Goal: Task Accomplishment & Management: Complete application form

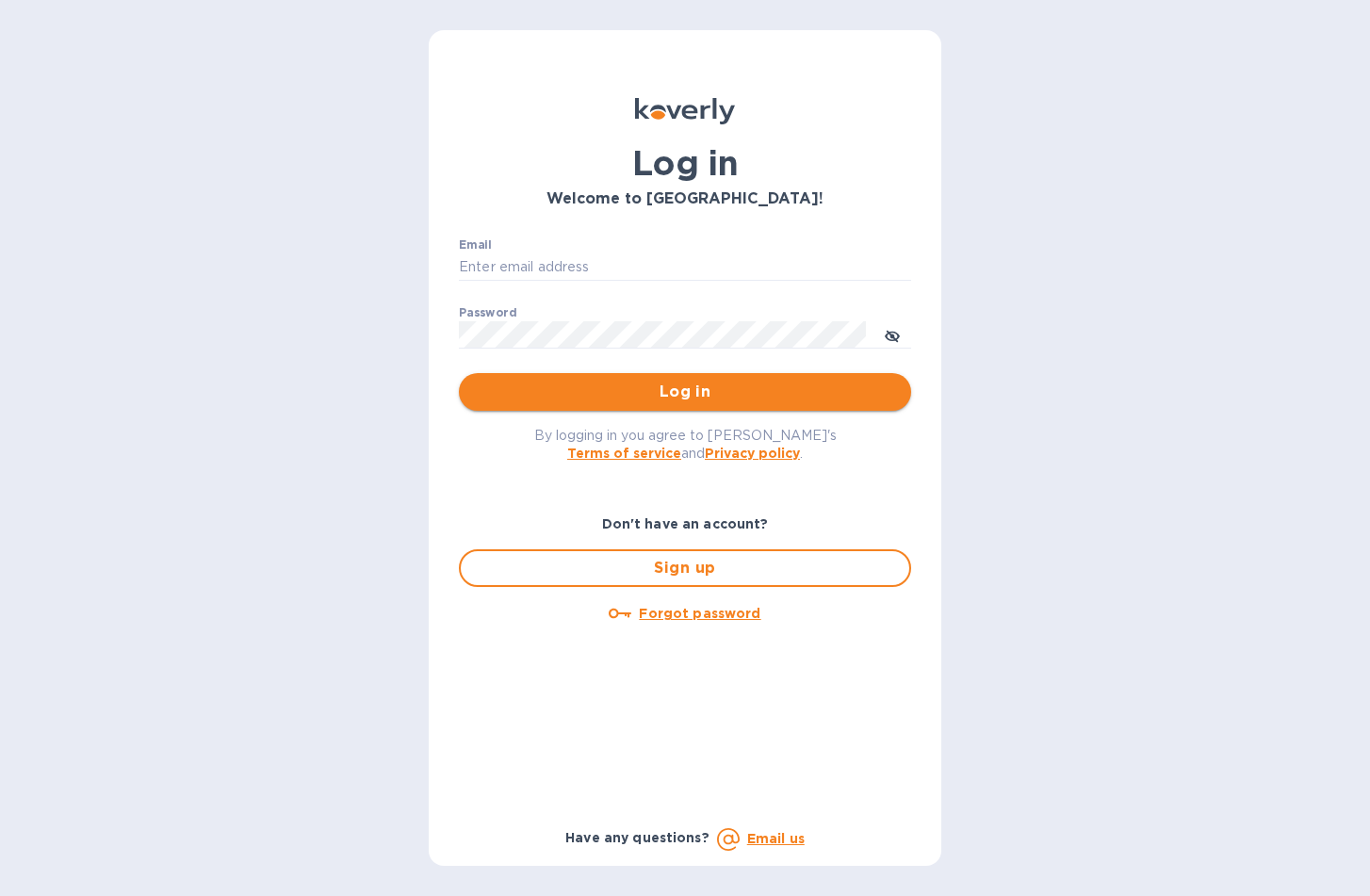
type input "[EMAIL_ADDRESS][DOMAIN_NAME]"
click at [738, 400] on span "Log in" at bounding box center [685, 391] width 423 height 22
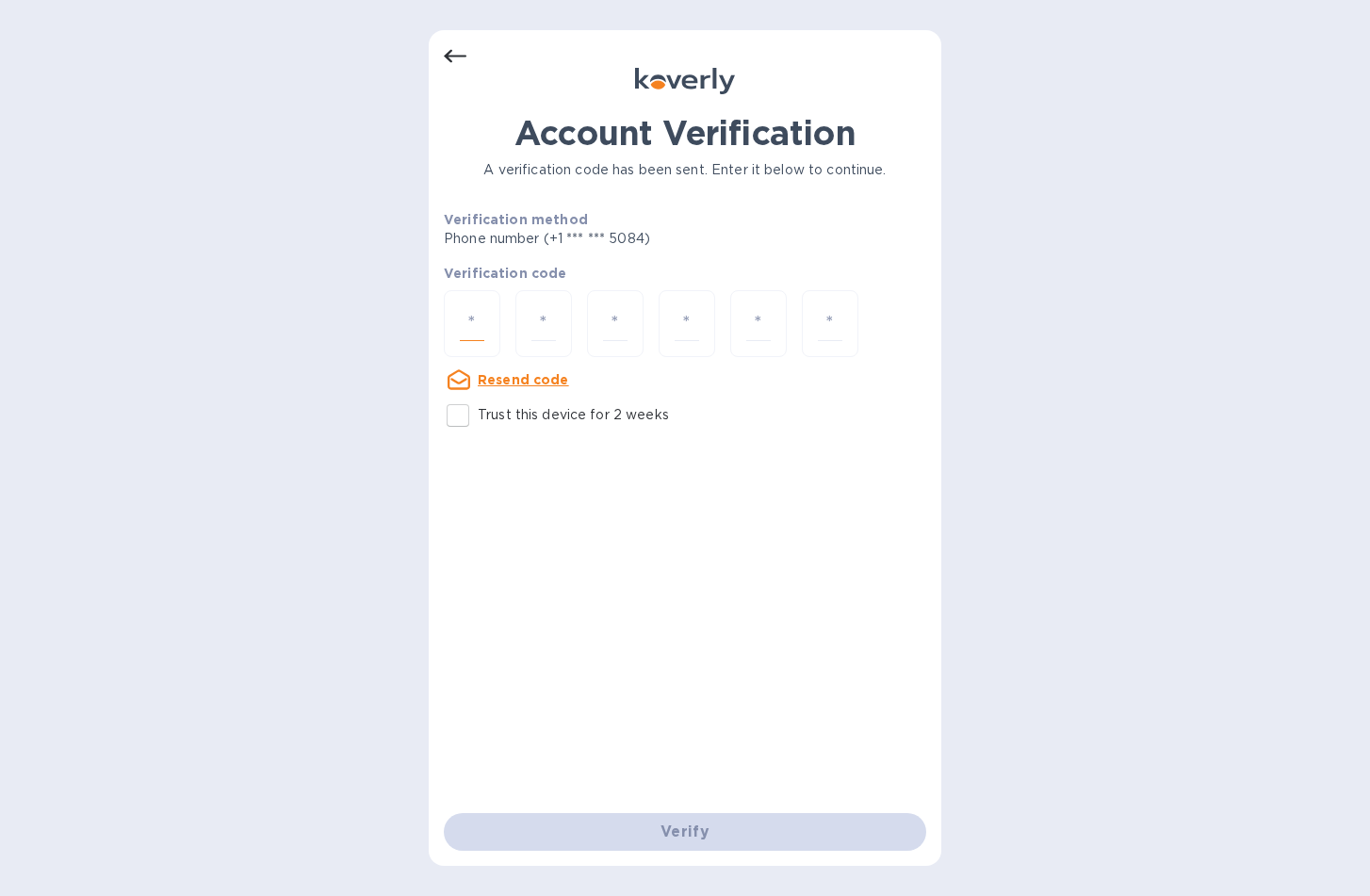
click at [475, 323] on input "number" at bounding box center [472, 323] width 24 height 35
type input "4"
type input "8"
type input "9"
type input "4"
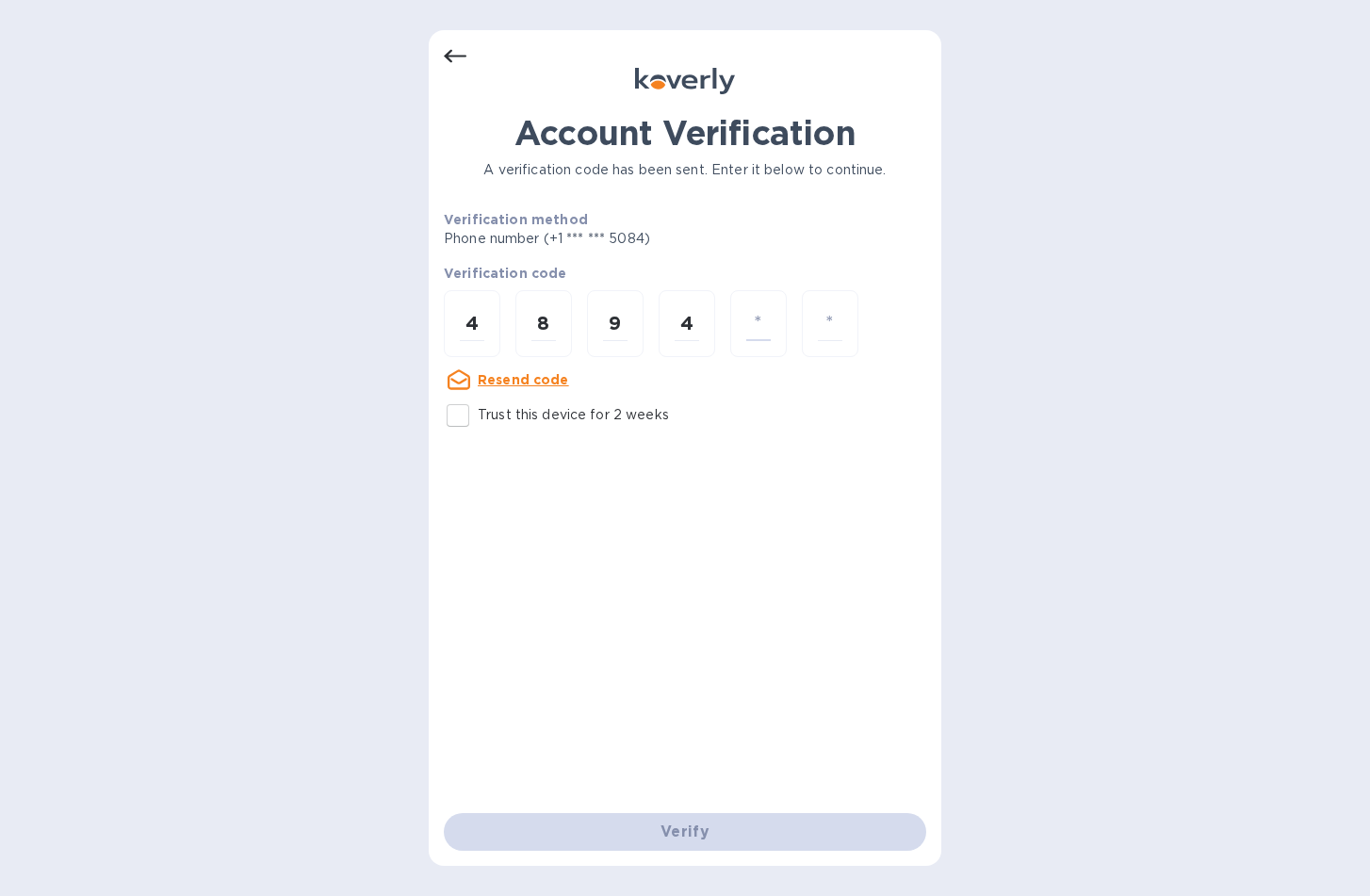
type input "7"
type input "4"
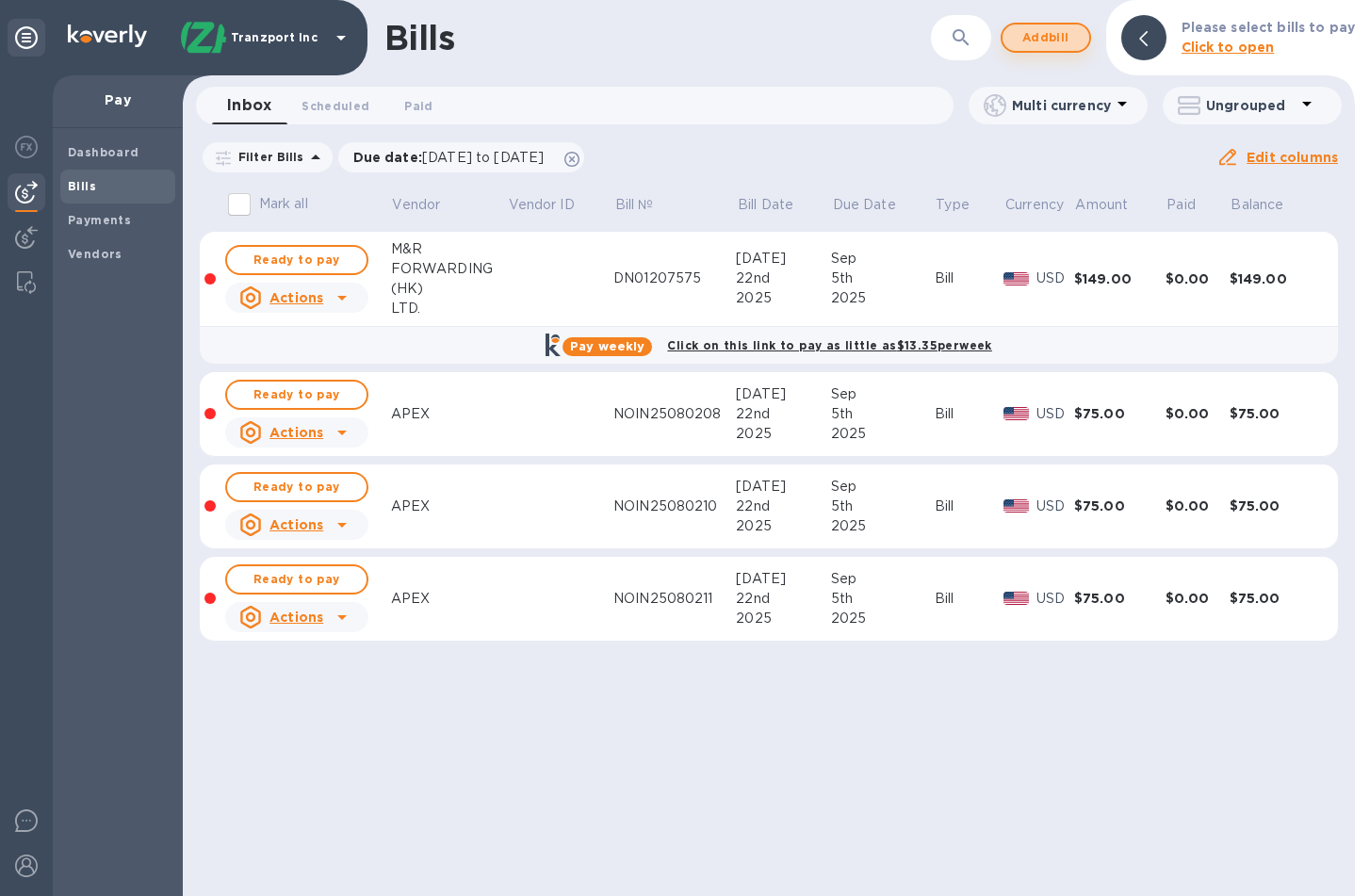
click at [1062, 29] on span "Add bill" at bounding box center [1046, 37] width 57 height 22
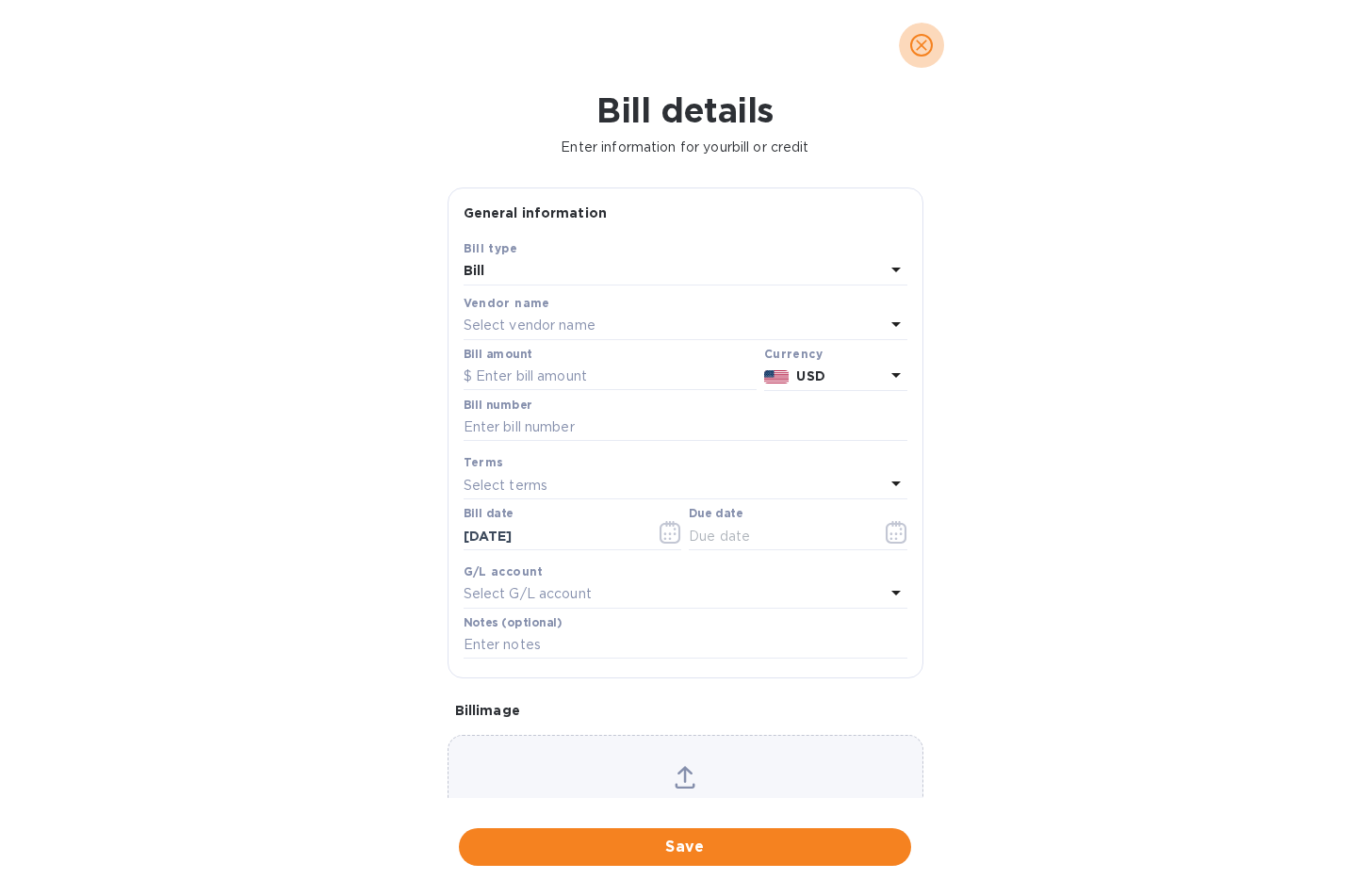
click at [928, 44] on icon "close" at bounding box center [922, 45] width 19 height 19
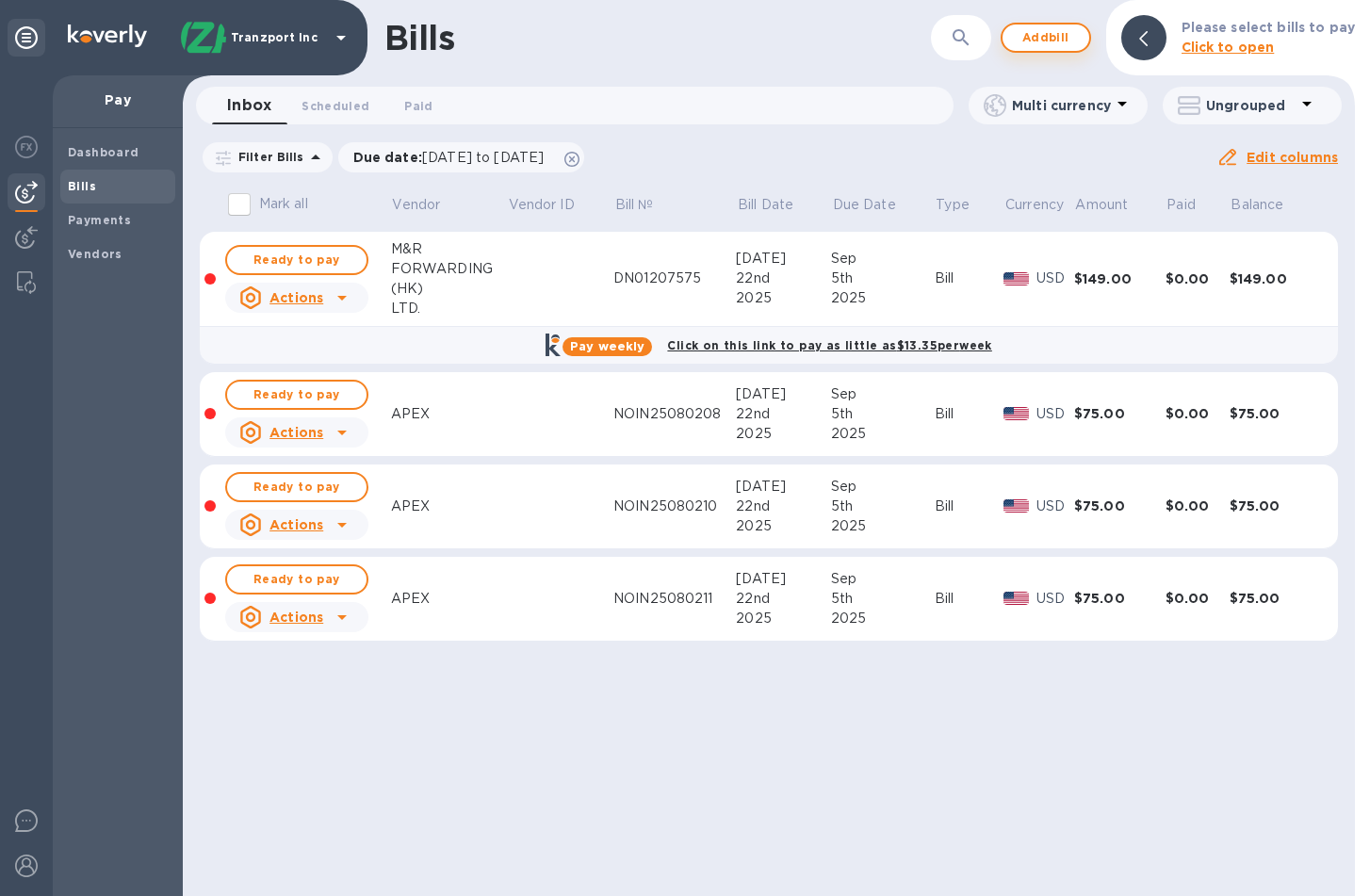
click at [1056, 47] on span "Add bill" at bounding box center [1046, 37] width 57 height 22
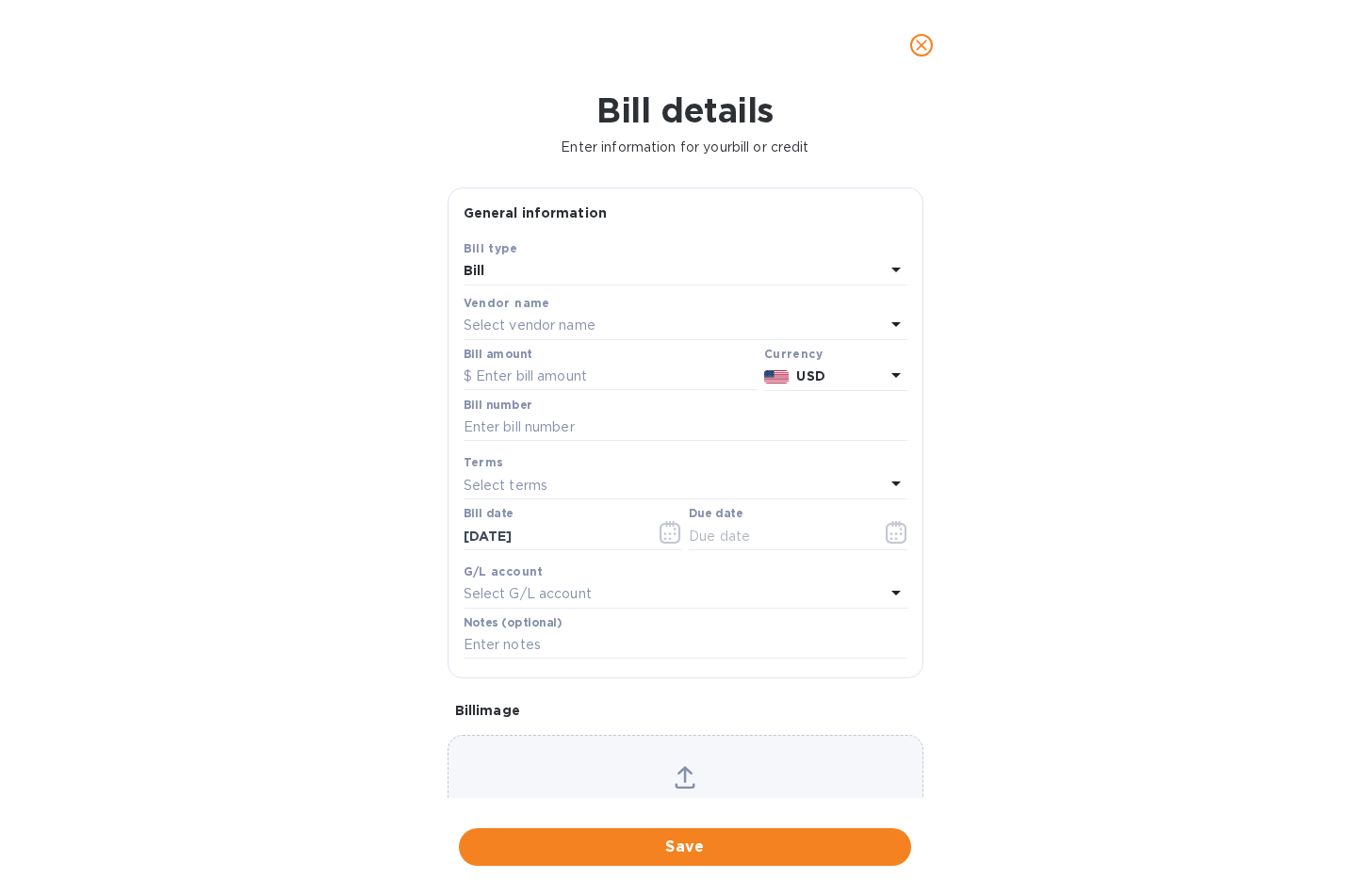
click at [734, 315] on div "Select vendor name" at bounding box center [675, 325] width 422 height 26
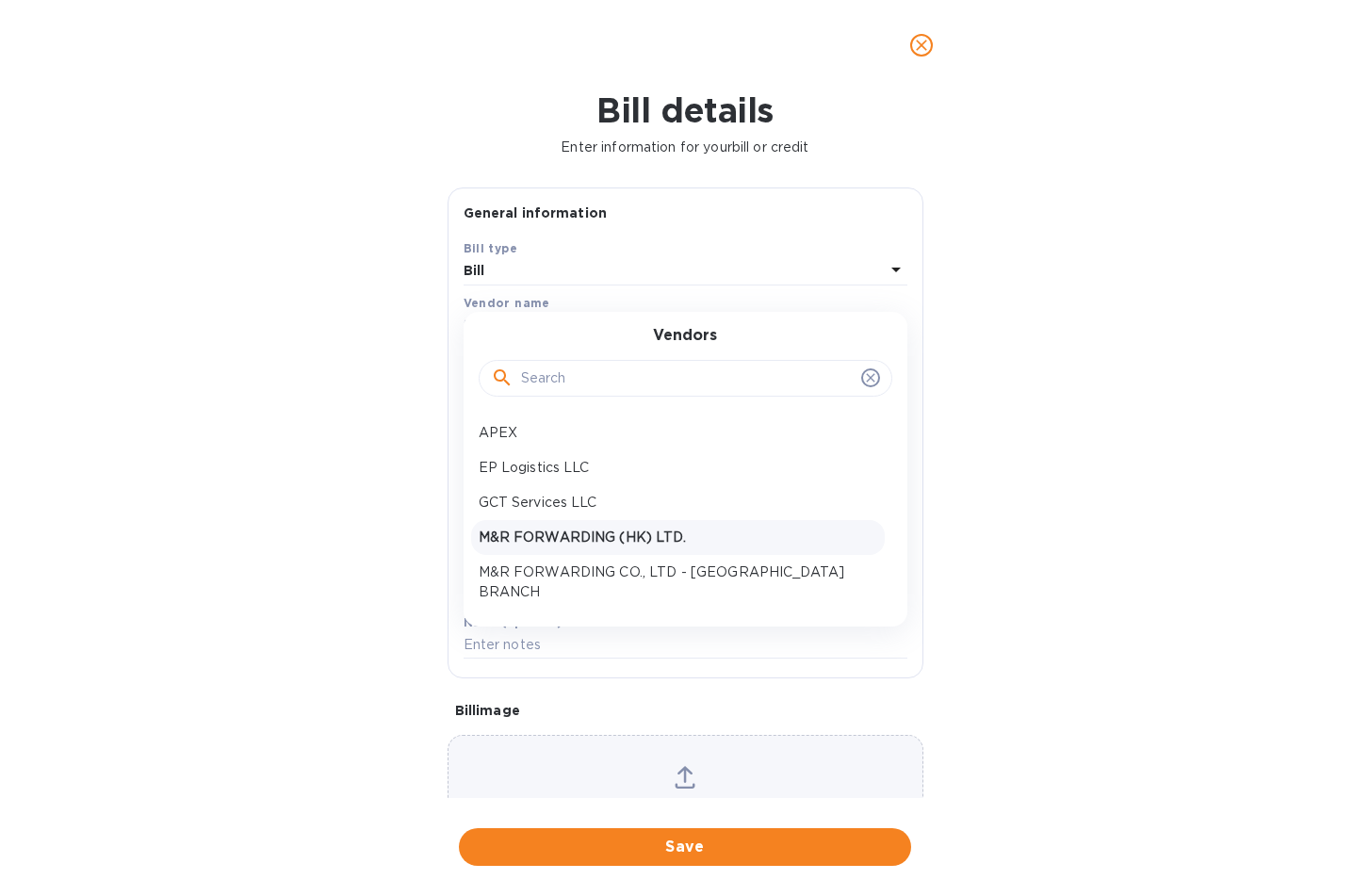
click at [646, 523] on div "M&R FORWARDING (HK) LTD." at bounding box center [678, 537] width 414 height 35
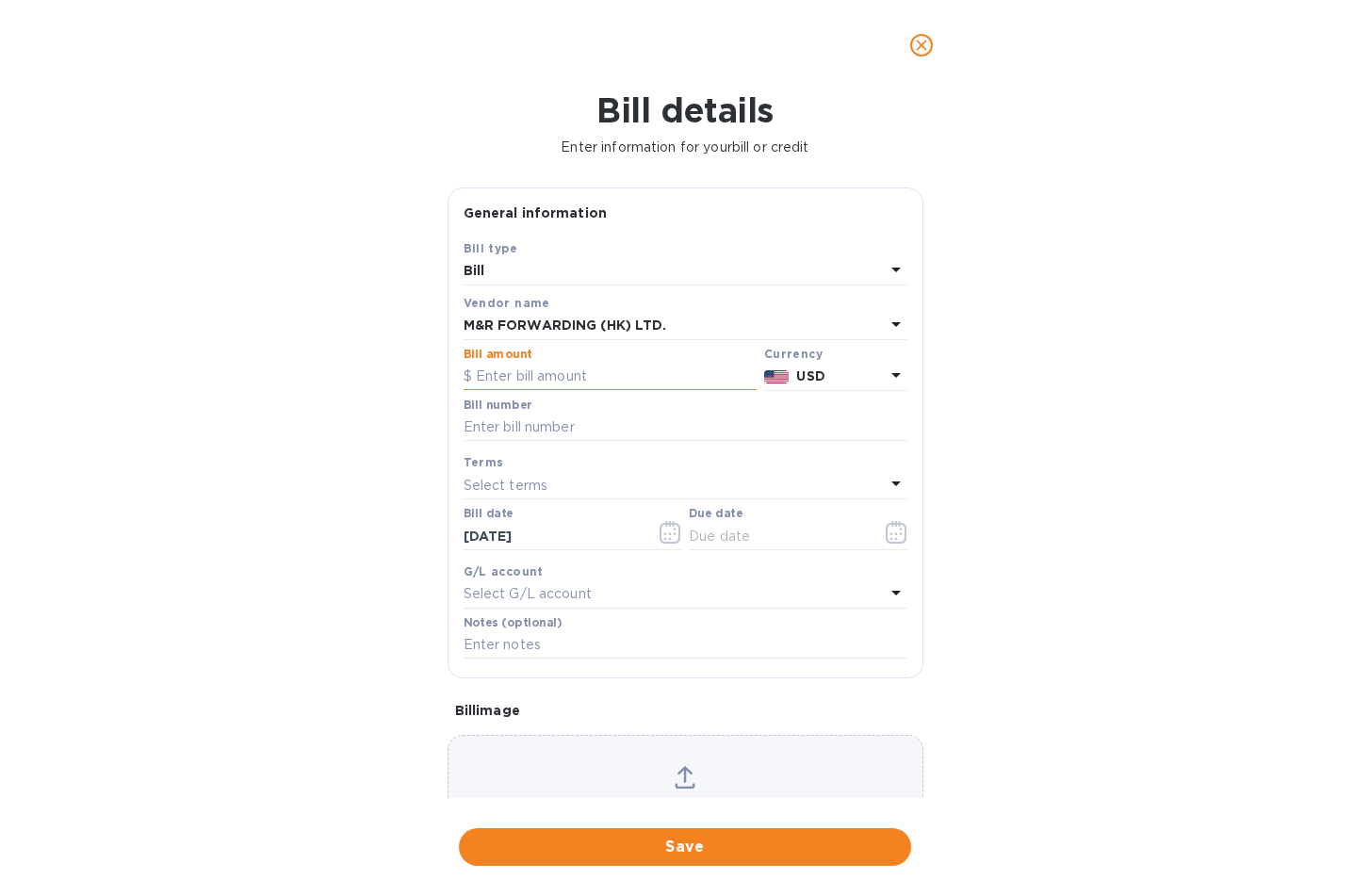
click at [585, 374] on input "text" at bounding box center [610, 376] width 293 height 28
type input "229.50"
click at [537, 430] on input "text" at bounding box center [685, 427] width 444 height 28
paste input "DN01207168"
type input "DN01207168"
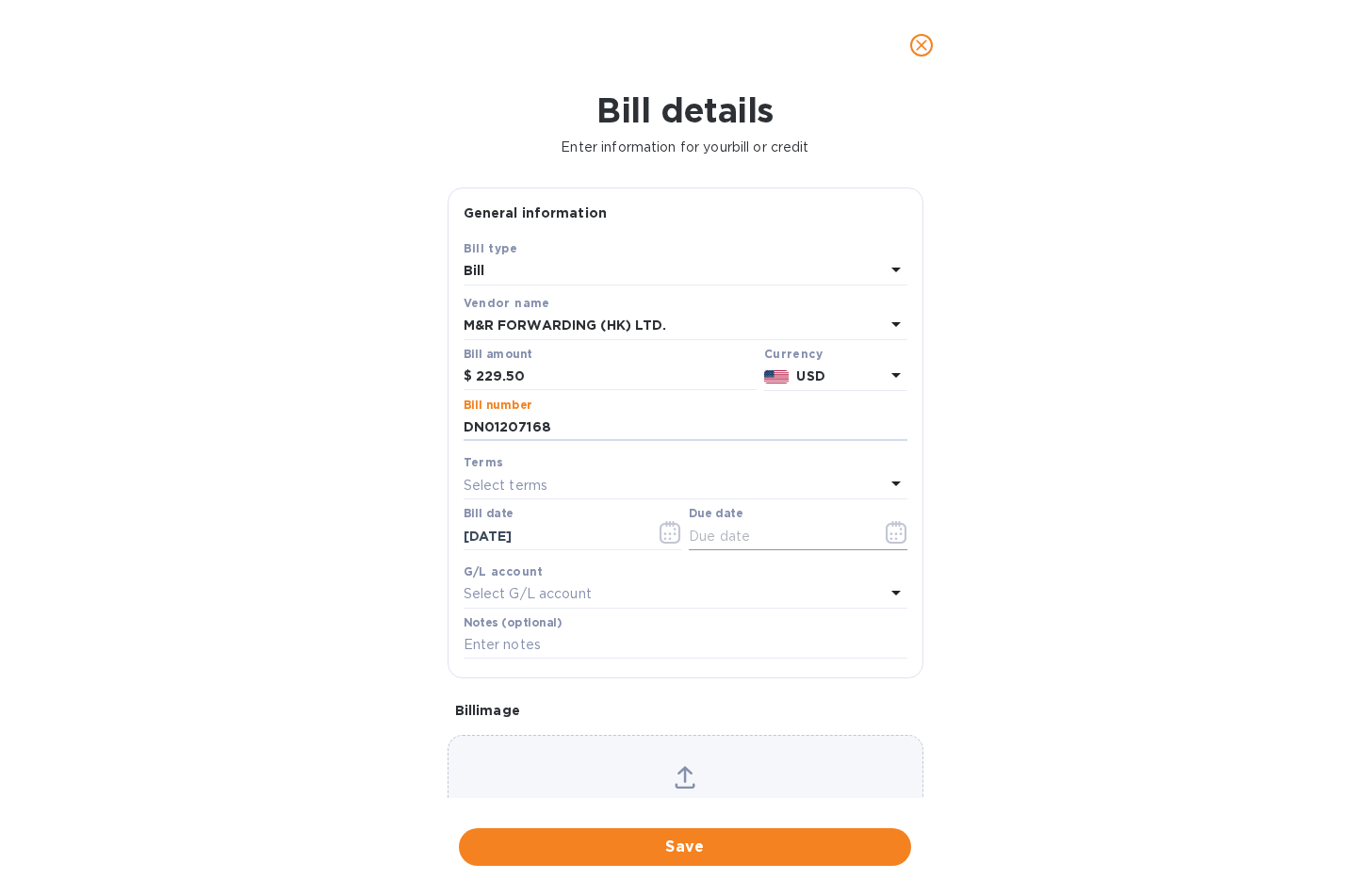
click at [892, 544] on button "button" at bounding box center [896, 532] width 44 height 45
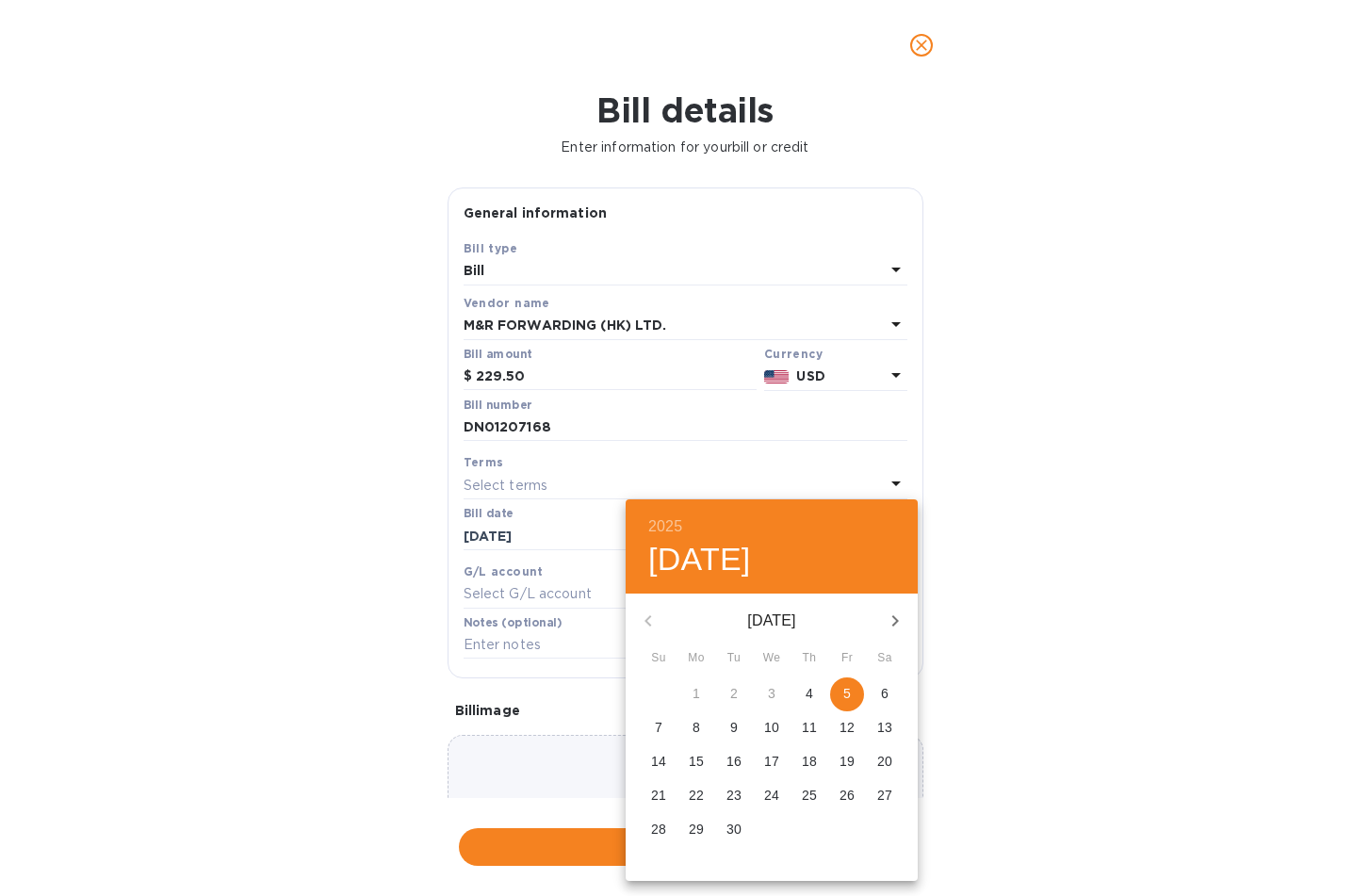
click at [657, 618] on div "[DATE]" at bounding box center [771, 621] width 292 height 45
click at [861, 701] on span "5" at bounding box center [846, 694] width 34 height 19
type input "[DATE]"
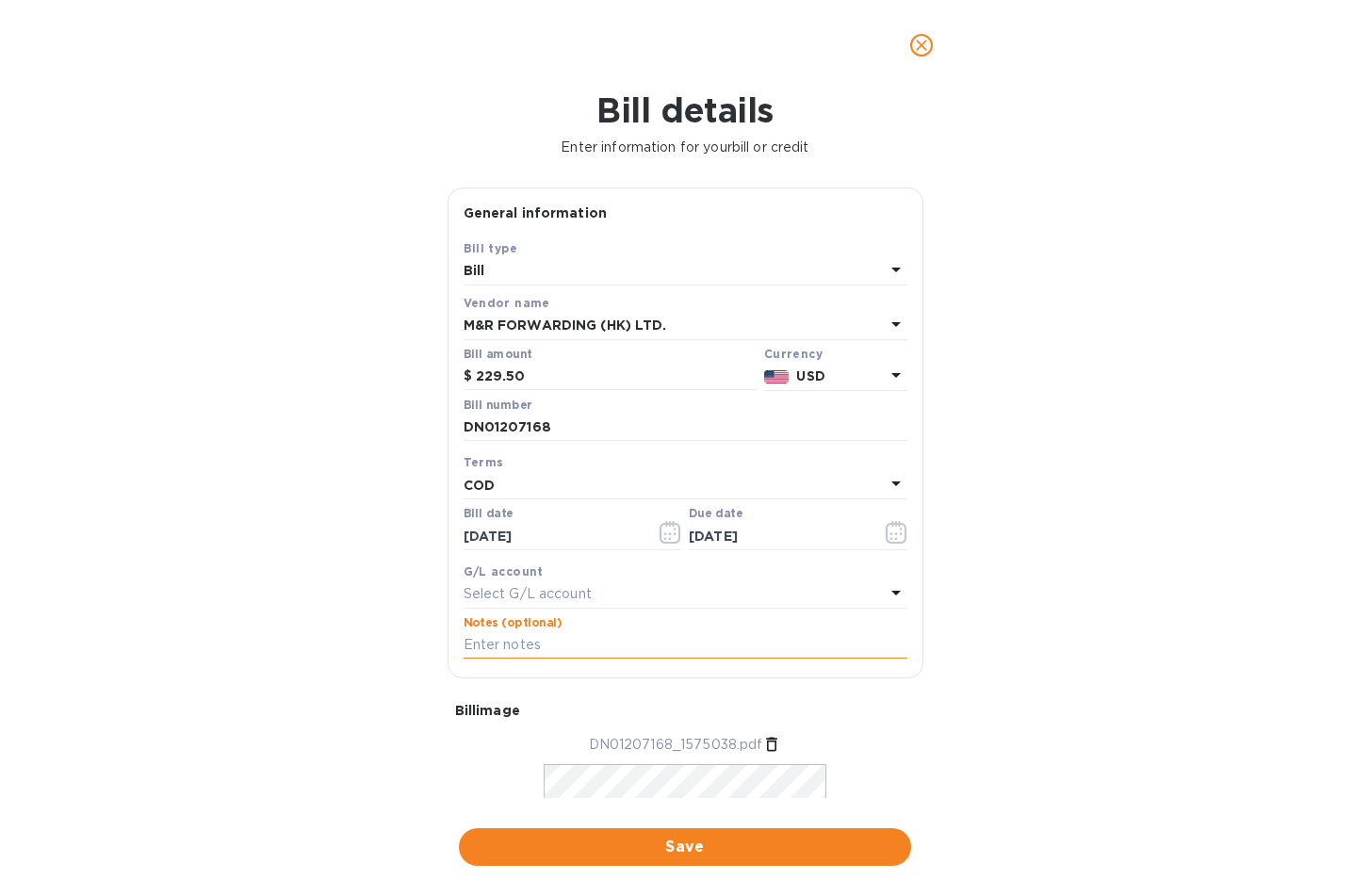
click at [504, 638] on input "text" at bounding box center [685, 645] width 444 height 28
click at [564, 651] on input "text" at bounding box center [685, 645] width 444 height 28
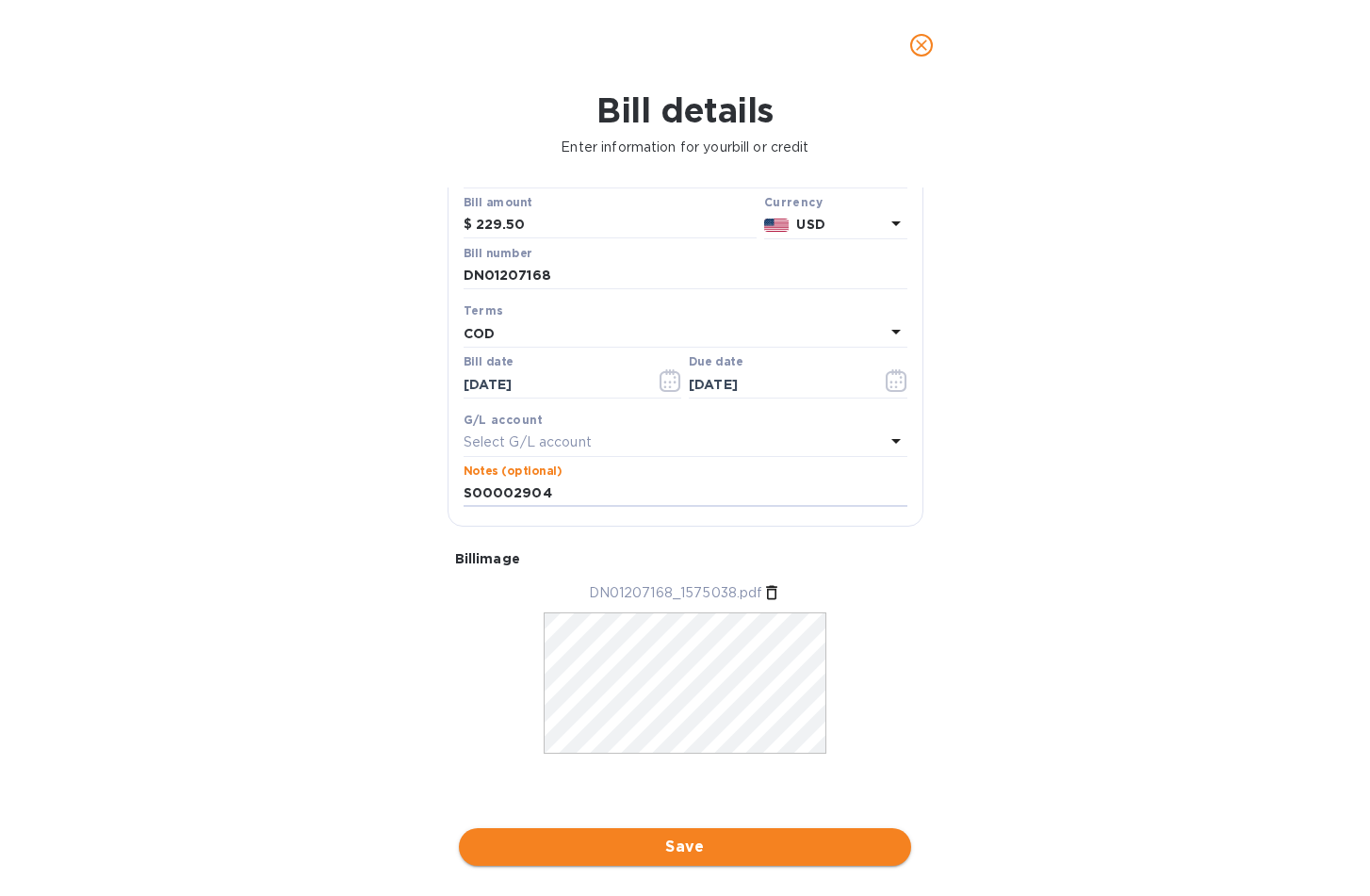
type input "S00002904"
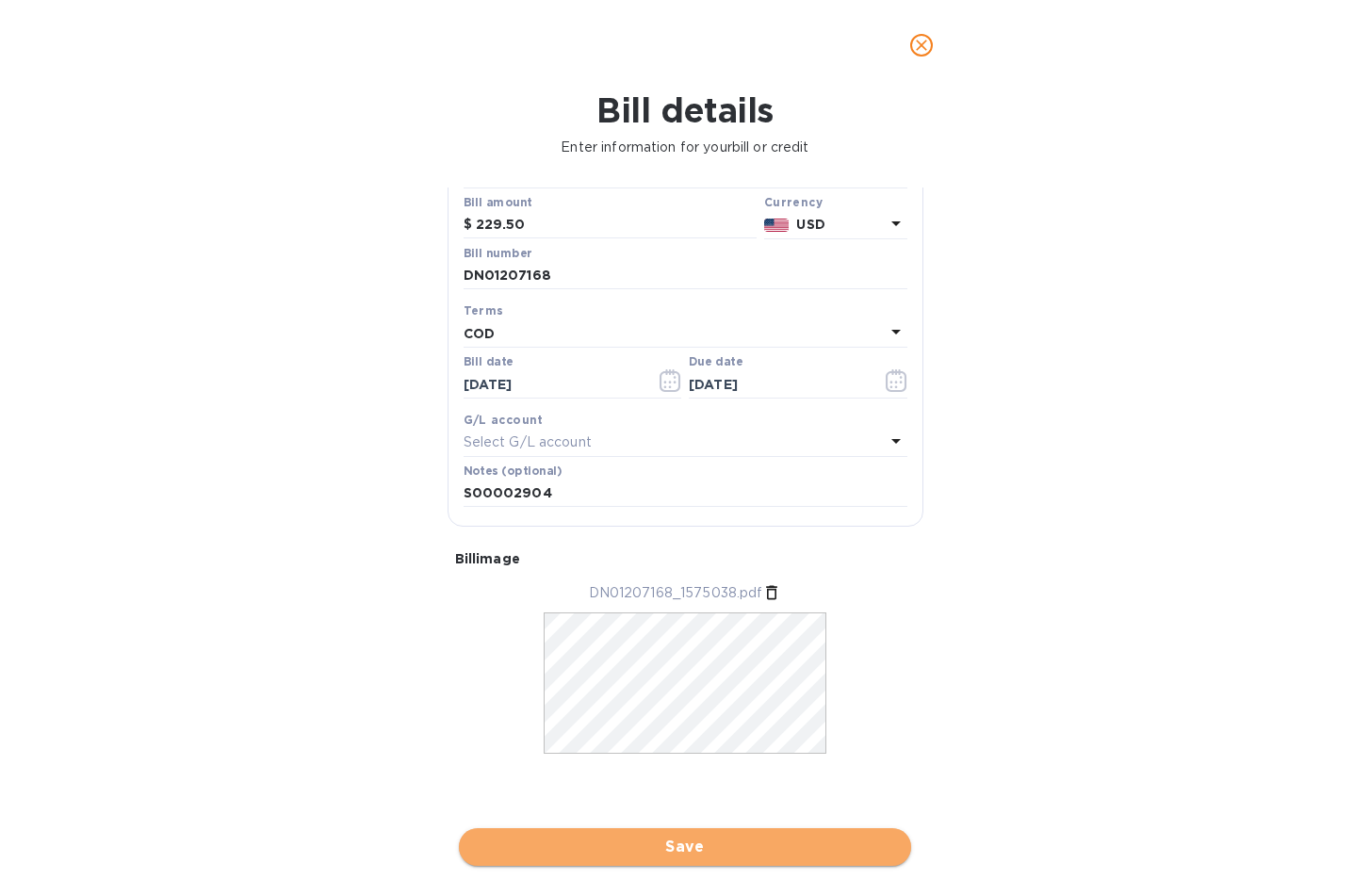
click at [618, 836] on span "Save" at bounding box center [685, 846] width 423 height 22
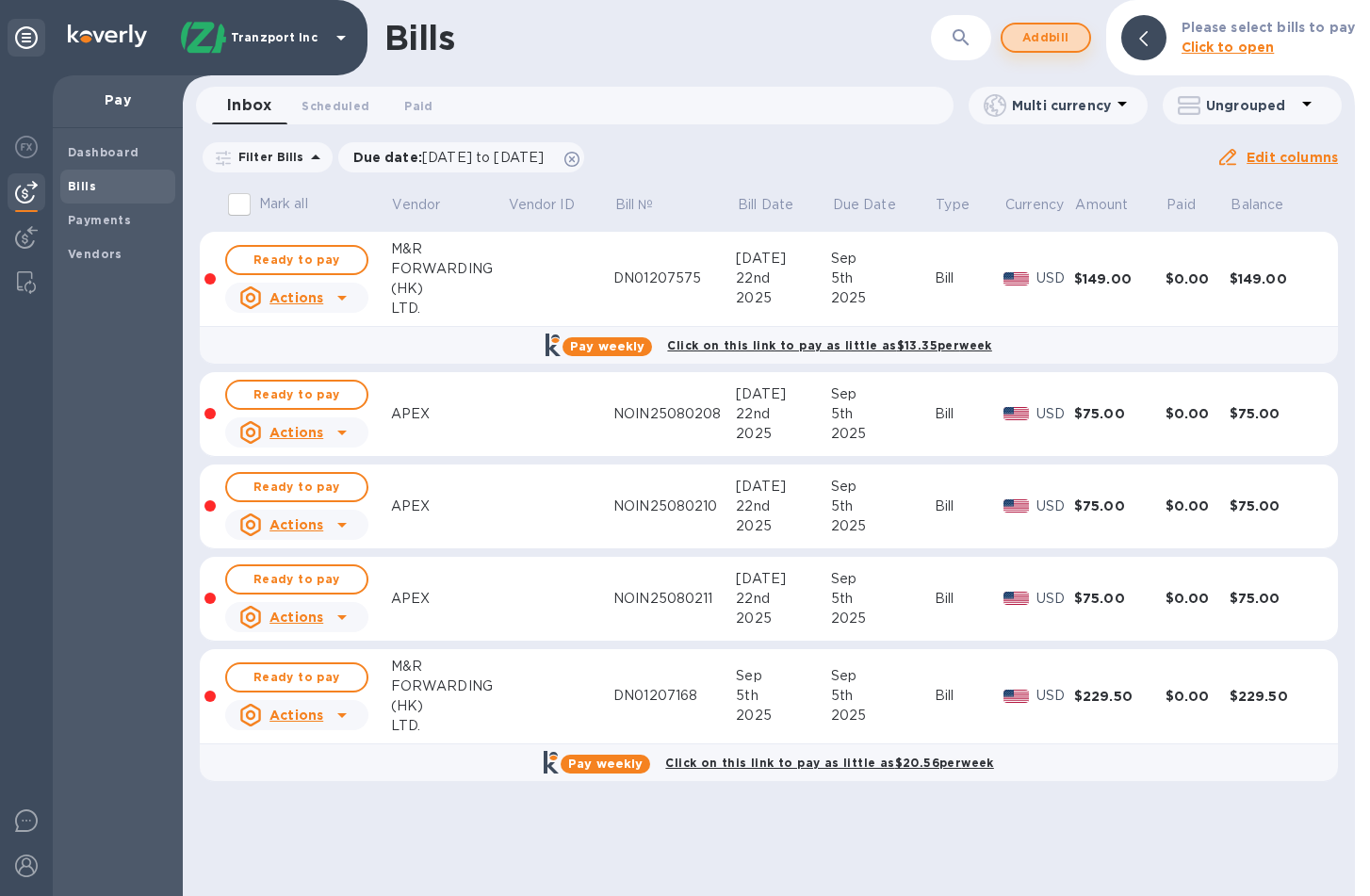
click at [1062, 39] on span "Add bill" at bounding box center [1046, 37] width 57 height 22
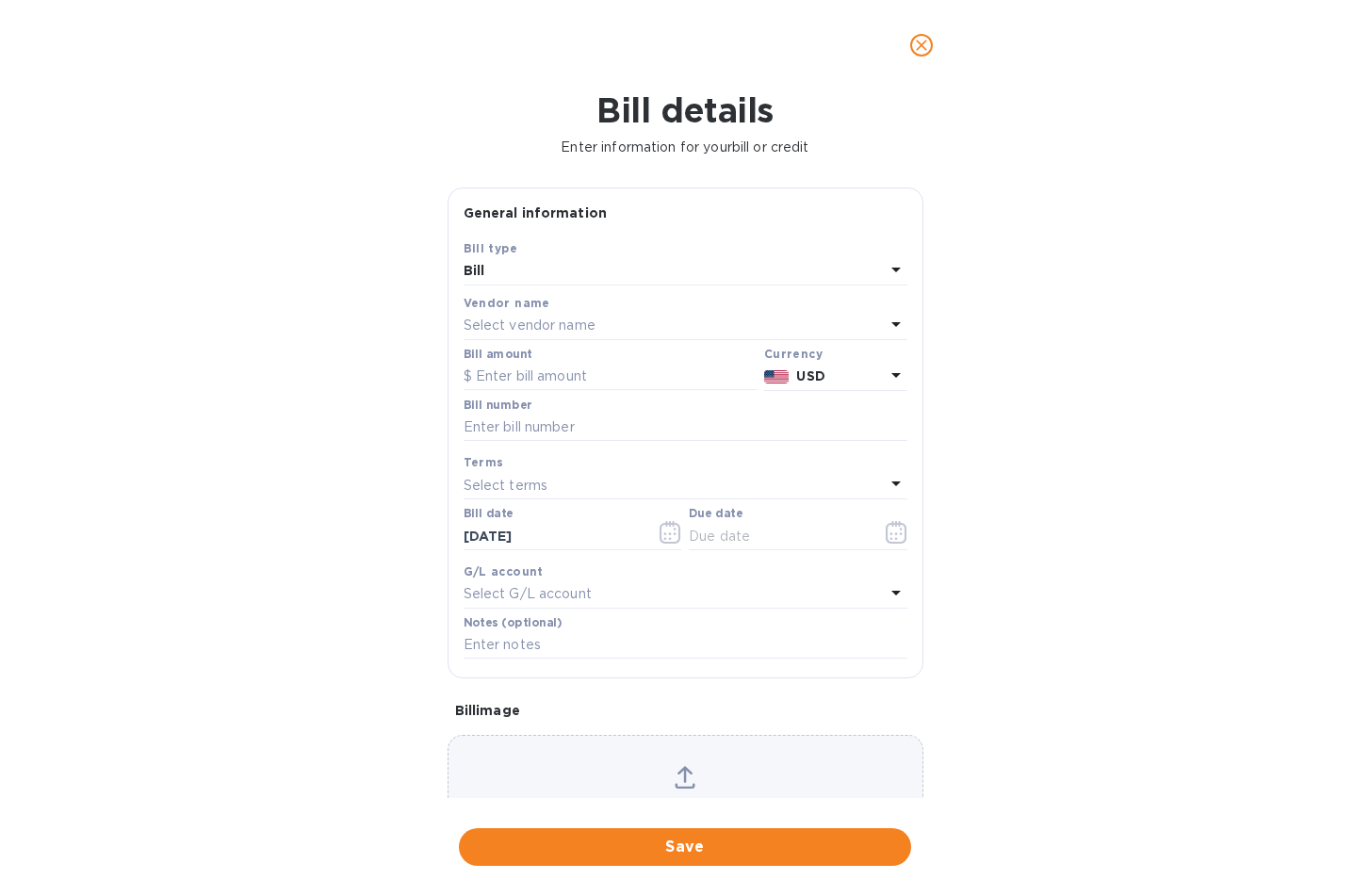
click at [681, 326] on div "Select vendor name" at bounding box center [675, 325] width 422 height 26
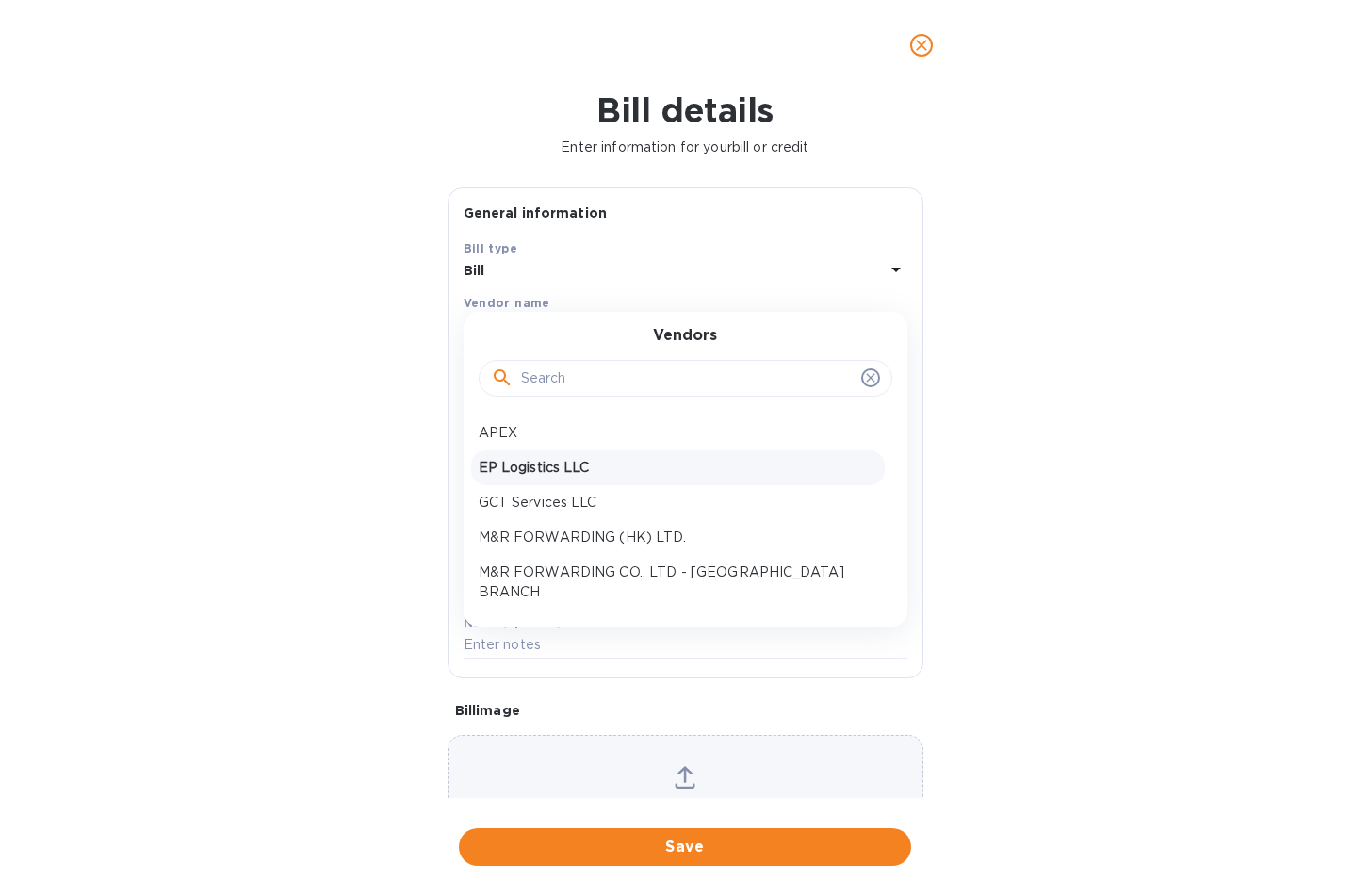
scroll to position [94, 0]
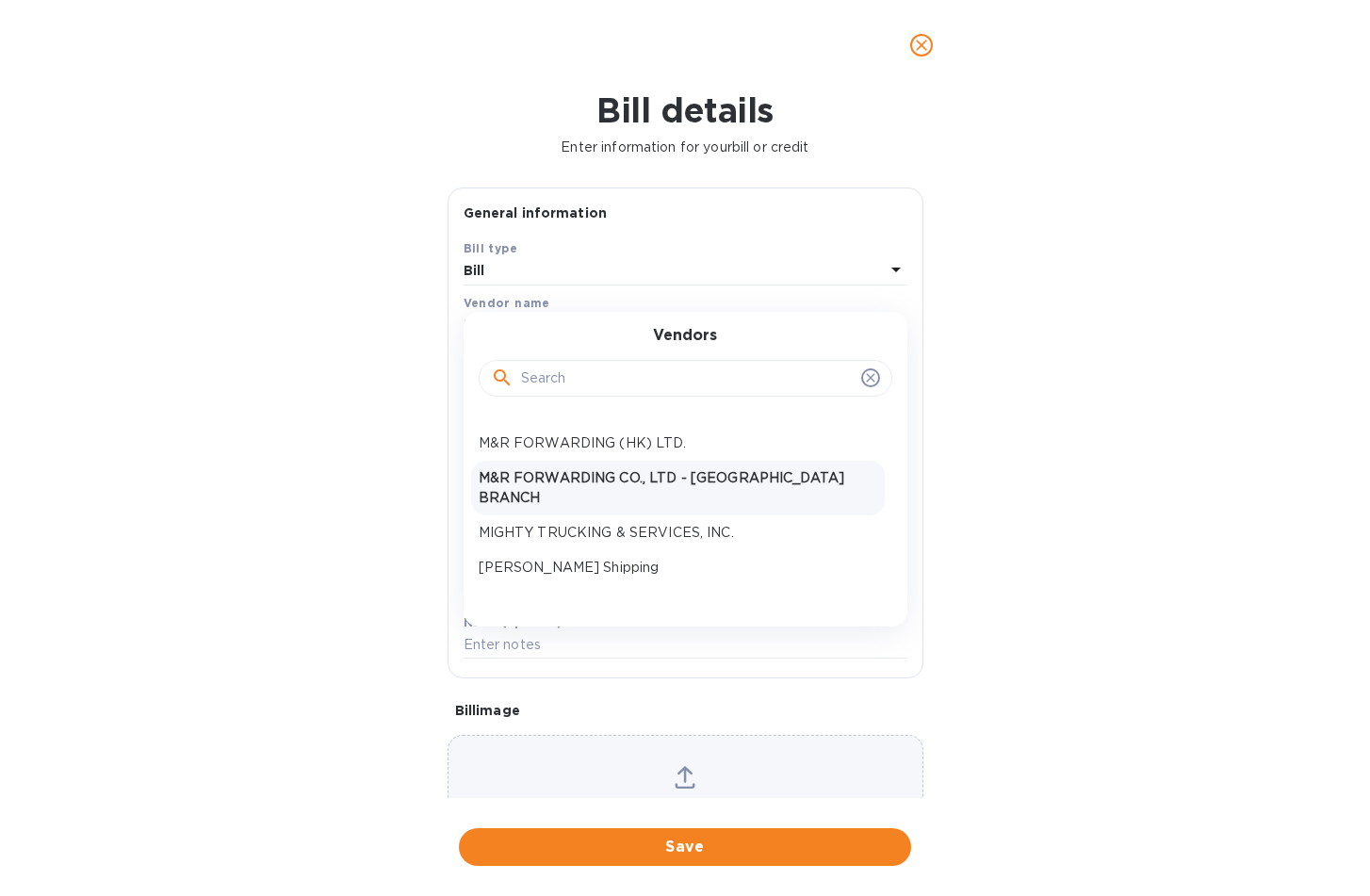
click at [782, 477] on p "M&R FORWARDING CO., LTD - [GEOGRAPHIC_DATA] BRANCH" at bounding box center [678, 488] width 399 height 39
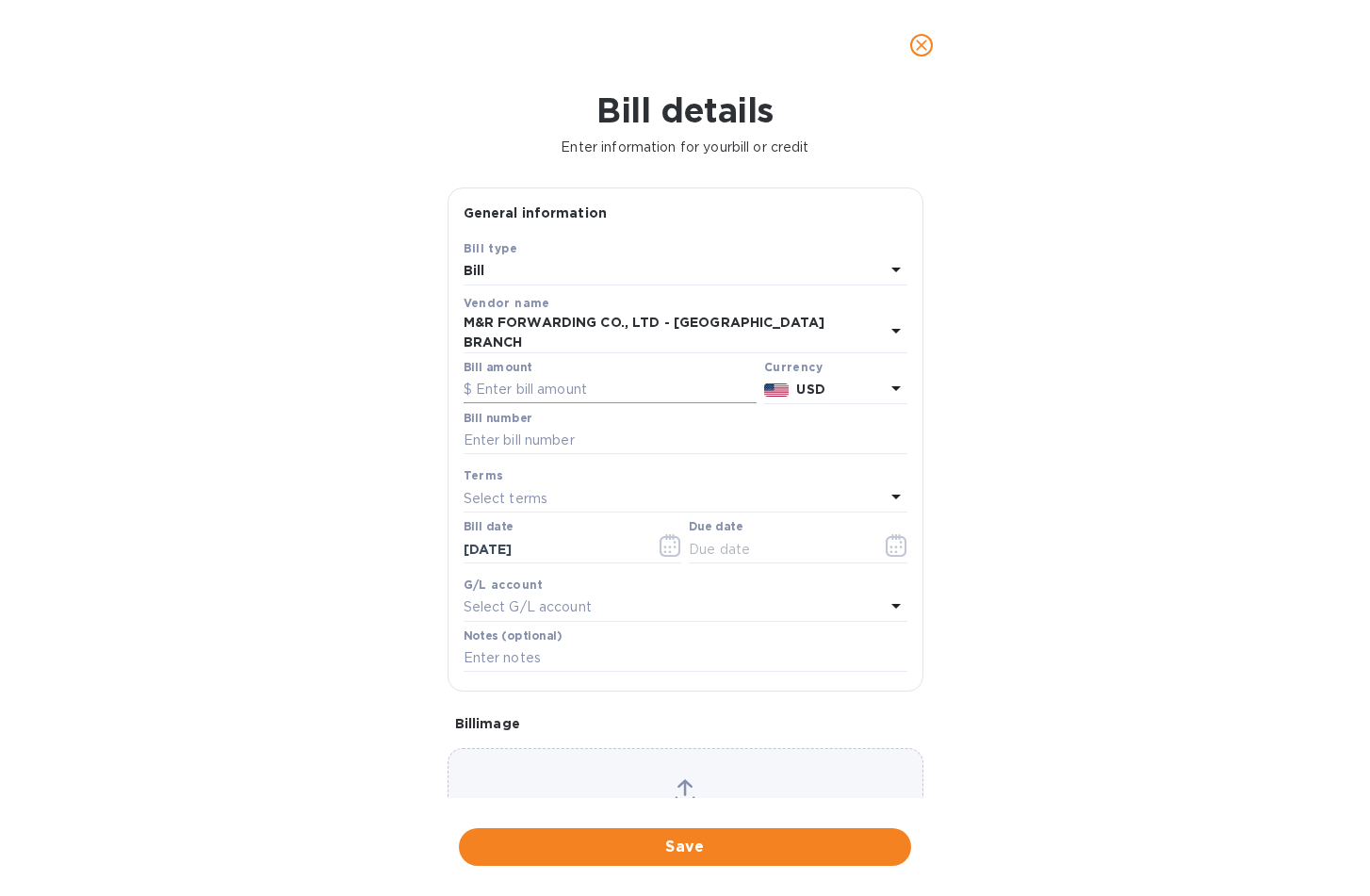
click at [643, 380] on input "text" at bounding box center [610, 390] width 293 height 28
click at [535, 380] on input "text" at bounding box center [610, 390] width 293 height 28
type input "88.26"
click at [523, 426] on input "text" at bounding box center [685, 440] width 444 height 28
click at [585, 431] on input "text" at bounding box center [685, 440] width 444 height 28
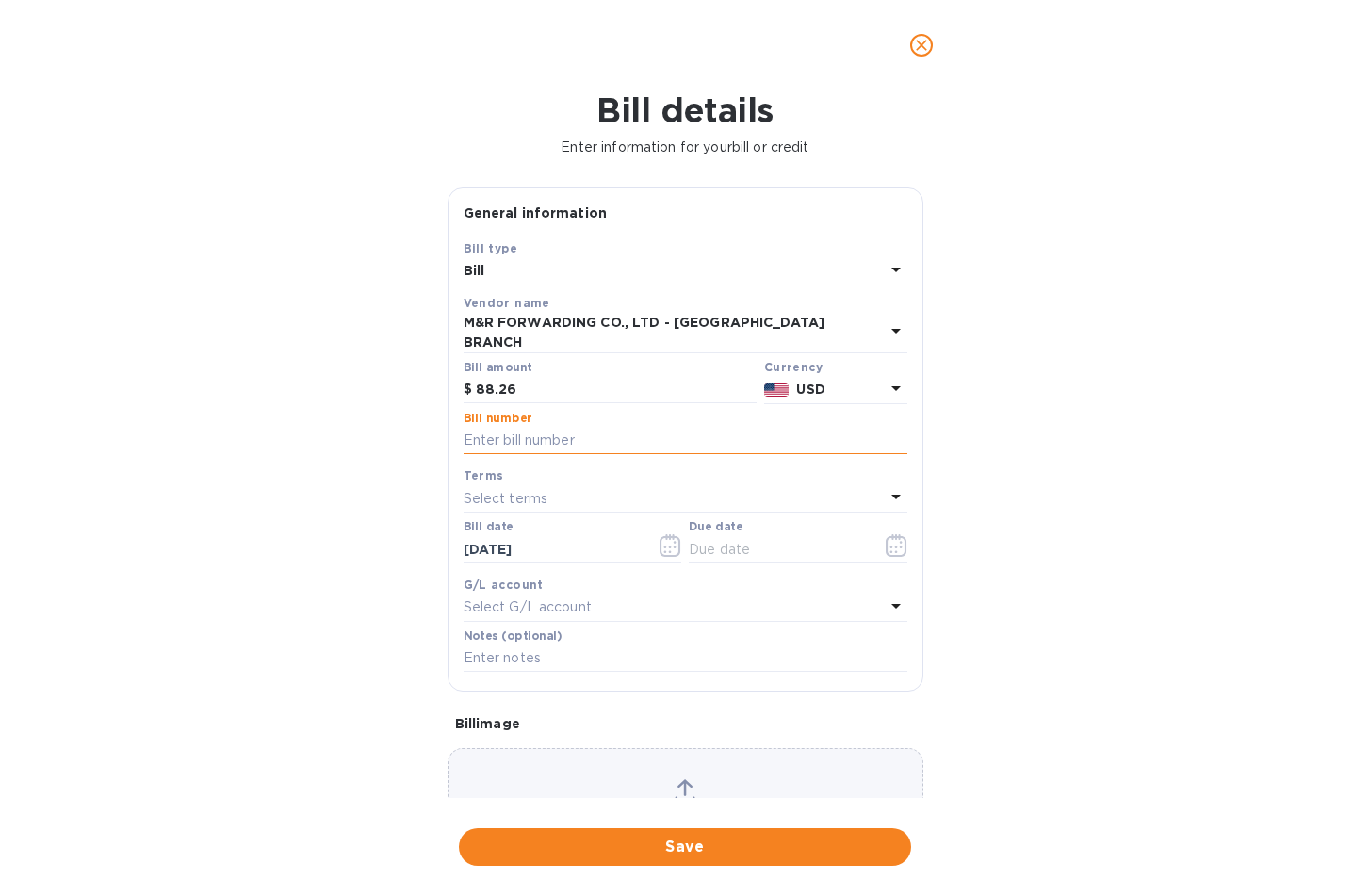
paste input "DN01214542"
type input "DN01214542"
click at [681, 538] on button "button" at bounding box center [671, 545] width 44 height 45
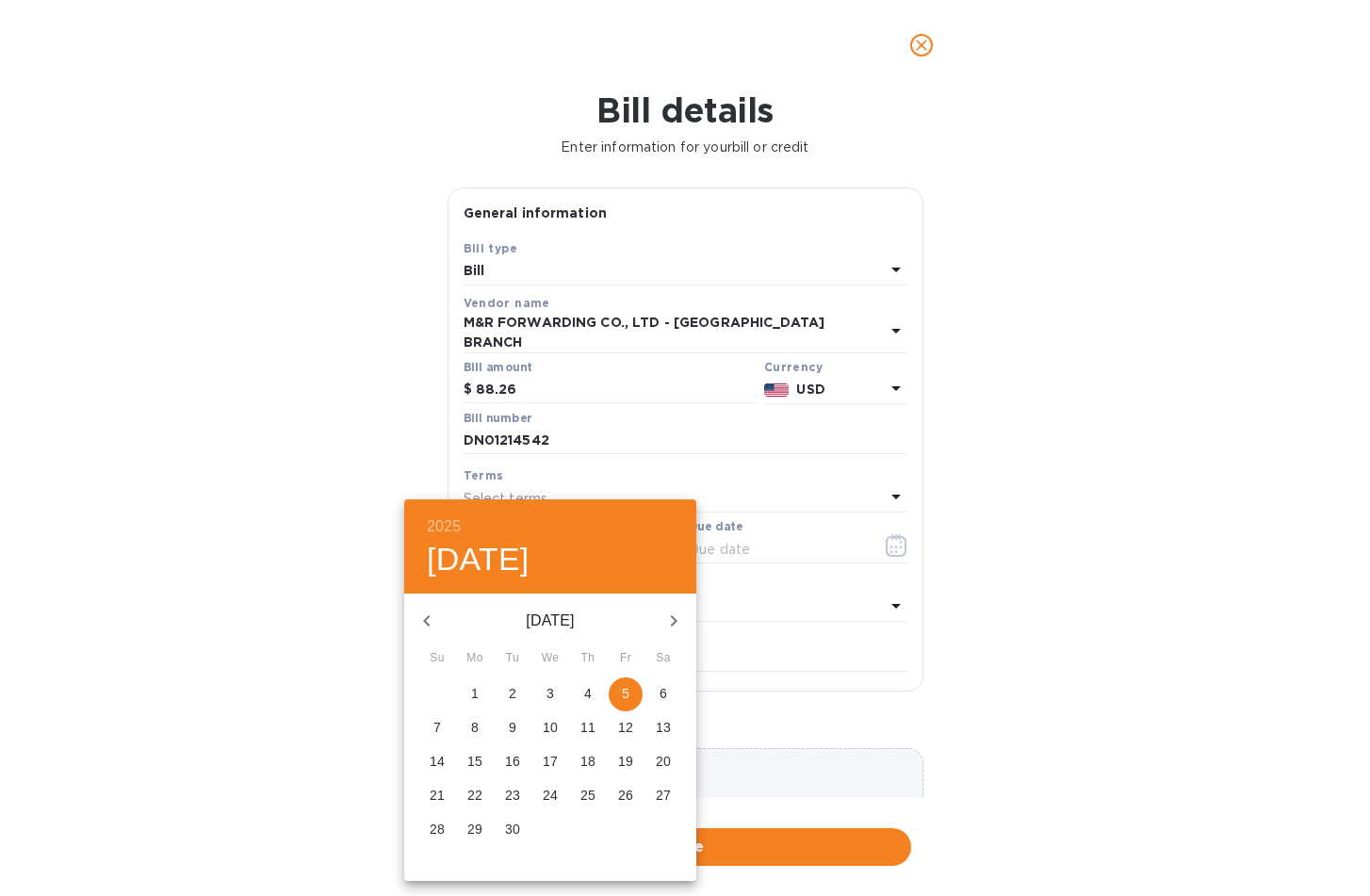
click at [811, 545] on div at bounding box center [685, 448] width 1370 height 896
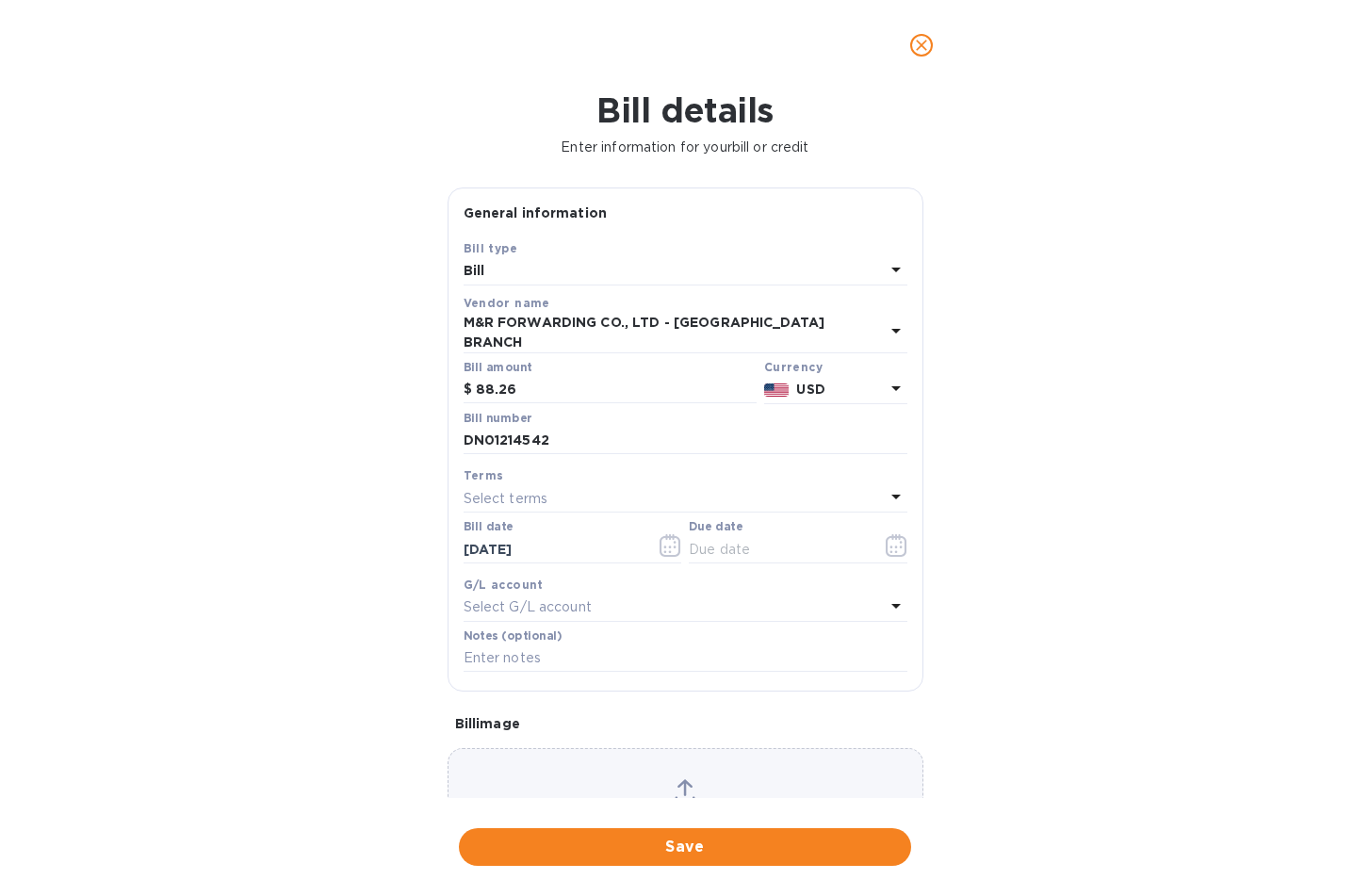
click at [891, 534] on icon "button" at bounding box center [896, 545] width 22 height 22
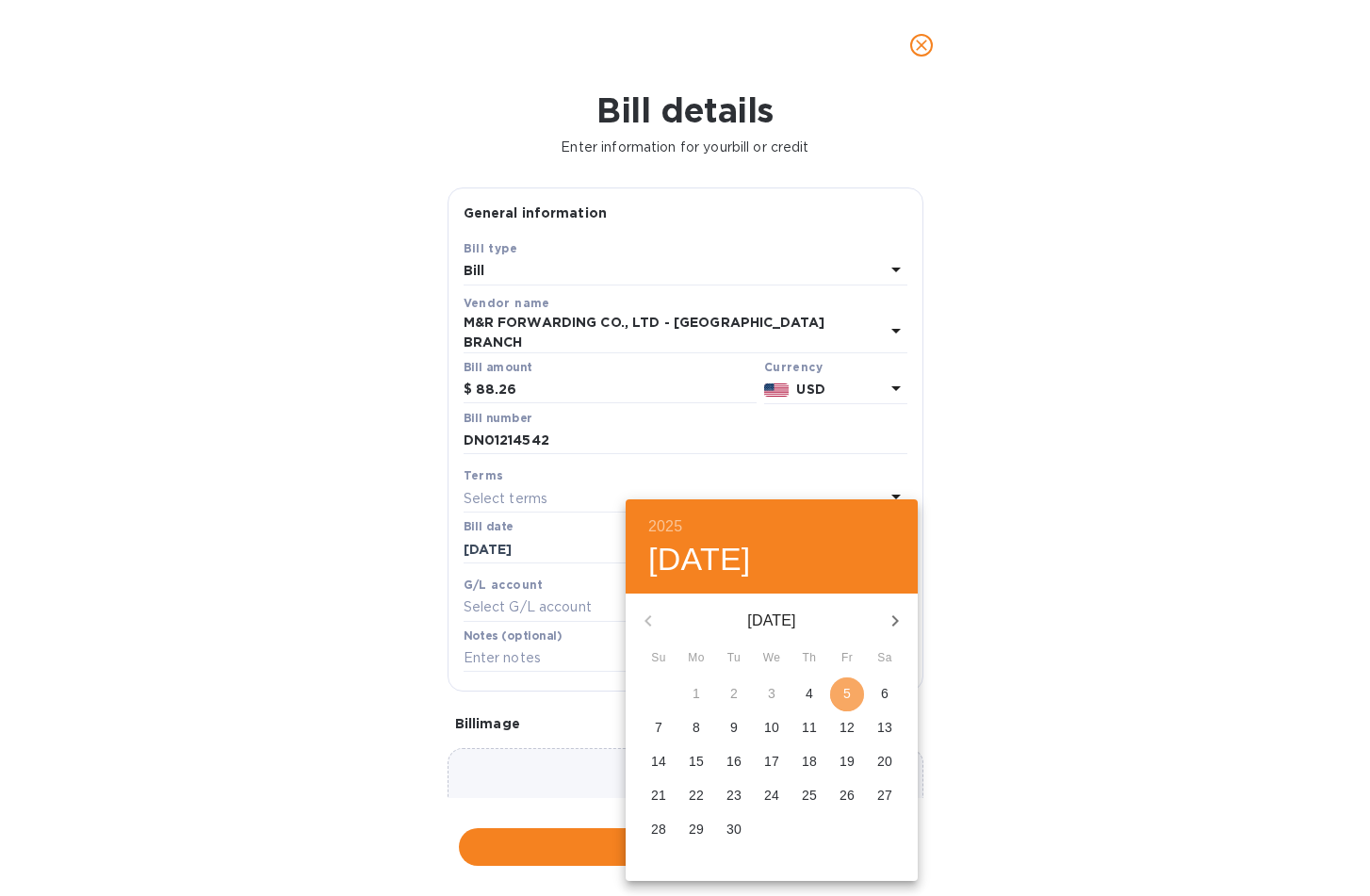
click at [839, 692] on span "5" at bounding box center [846, 694] width 34 height 19
type input "[DATE]"
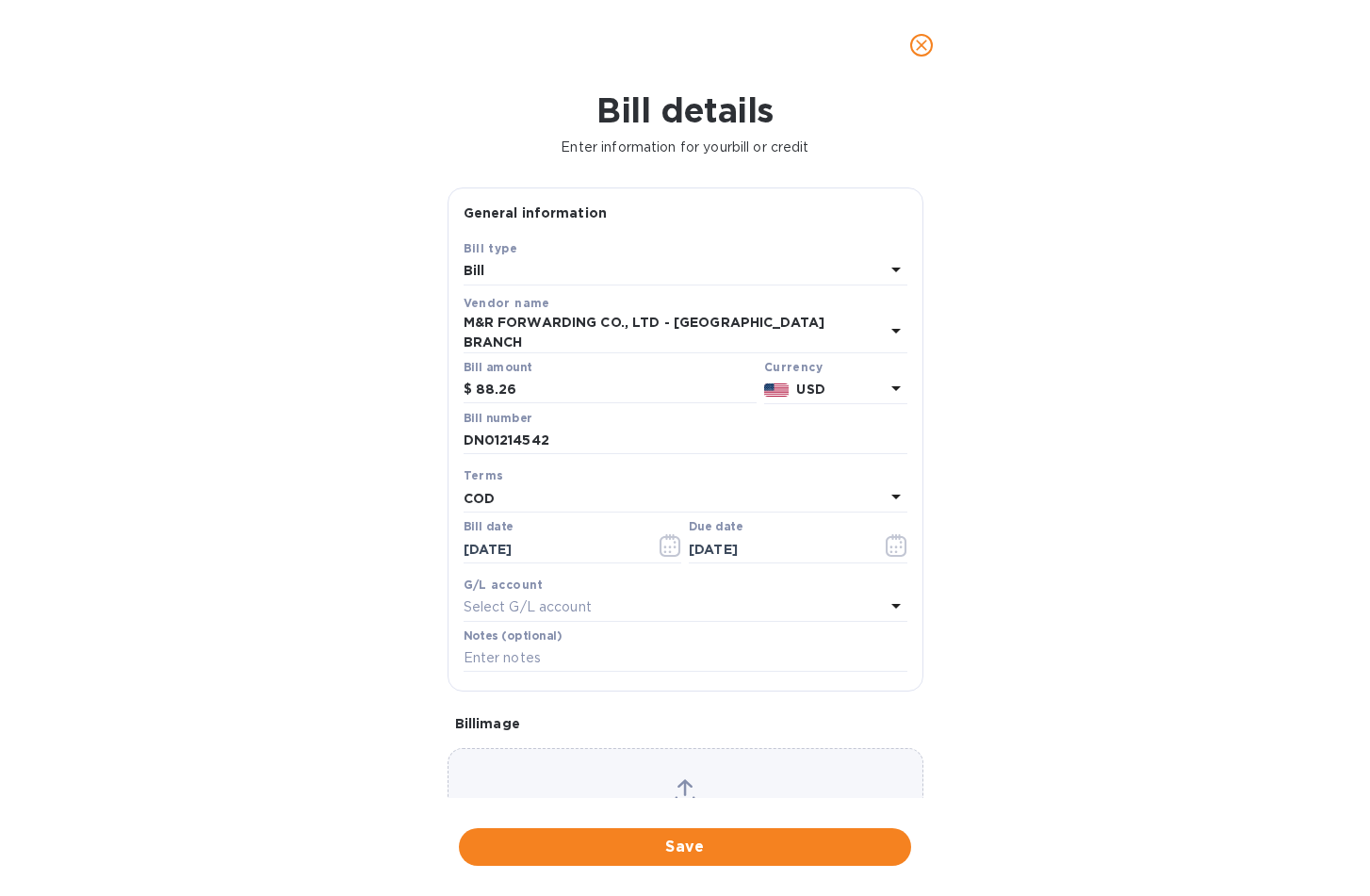
click at [692, 672] on div "Save Bill type Bill Vendor name M&R FORWARDING CO., LTD - [GEOGRAPHIC_DATA] [PE…" at bounding box center [685, 465] width 474 height 452
click at [558, 645] on input "text" at bounding box center [685, 658] width 444 height 28
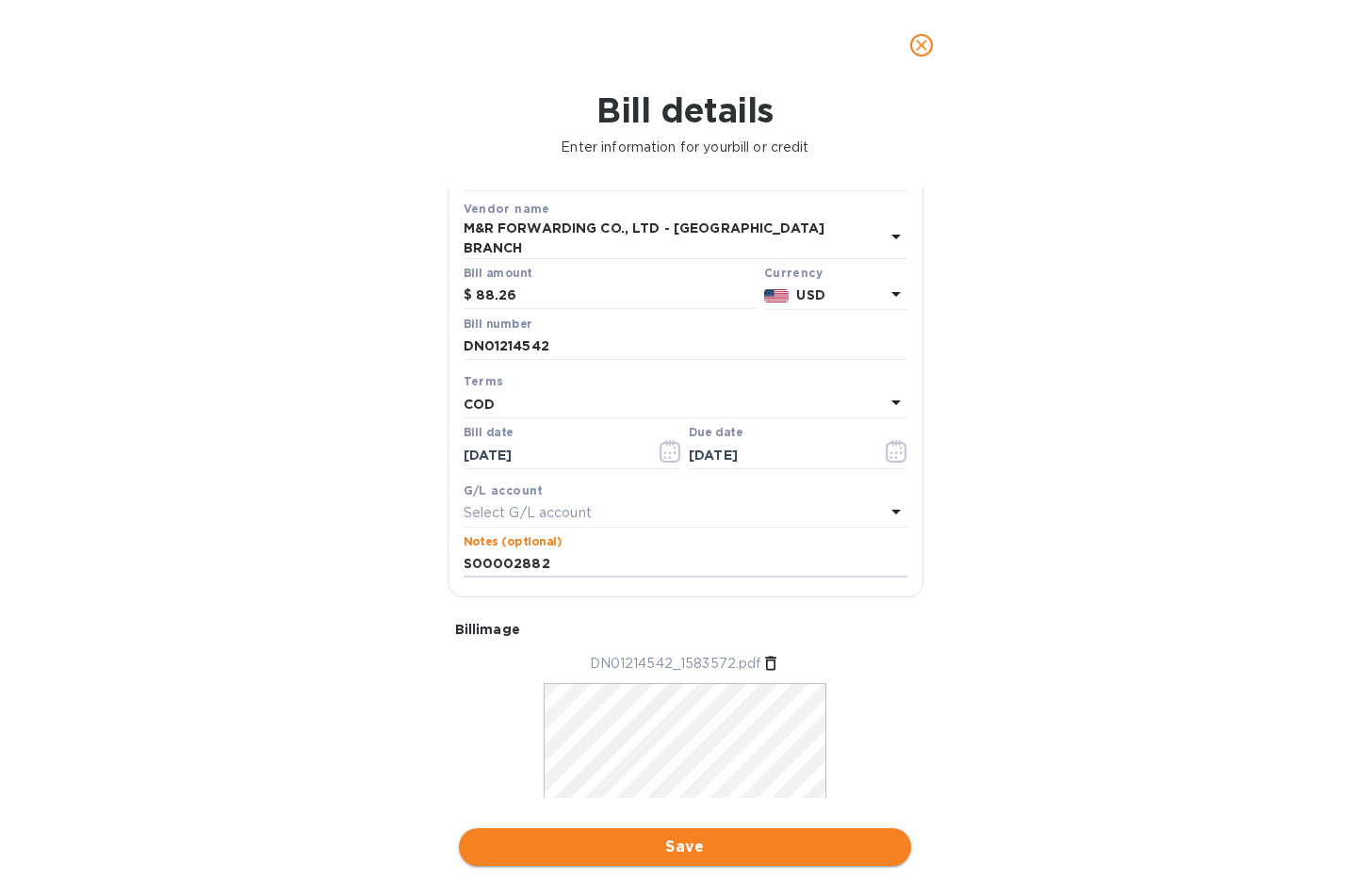
type input "S00002882"
click at [721, 855] on span "Save" at bounding box center [685, 846] width 423 height 22
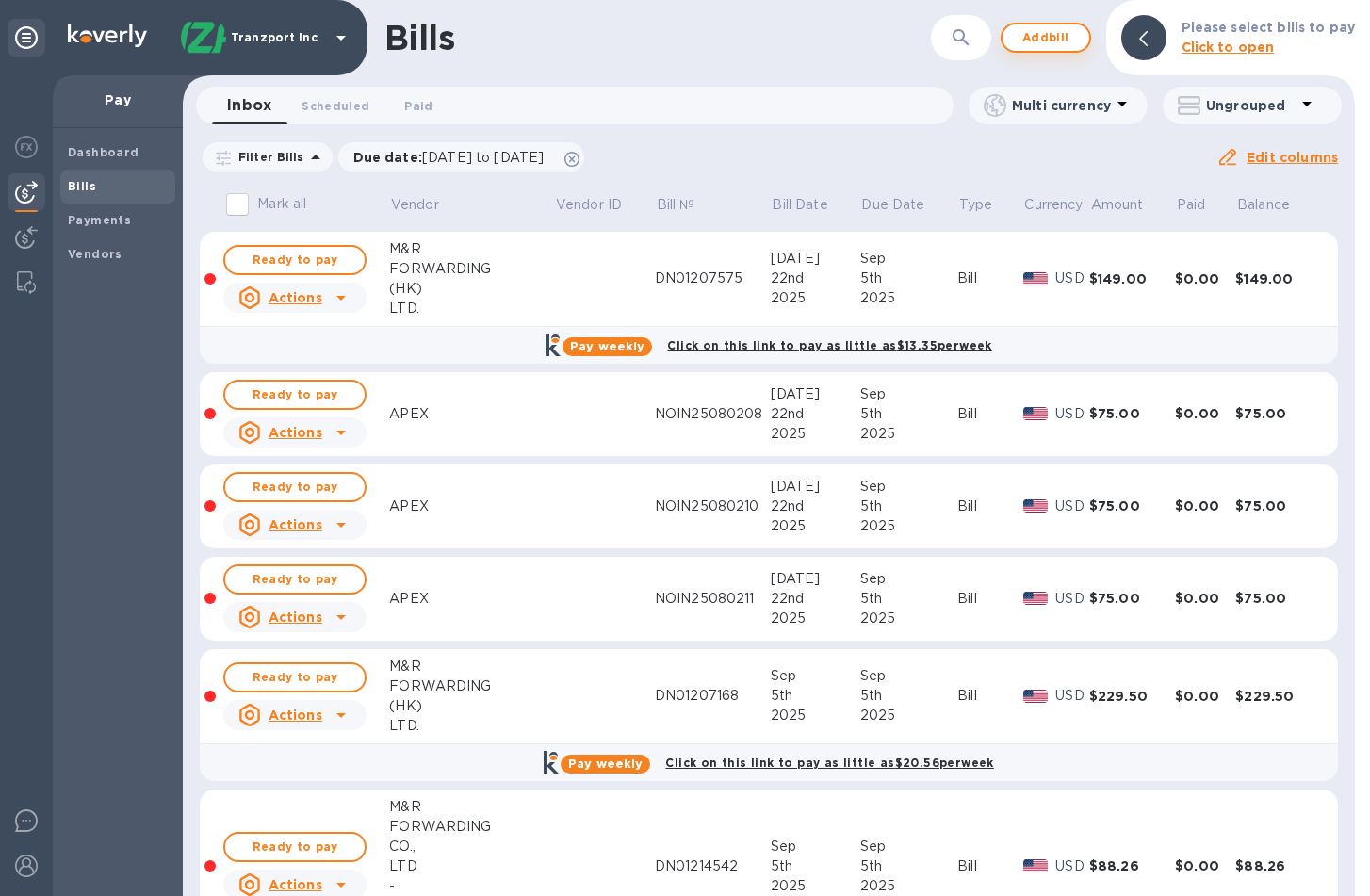
click at [1061, 24] on button "Add bill" at bounding box center [1047, 37] width 90 height 30
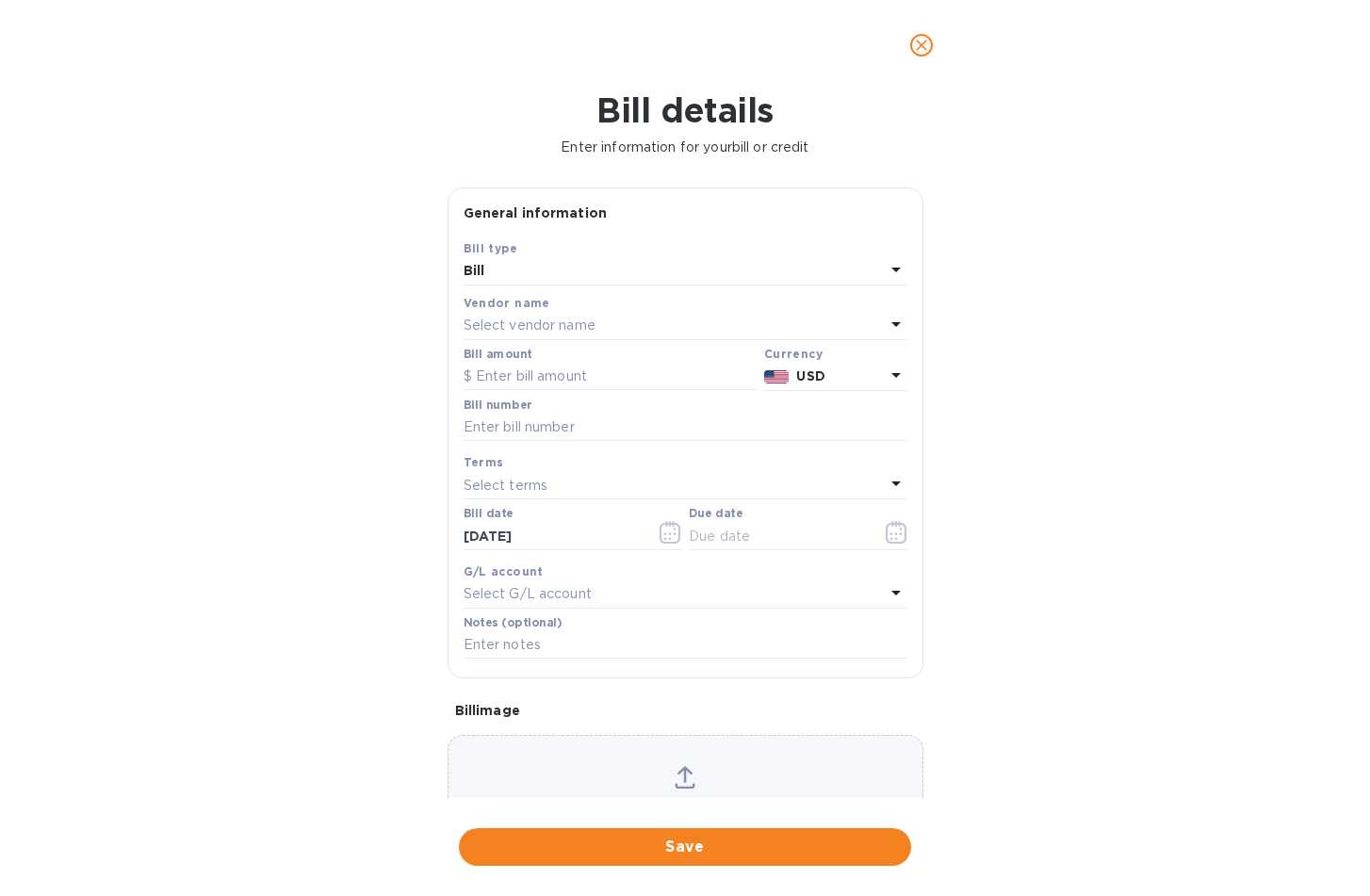
click at [624, 318] on div "Select vendor name" at bounding box center [675, 325] width 422 height 26
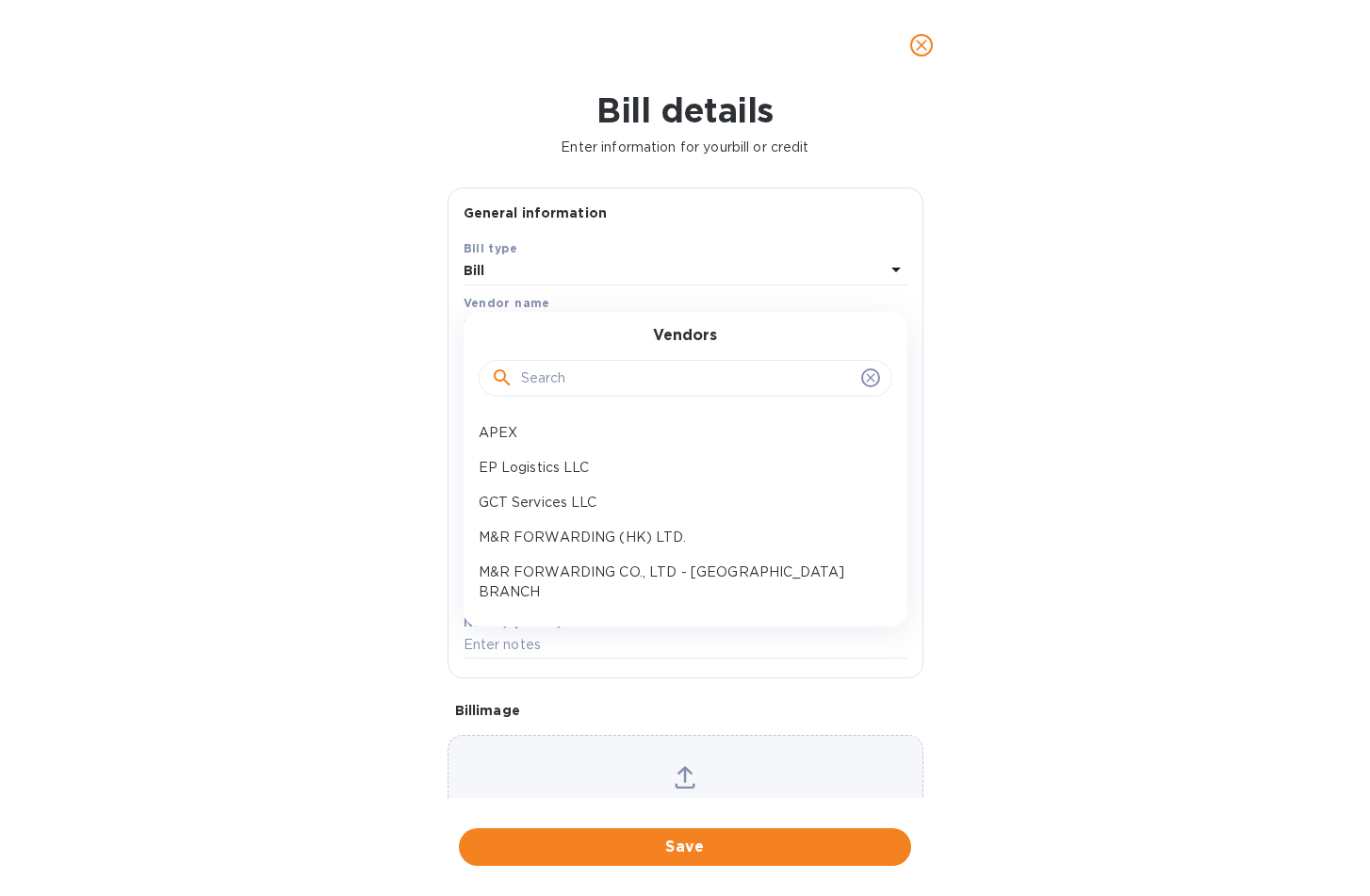
click at [1089, 340] on div "Bill details Enter information for your bill or credit General information Save…" at bounding box center [685, 493] width 1370 height 806
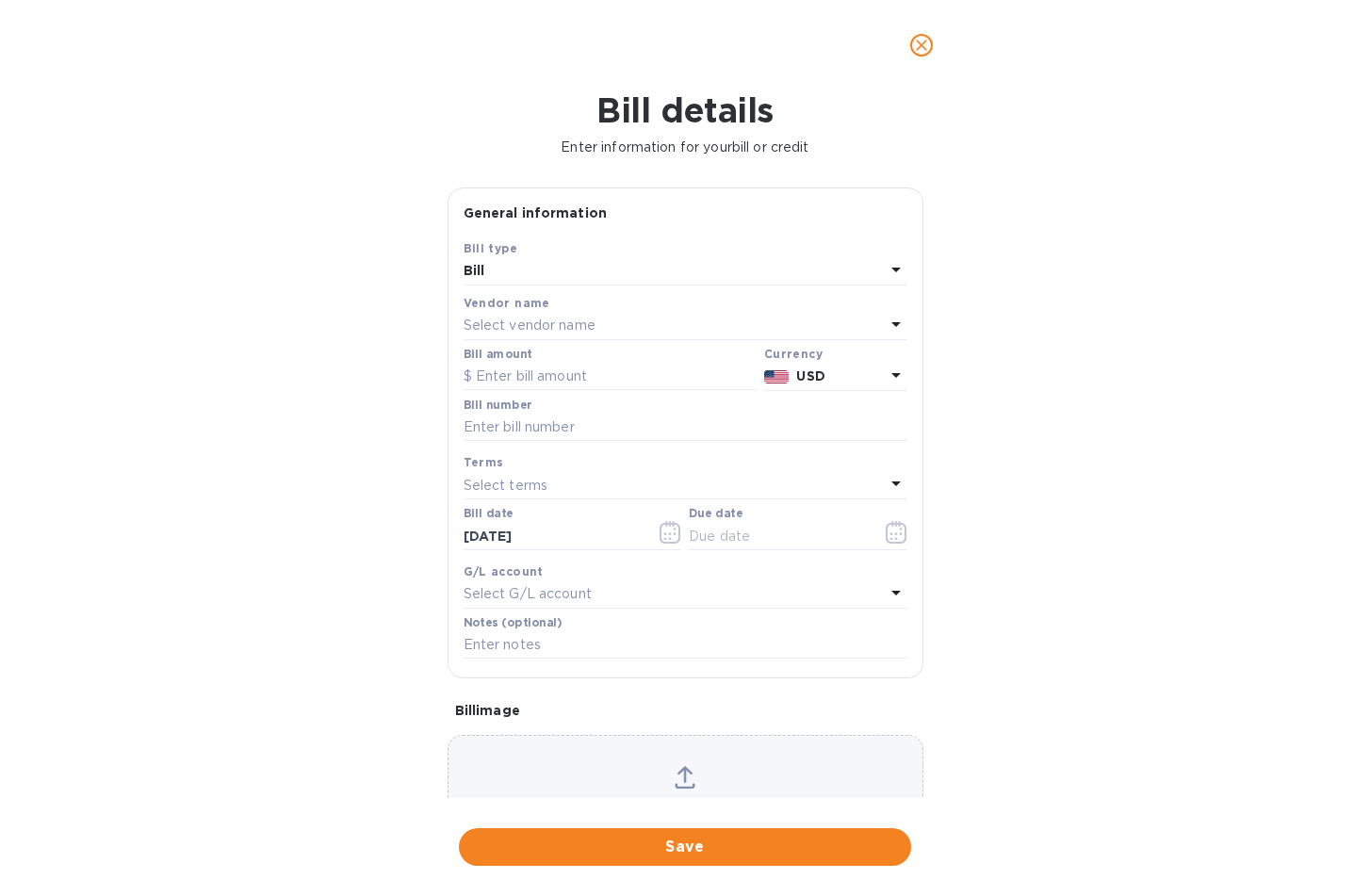
click at [600, 333] on div "Select vendor name" at bounding box center [675, 325] width 422 height 26
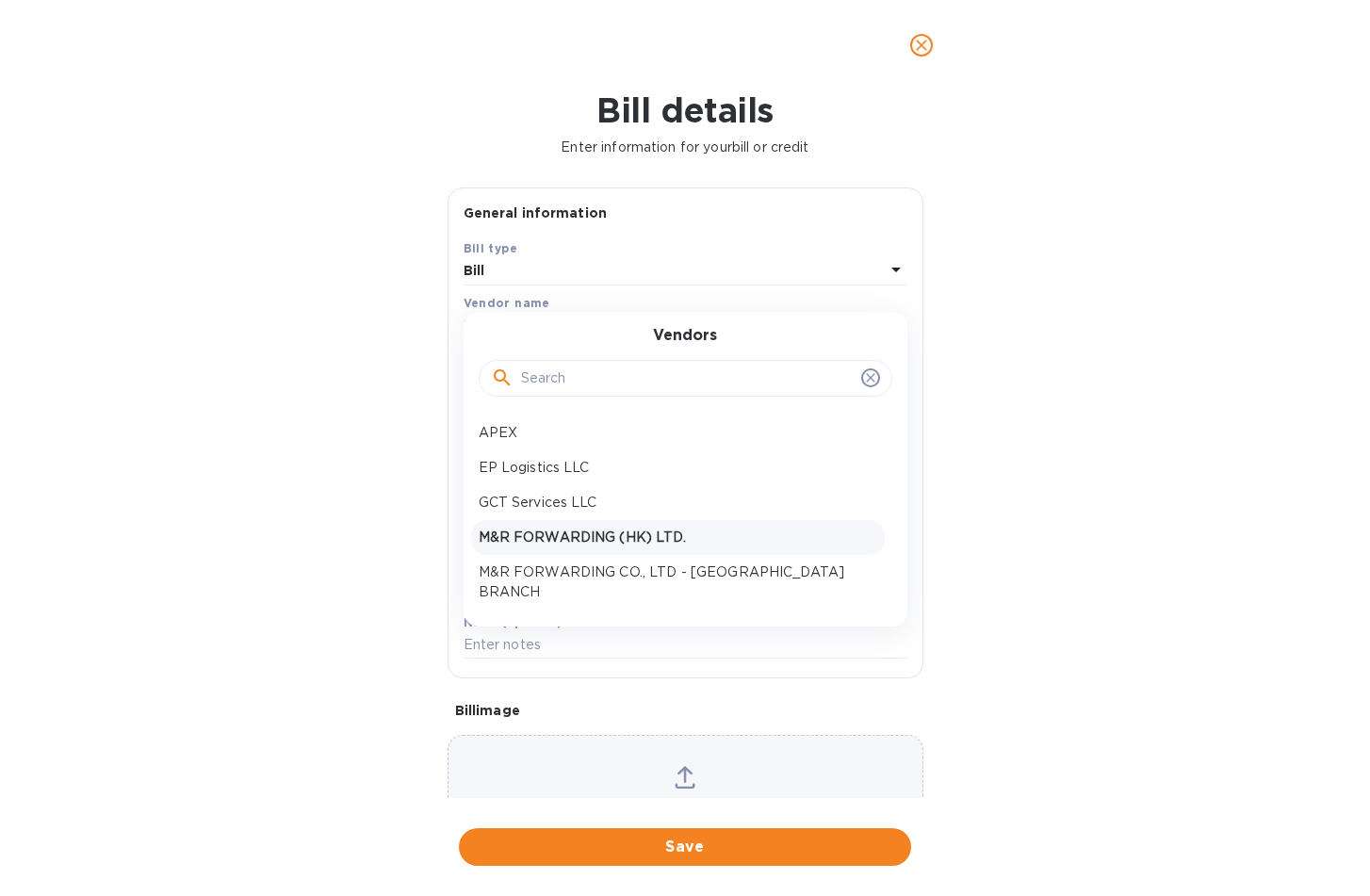
click at [665, 531] on p "M&R FORWARDING (HK) LTD." at bounding box center [678, 537] width 399 height 20
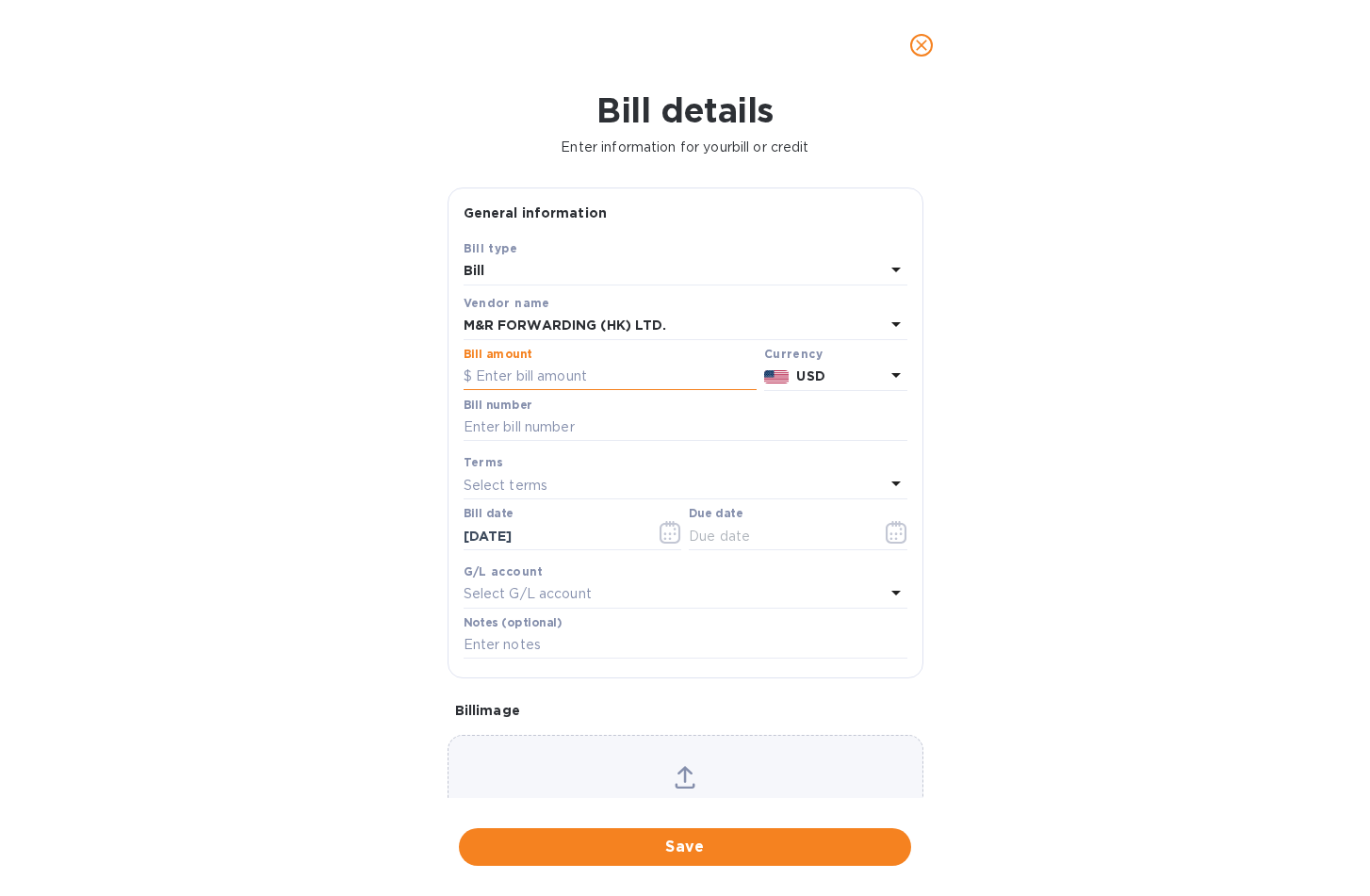
click at [620, 380] on input "text" at bounding box center [610, 376] width 293 height 28
click at [618, 423] on input "text" at bounding box center [685, 427] width 444 height 28
paste input "PL0008281"
type input "PL0008281"
click at [571, 369] on input "text" at bounding box center [610, 376] width 293 height 28
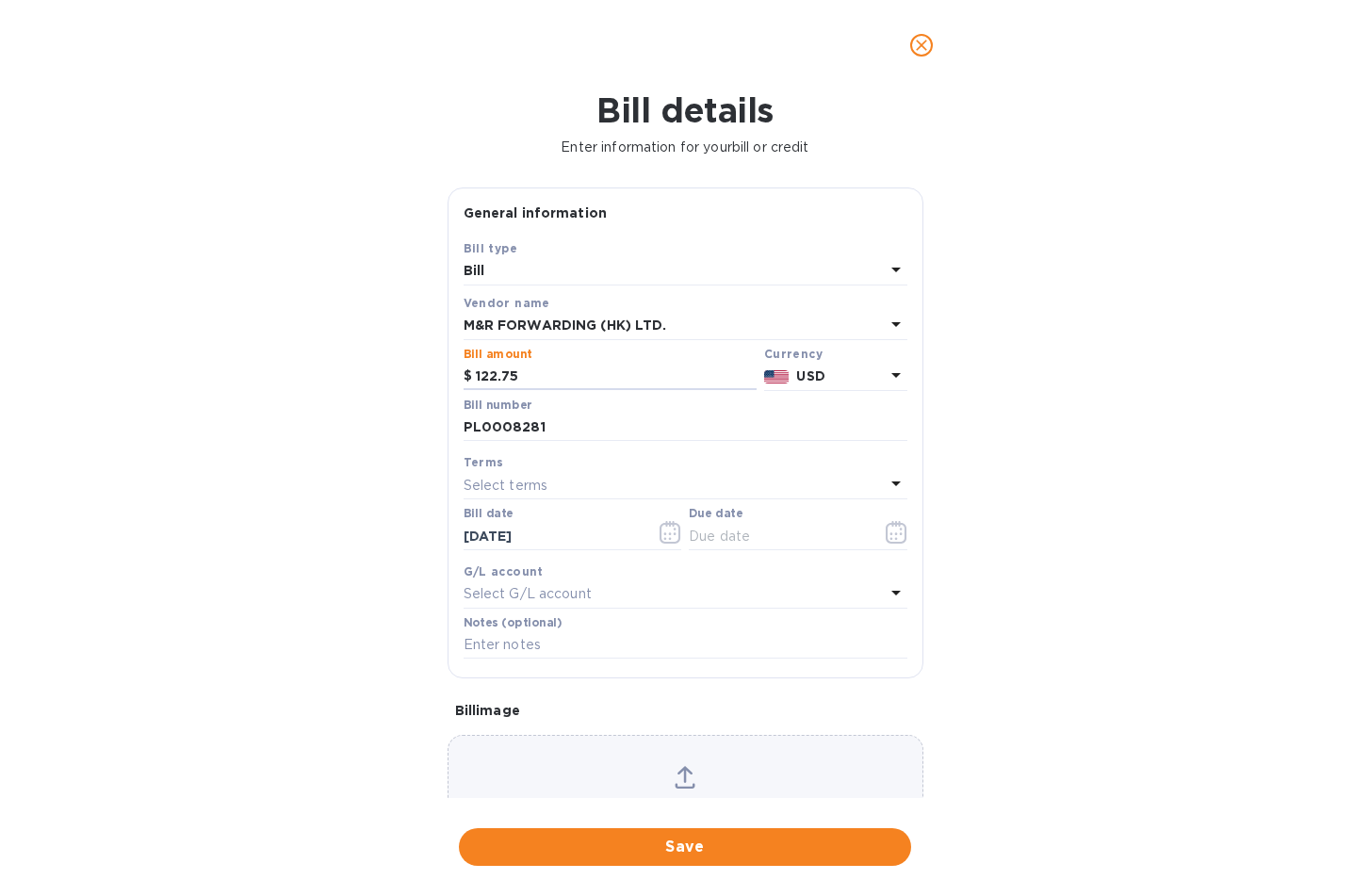
type input "122.75"
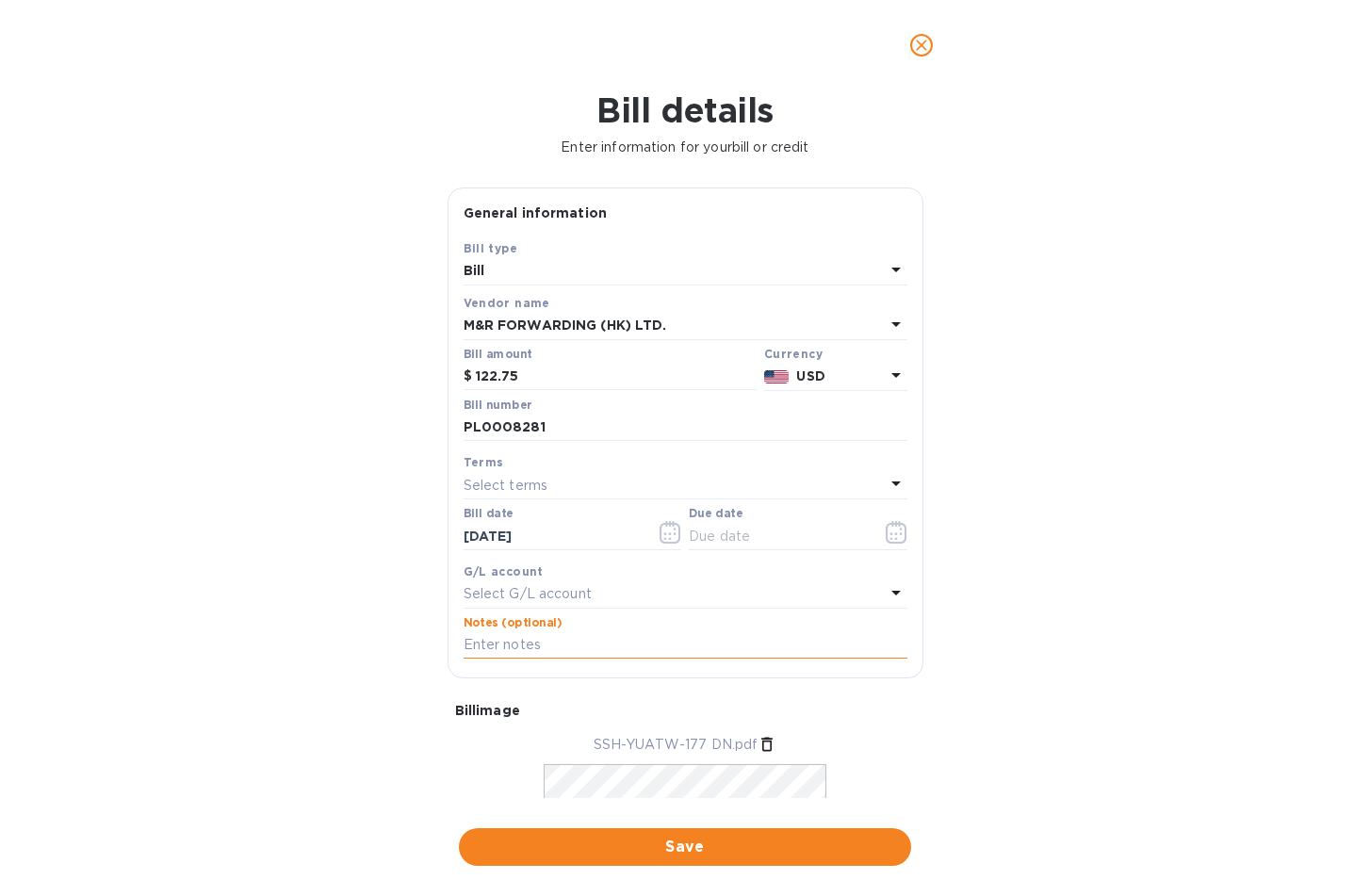
click at [568, 641] on input "text" at bounding box center [685, 645] width 444 height 28
type input "s00002169"
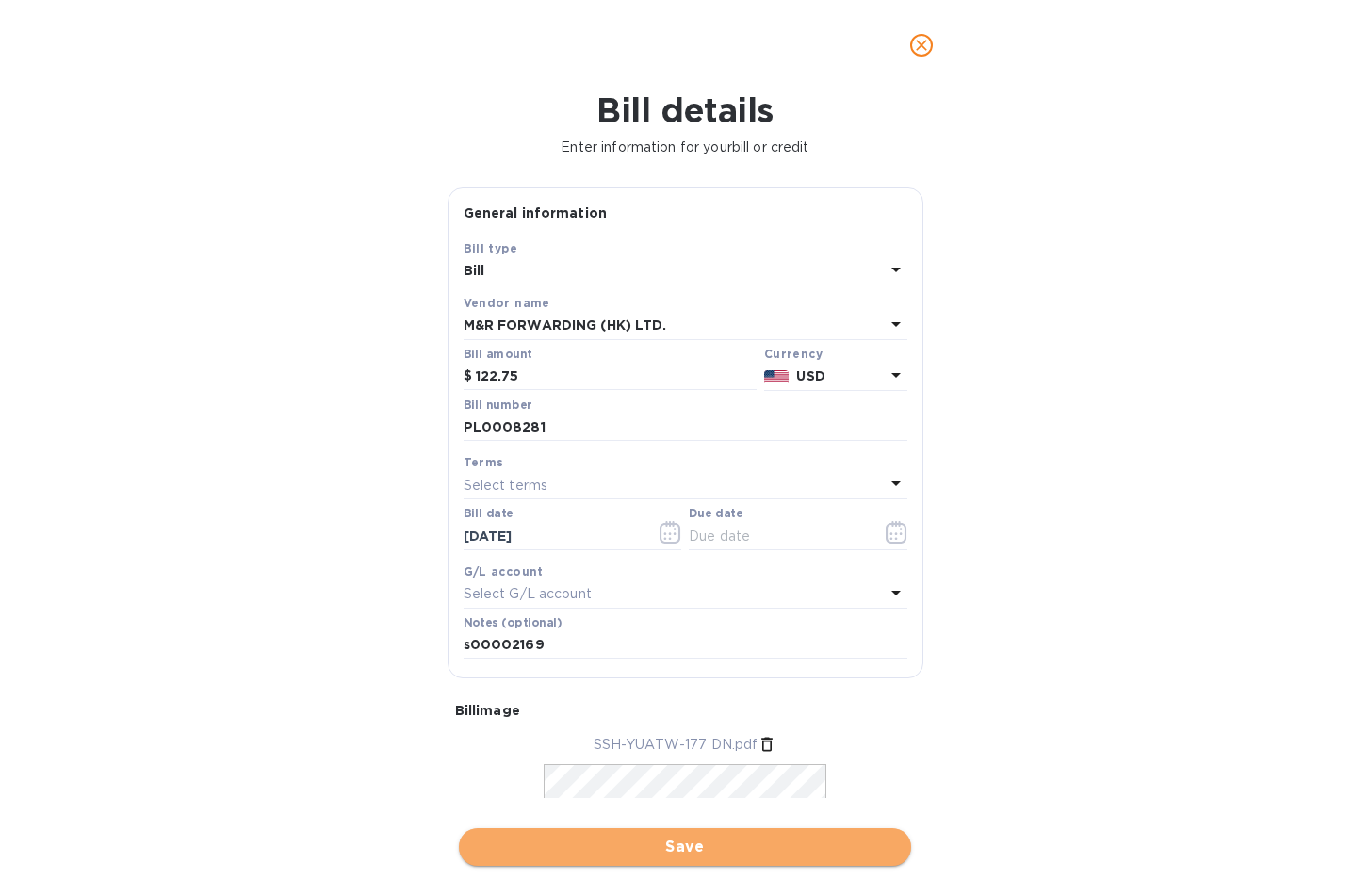
click at [630, 845] on span "Save" at bounding box center [685, 846] width 423 height 22
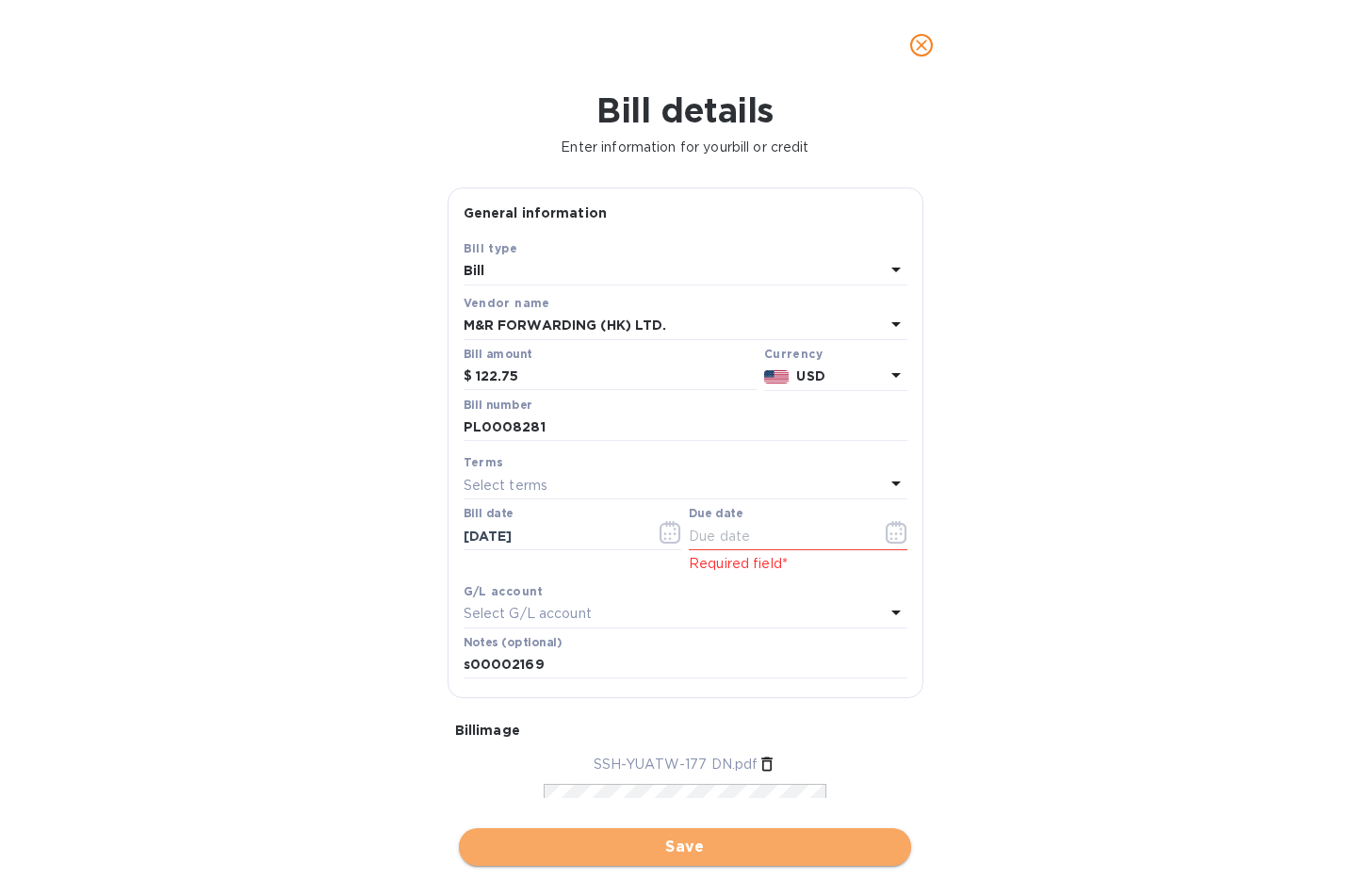
click at [702, 853] on span "Save" at bounding box center [685, 846] width 423 height 22
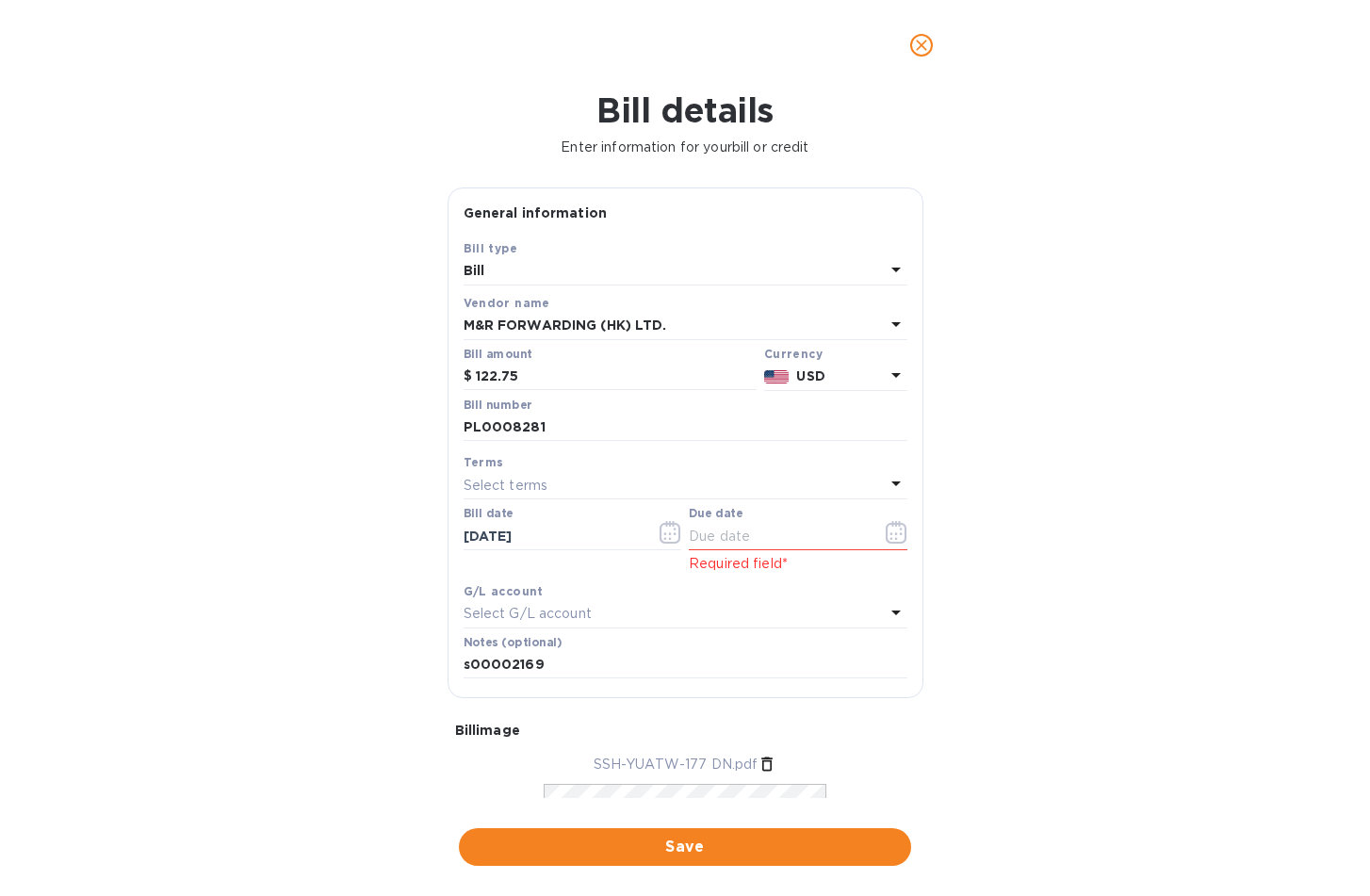
scroll to position [171, 0]
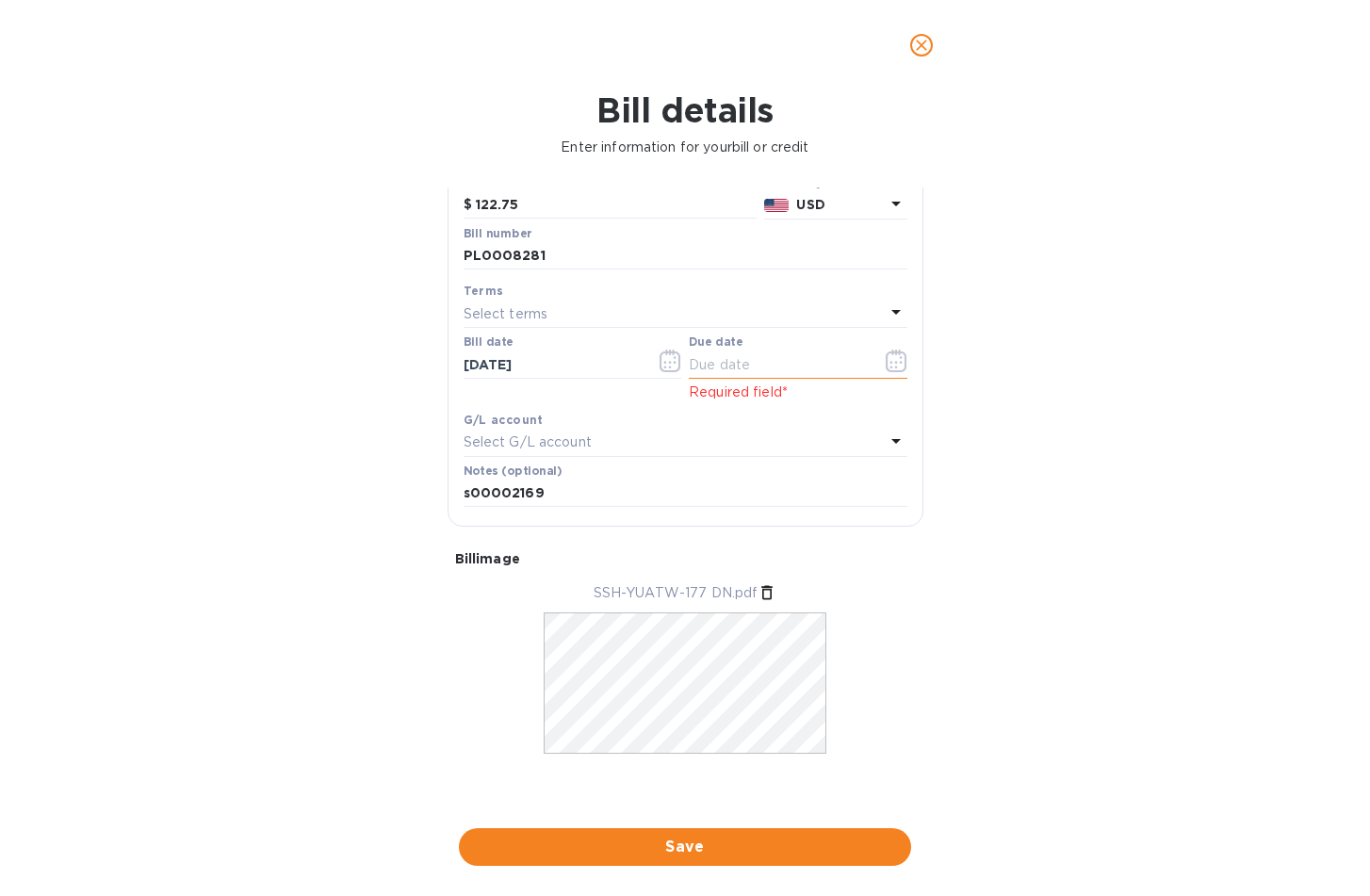
click at [886, 365] on icon "button" at bounding box center [896, 360] width 22 height 22
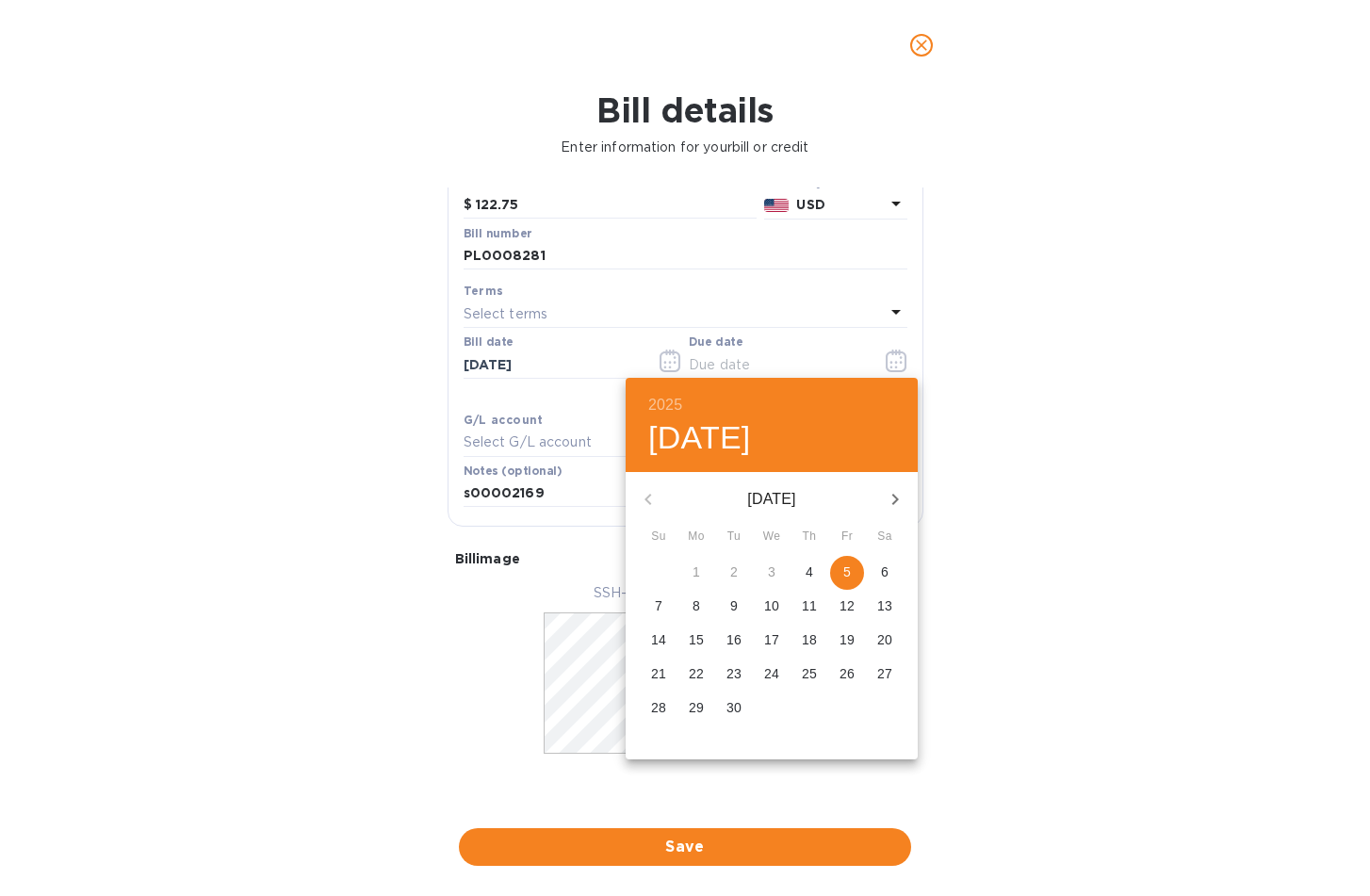
click at [846, 576] on p "5" at bounding box center [847, 572] width 8 height 19
type input "[DATE]"
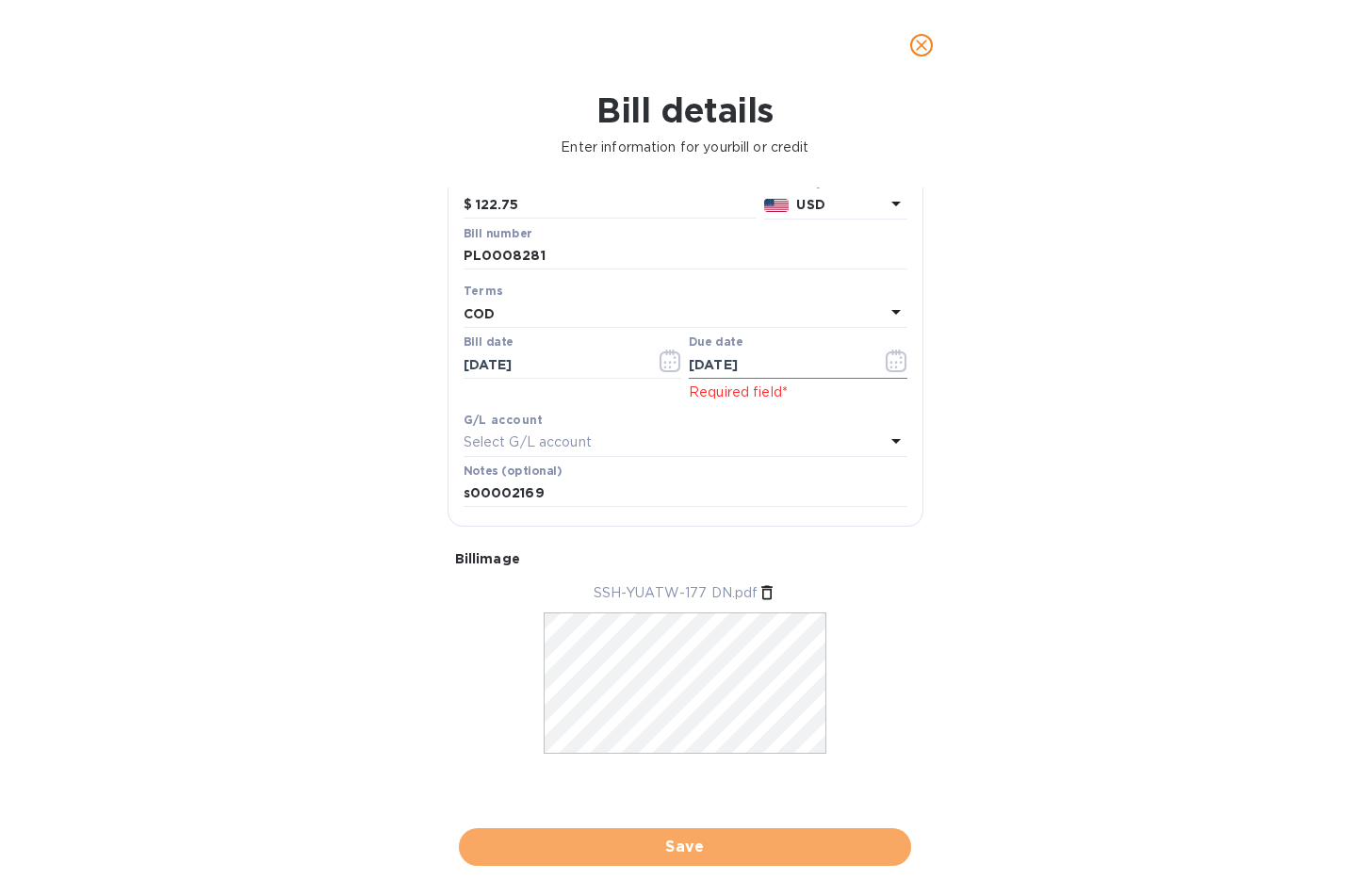
drag, startPoint x: 777, startPoint y: 839, endPoint x: 654, endPoint y: 827, distance: 123.6
click at [772, 839] on span "Save" at bounding box center [685, 846] width 423 height 22
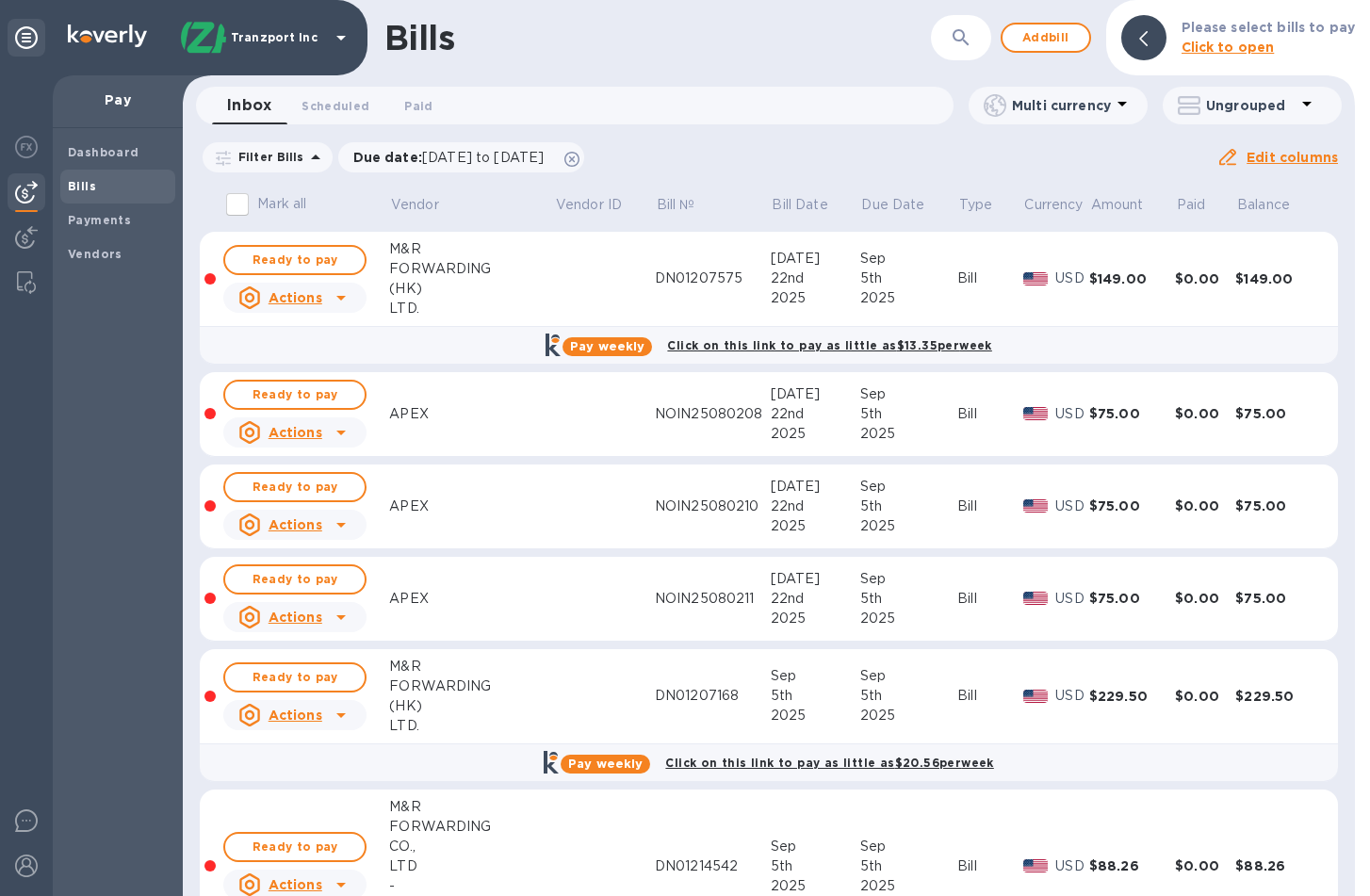
drag, startPoint x: 918, startPoint y: 167, endPoint x: 963, endPoint y: 86, distance: 92.7
click at [918, 167] on div "Filter Bills Due date : [DATE] to [DATE] Amount Paid Balance" at bounding box center [709, 157] width 1017 height 36
click at [1058, 32] on span "Add bill" at bounding box center [1046, 37] width 57 height 22
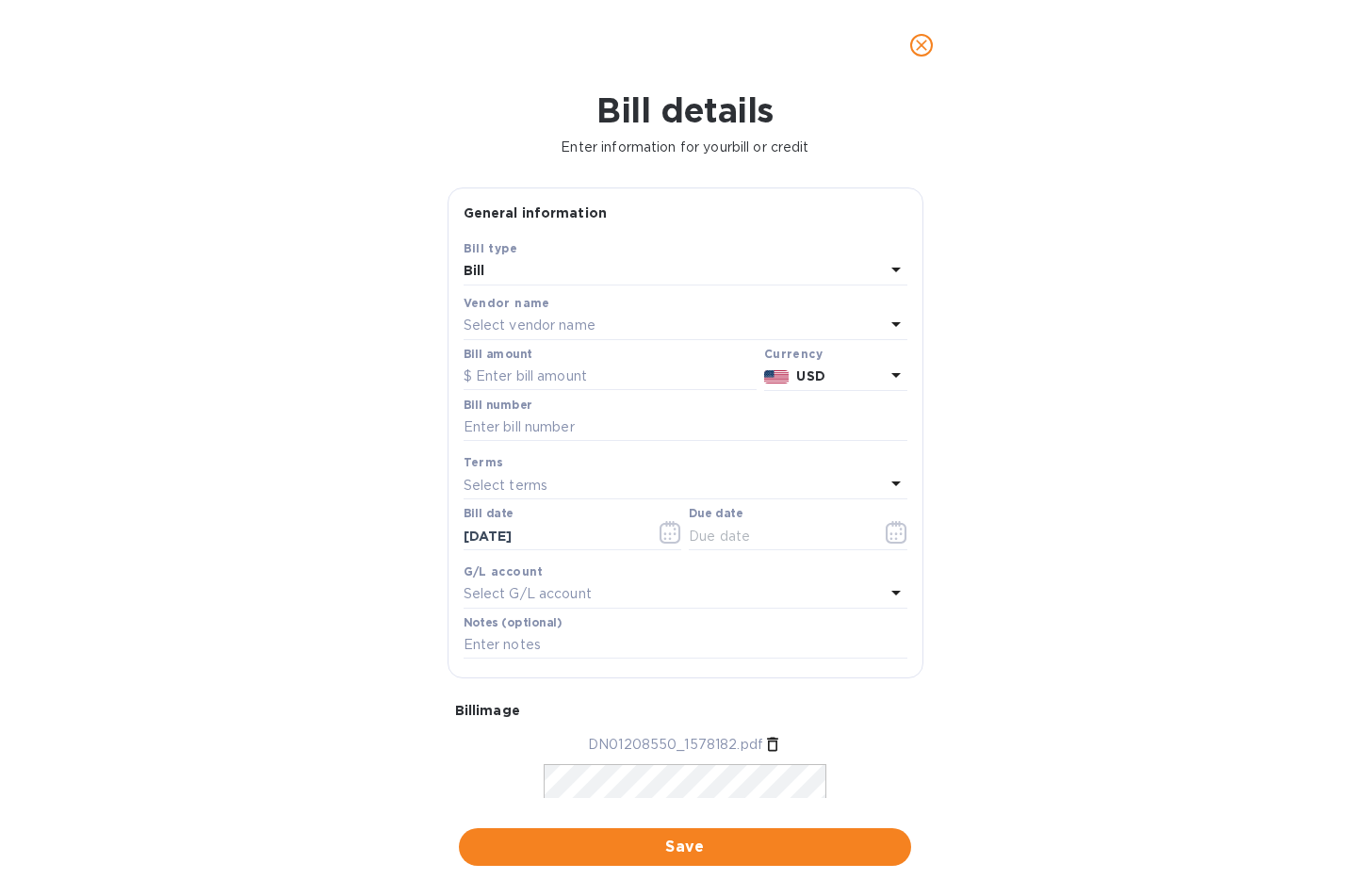
click at [504, 318] on p "Select vendor name" at bounding box center [530, 325] width 132 height 20
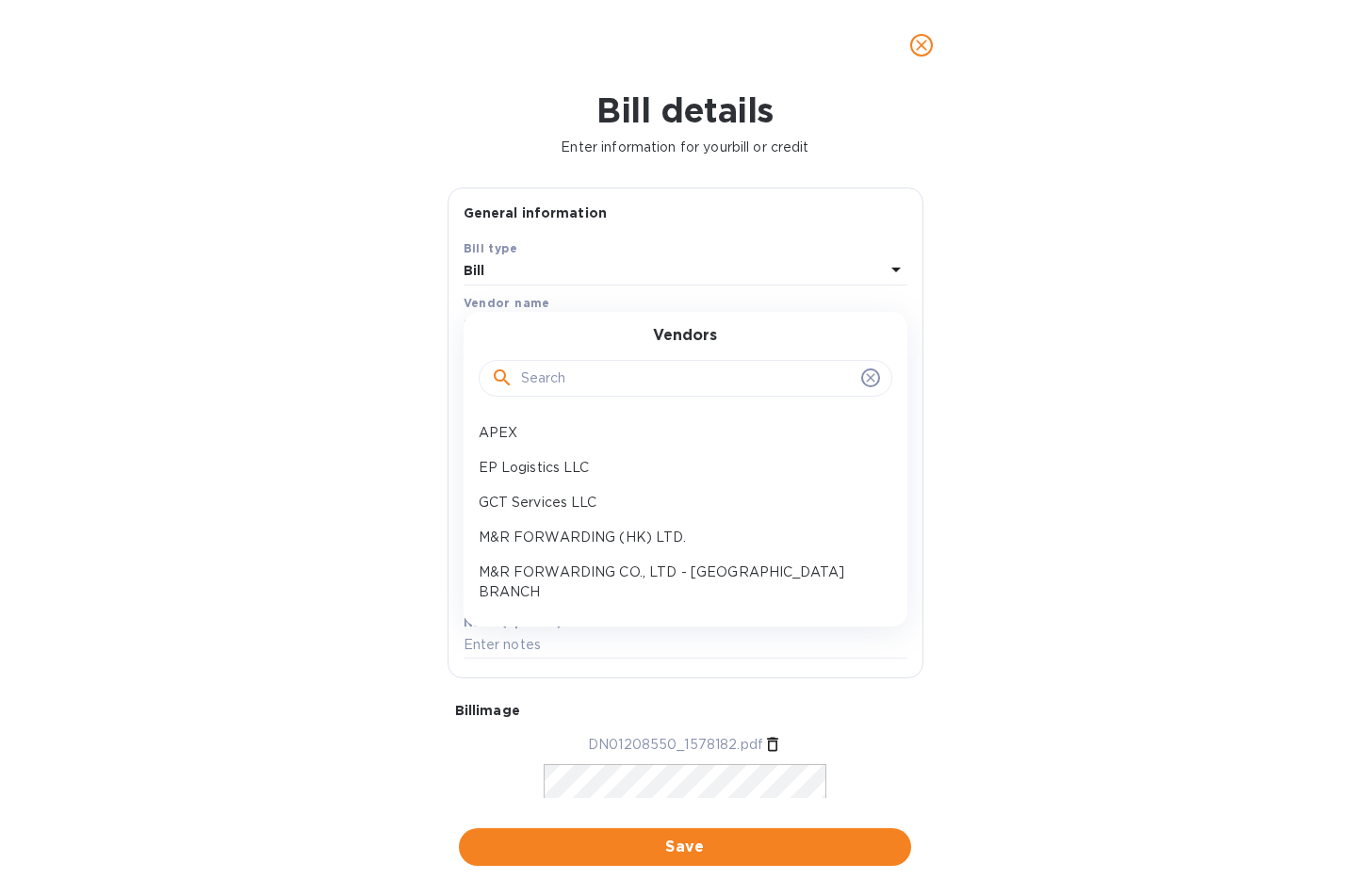
click at [602, 536] on p "M&R FORWARDING (HK) LTD." at bounding box center [678, 537] width 399 height 20
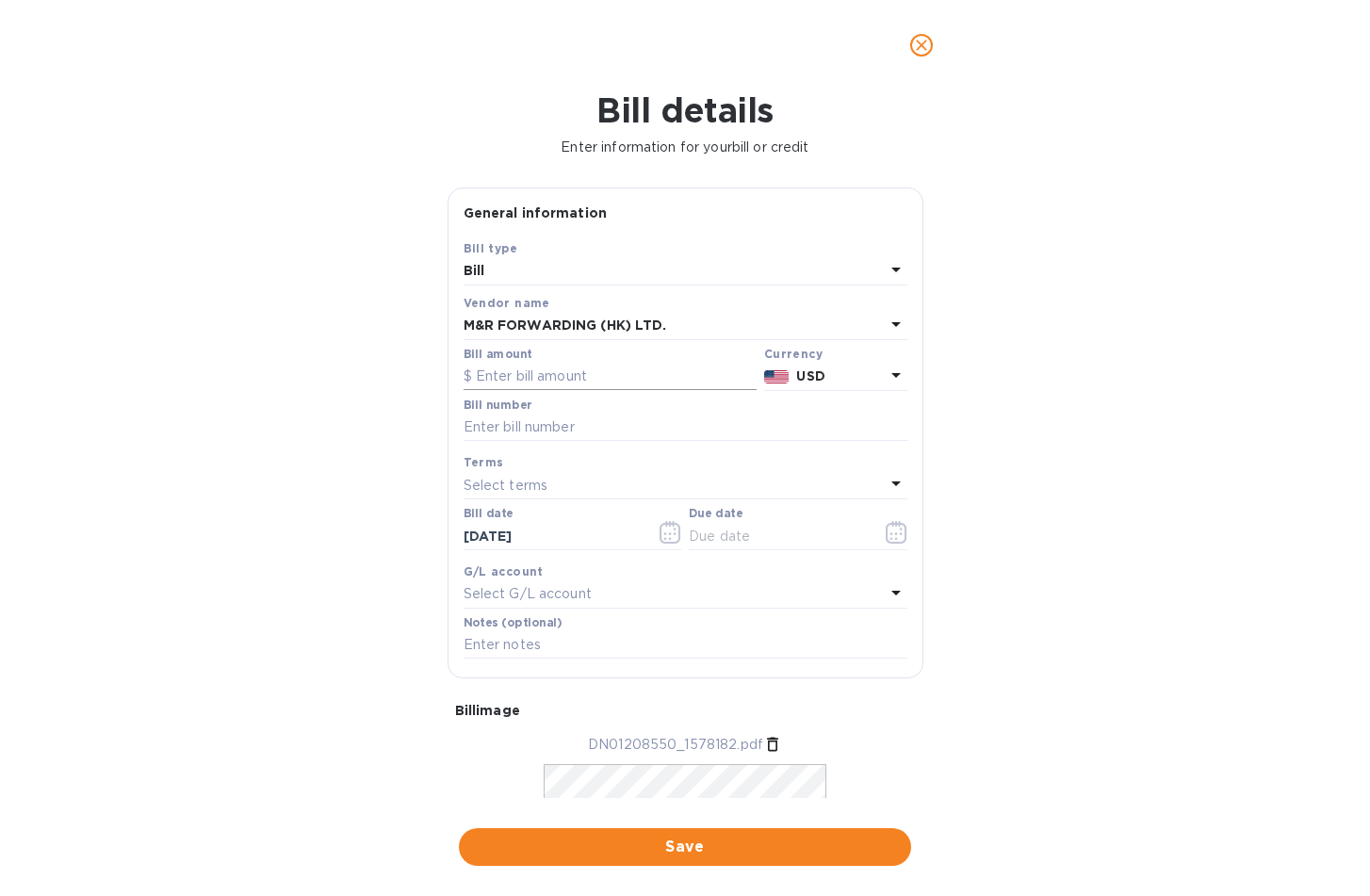
click at [524, 378] on input "text" at bounding box center [610, 376] width 293 height 28
type input "279.50"
click at [539, 431] on input "text" at bounding box center [685, 427] width 444 height 28
click at [474, 422] on input "text" at bounding box center [685, 427] width 444 height 28
type input "DN01208550"
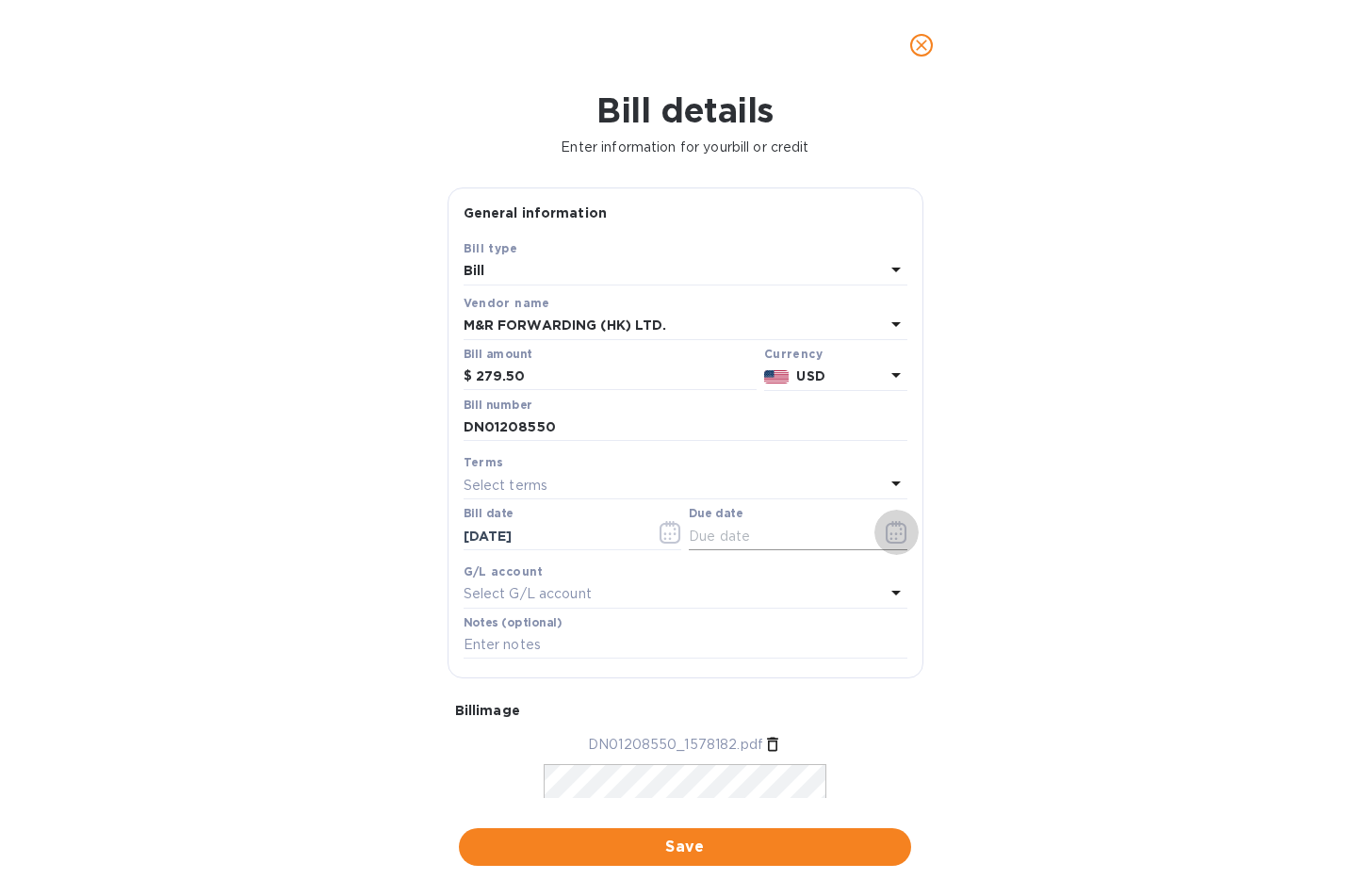
click at [886, 536] on icon "button" at bounding box center [896, 531] width 22 height 22
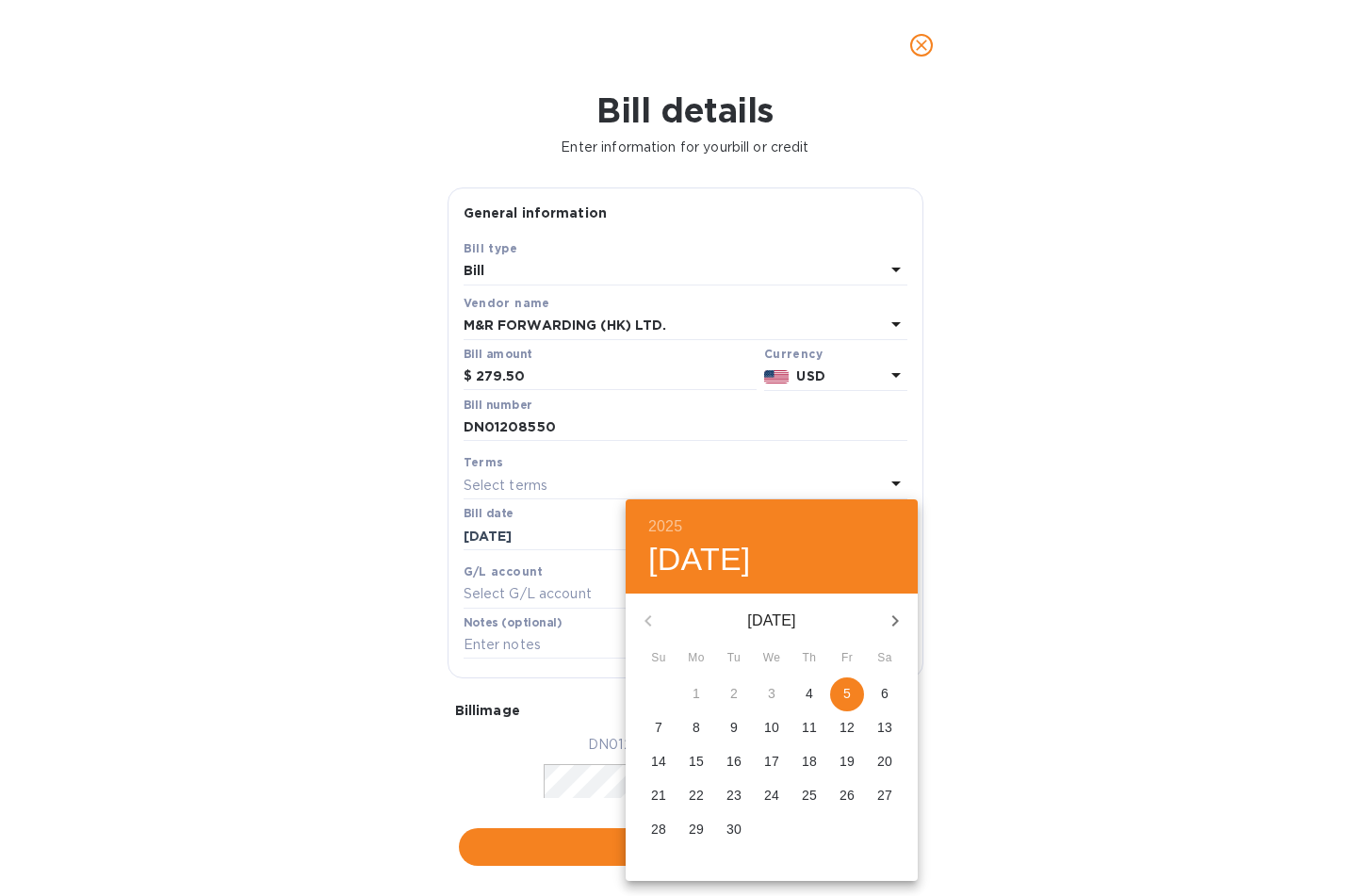
click at [861, 699] on span "5" at bounding box center [846, 694] width 34 height 19
type input "[DATE]"
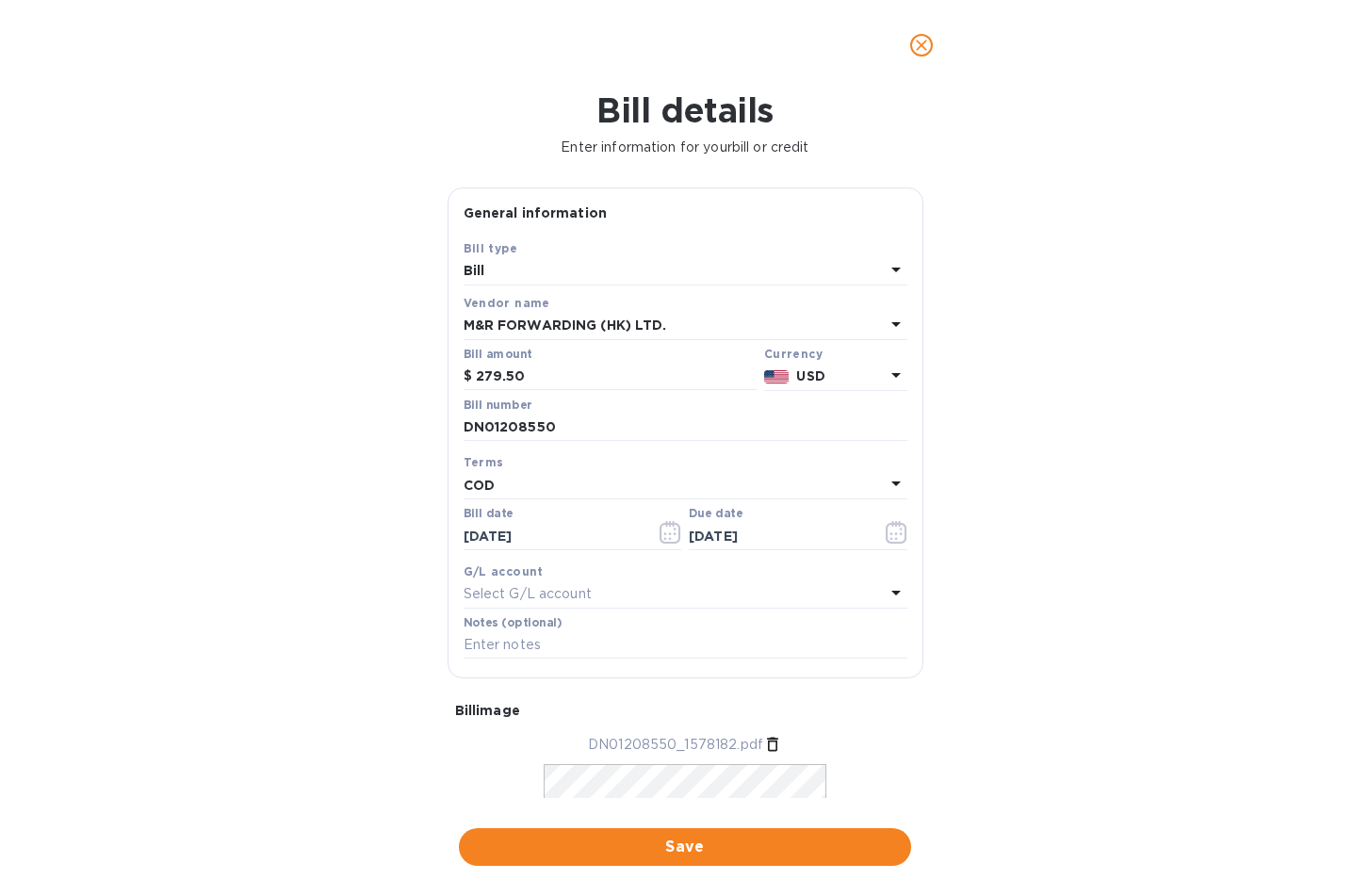
scroll to position [152, 0]
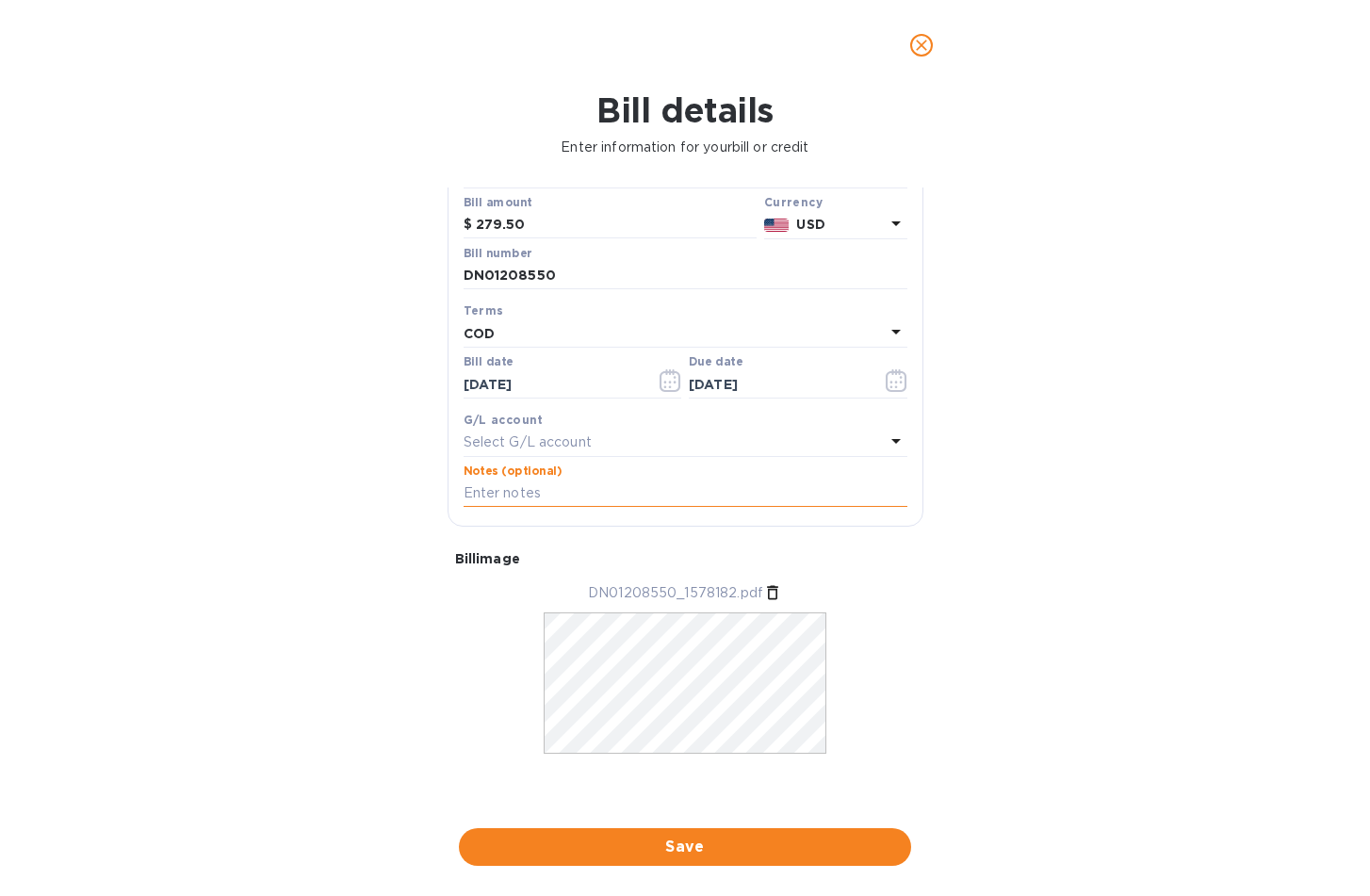
click at [579, 499] on input "text" at bounding box center [685, 493] width 444 height 28
type input "S00002901"
click at [1107, 201] on div "Bill details Enter information for your bill or credit General information Save…" at bounding box center [685, 493] width 1370 height 806
click at [706, 836] on span "Save" at bounding box center [685, 846] width 423 height 22
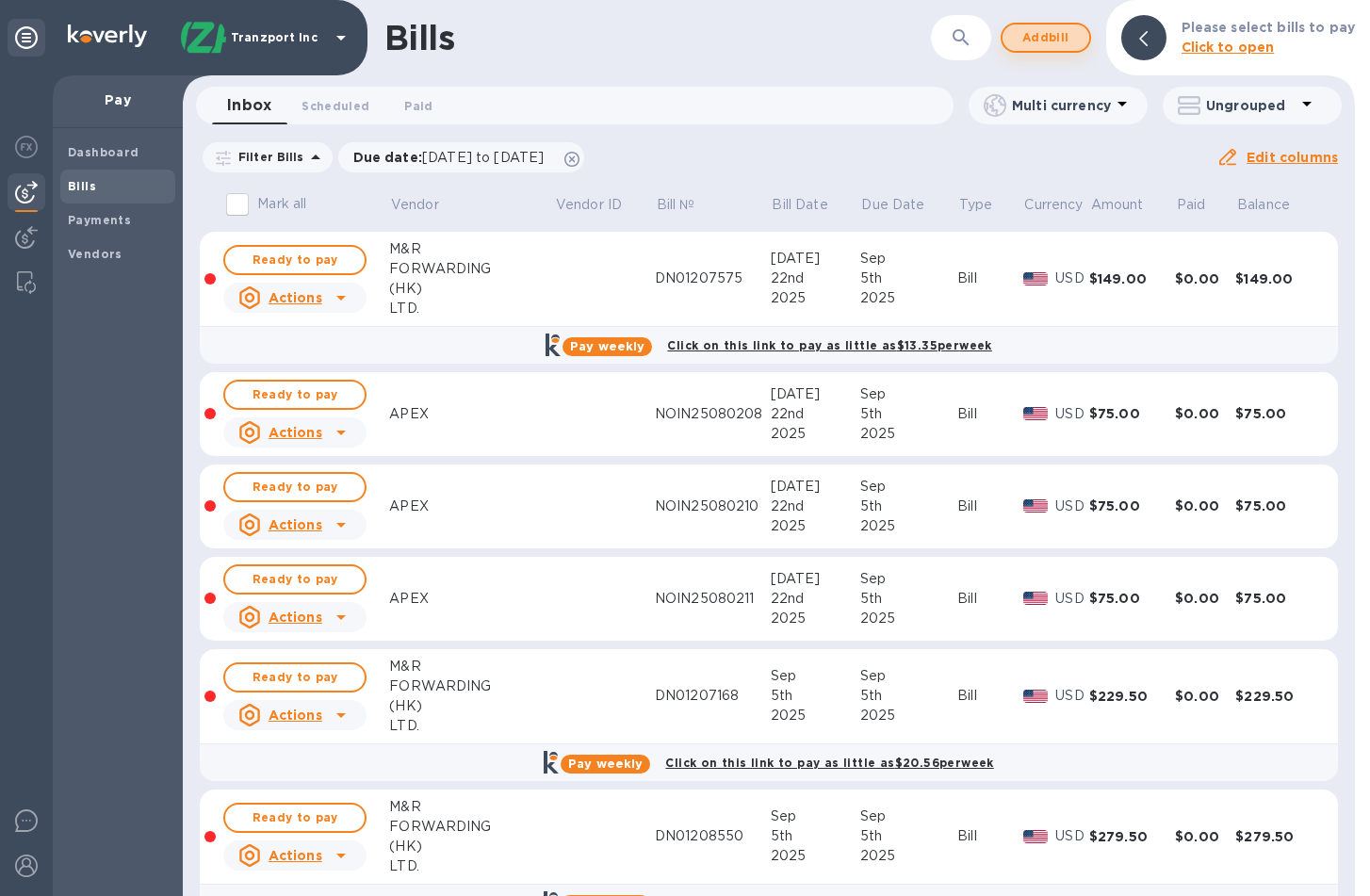
click at [1067, 42] on span "Add bill" at bounding box center [1046, 37] width 57 height 22
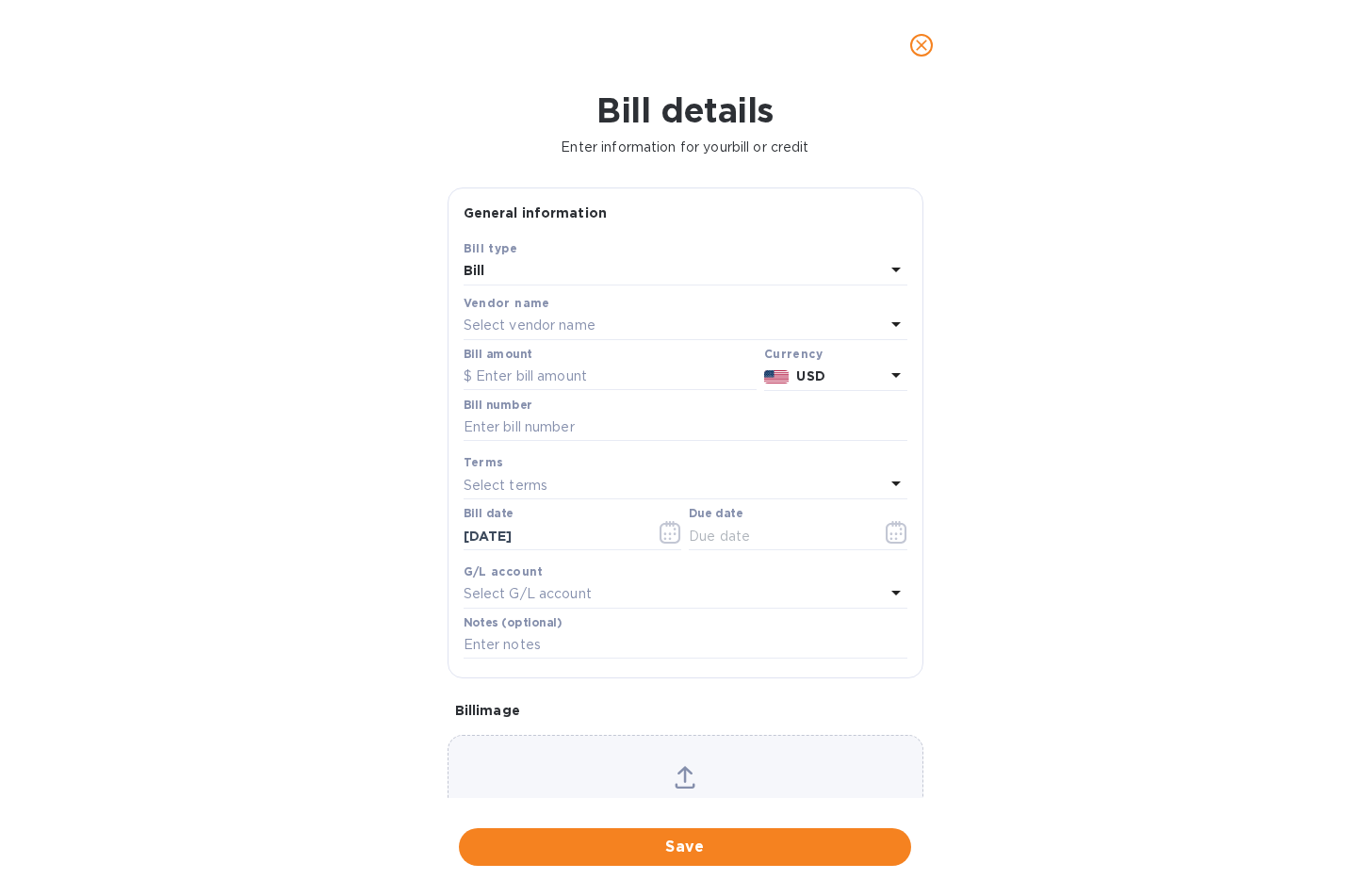
click at [546, 344] on div "Bill amount" at bounding box center [610, 369] width 300 height 51
click at [555, 335] on p "Select vendor name" at bounding box center [530, 325] width 132 height 20
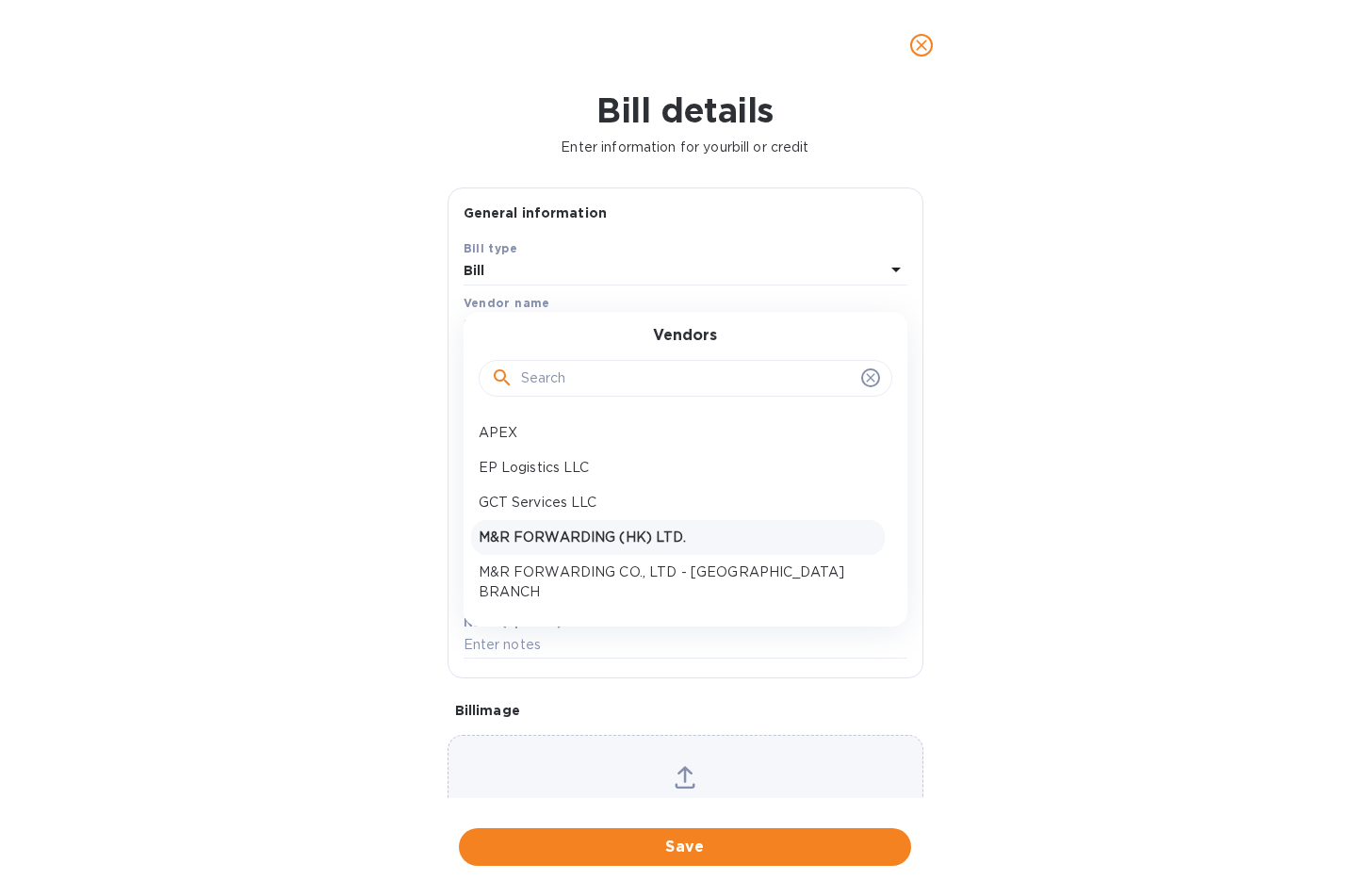
click at [696, 551] on div "M&R FORWARDING (HK) LTD." at bounding box center [678, 537] width 414 height 35
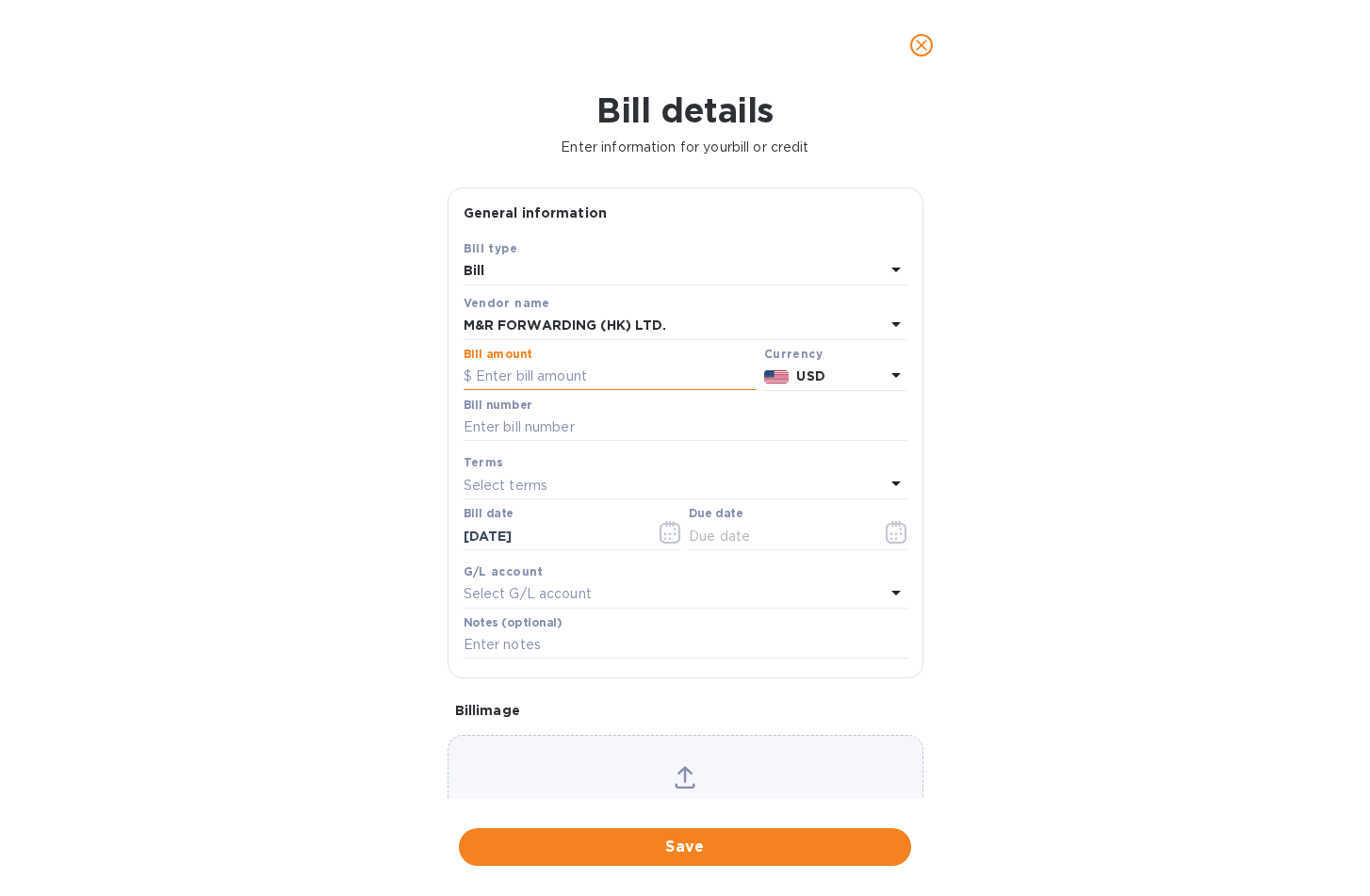
click at [603, 367] on input "text" at bounding box center [610, 376] width 293 height 28
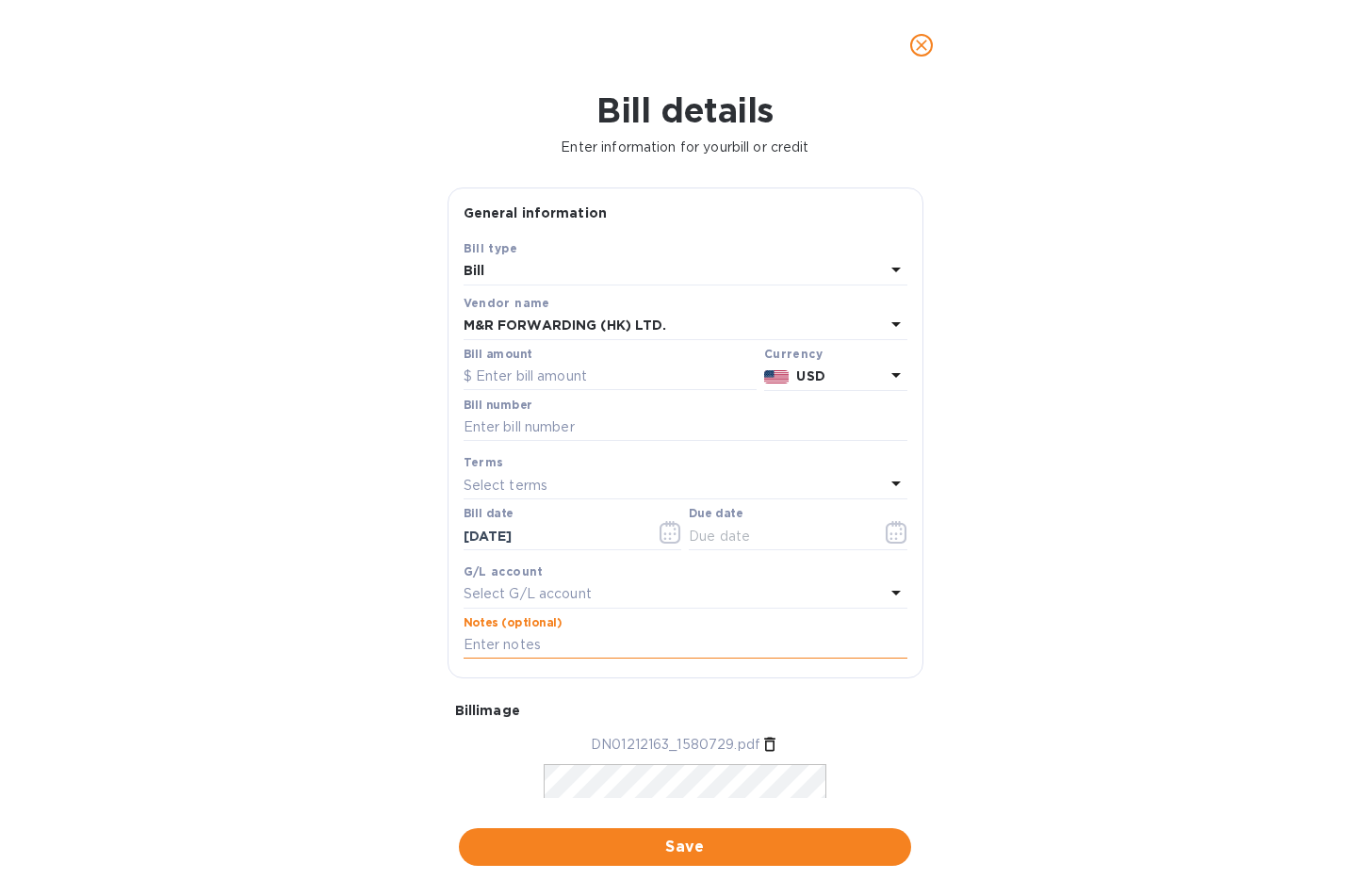
click at [547, 647] on input "text" at bounding box center [685, 645] width 444 height 28
type input "S00002933"
click at [518, 373] on input "text" at bounding box center [610, 376] width 293 height 28
click at [541, 374] on input "text" at bounding box center [610, 376] width 293 height 28
type input "194.50"
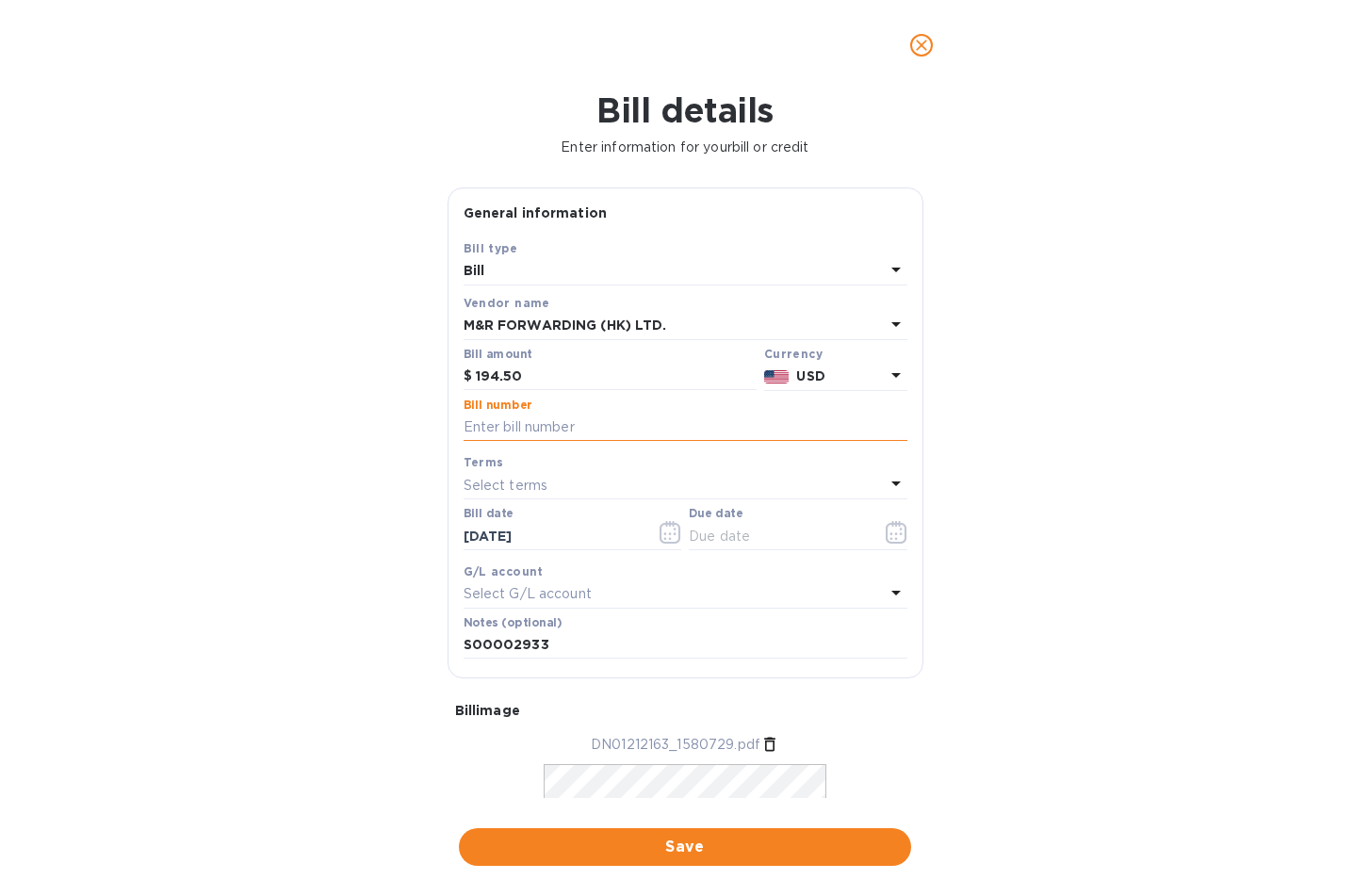
click at [567, 433] on input "text" at bounding box center [685, 427] width 444 height 28
type input "DN01212163"
click at [886, 541] on icon "button" at bounding box center [896, 531] width 22 height 22
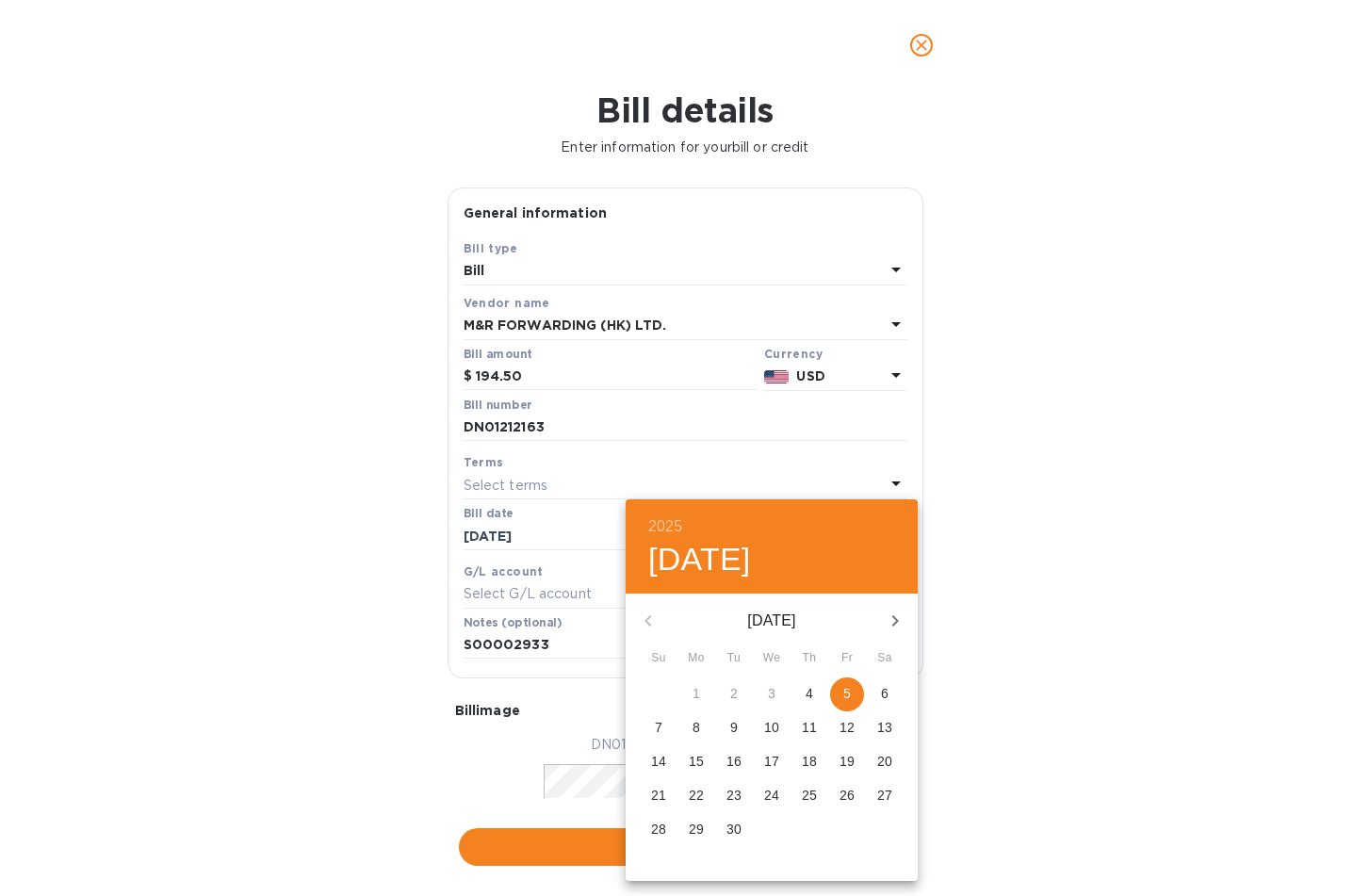
click at [846, 685] on p "5" at bounding box center [847, 694] width 8 height 19
type input "[DATE]"
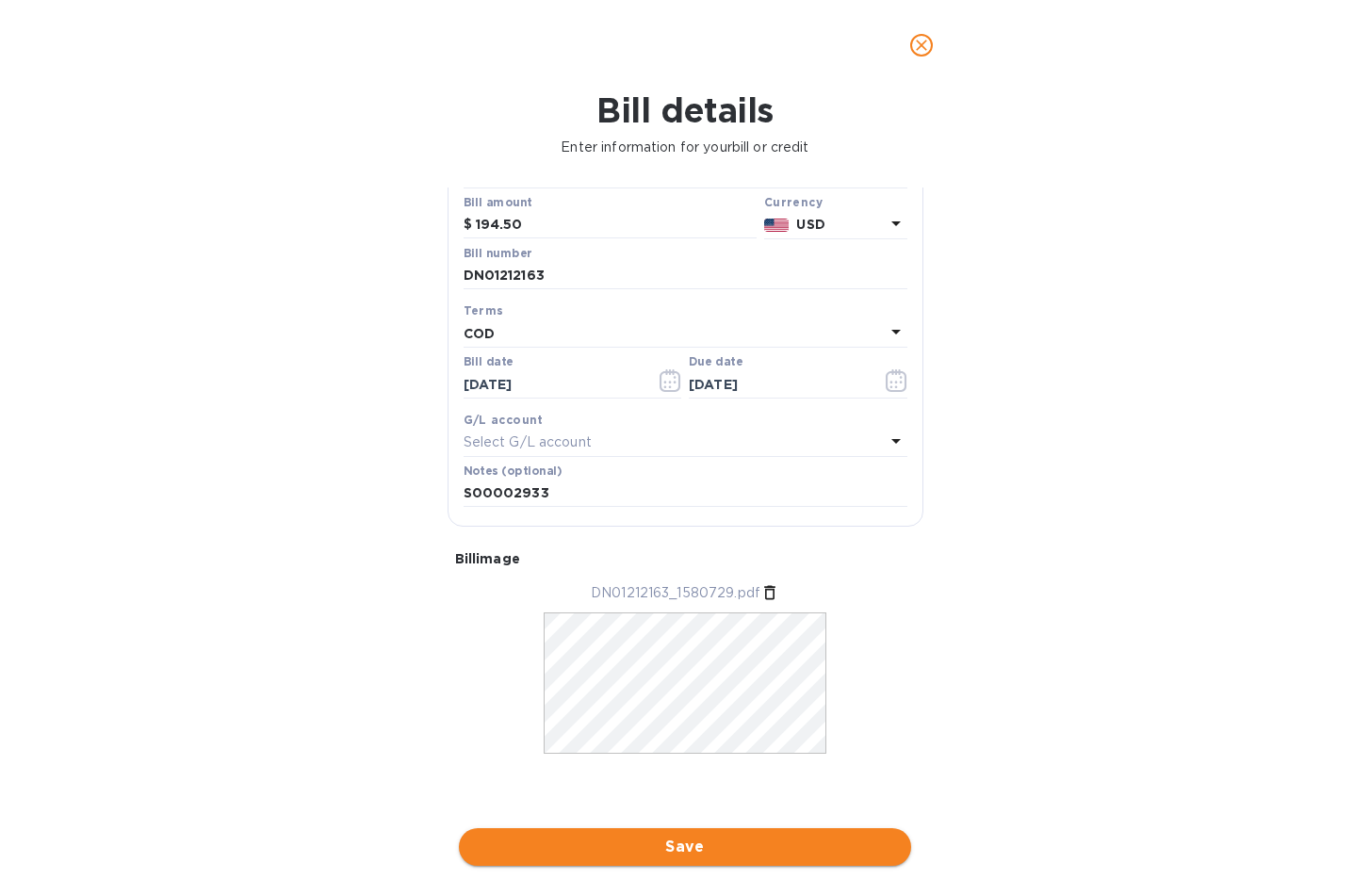
click at [658, 862] on button "Save" at bounding box center [685, 846] width 452 height 38
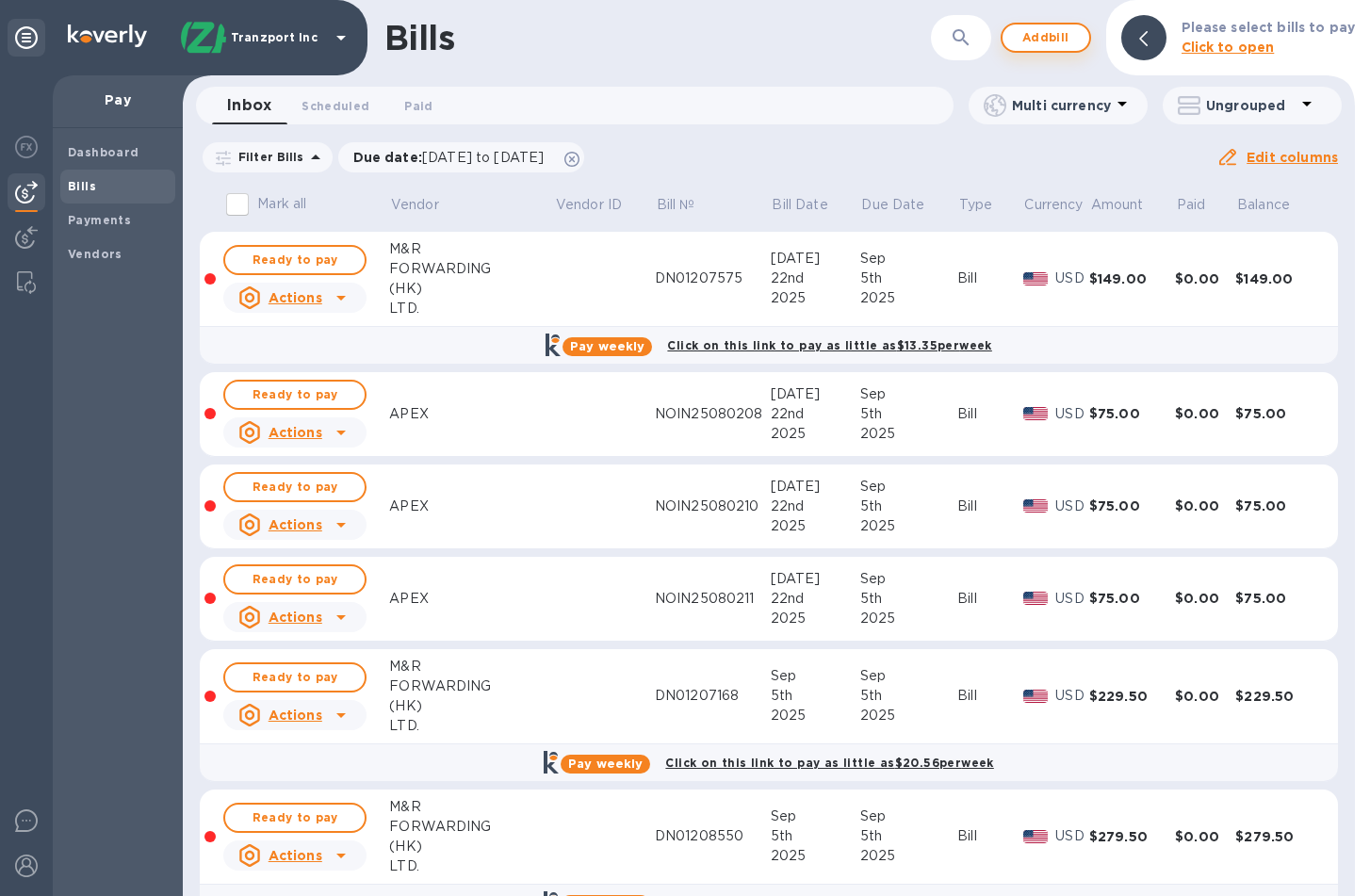
click at [1071, 25] on button "Add bill" at bounding box center [1047, 37] width 90 height 30
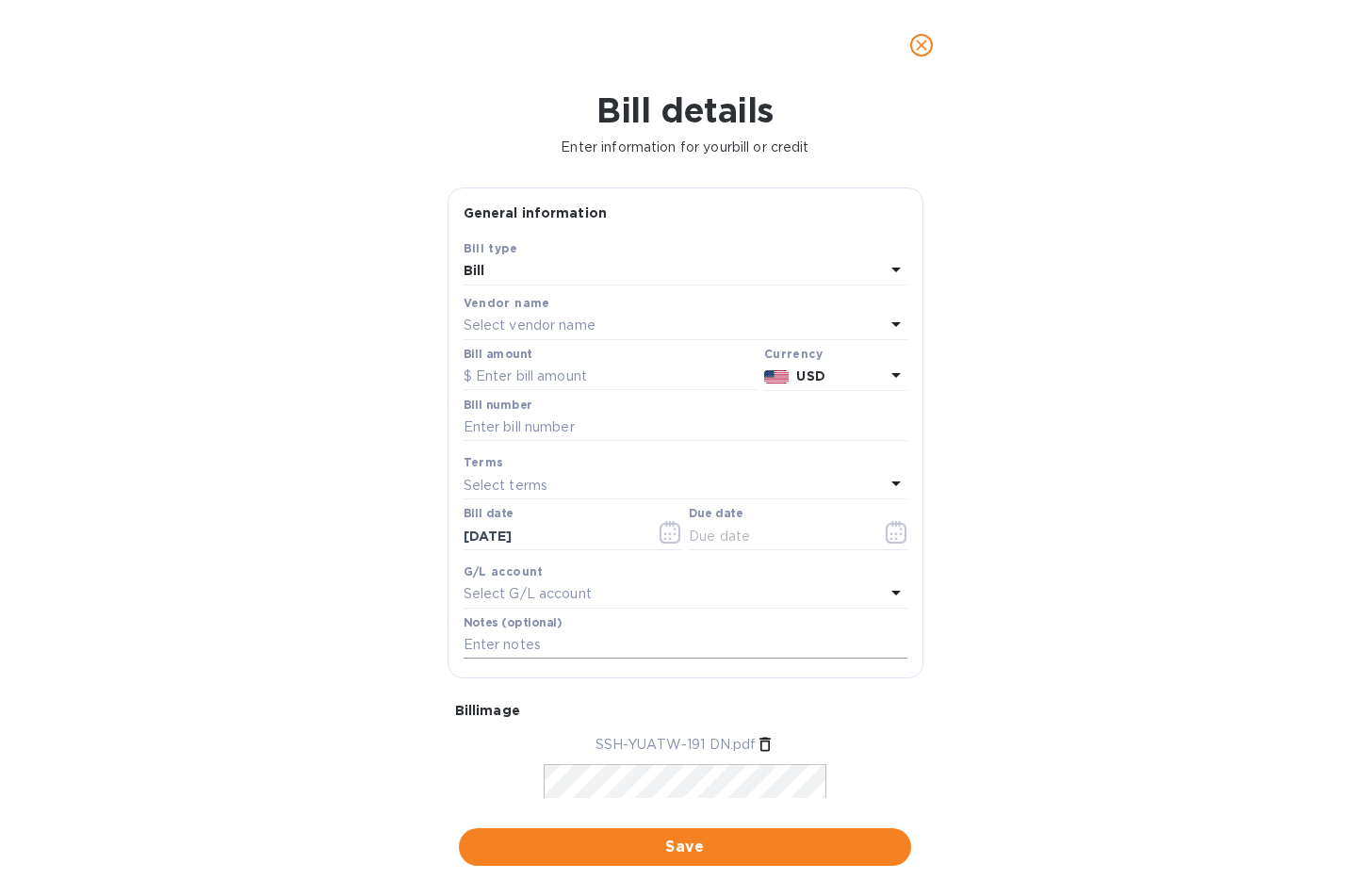
click at [569, 649] on input "text" at bounding box center [685, 645] width 444 height 28
type input "S00002873"
click at [495, 337] on div "Select vendor name" at bounding box center [675, 325] width 422 height 26
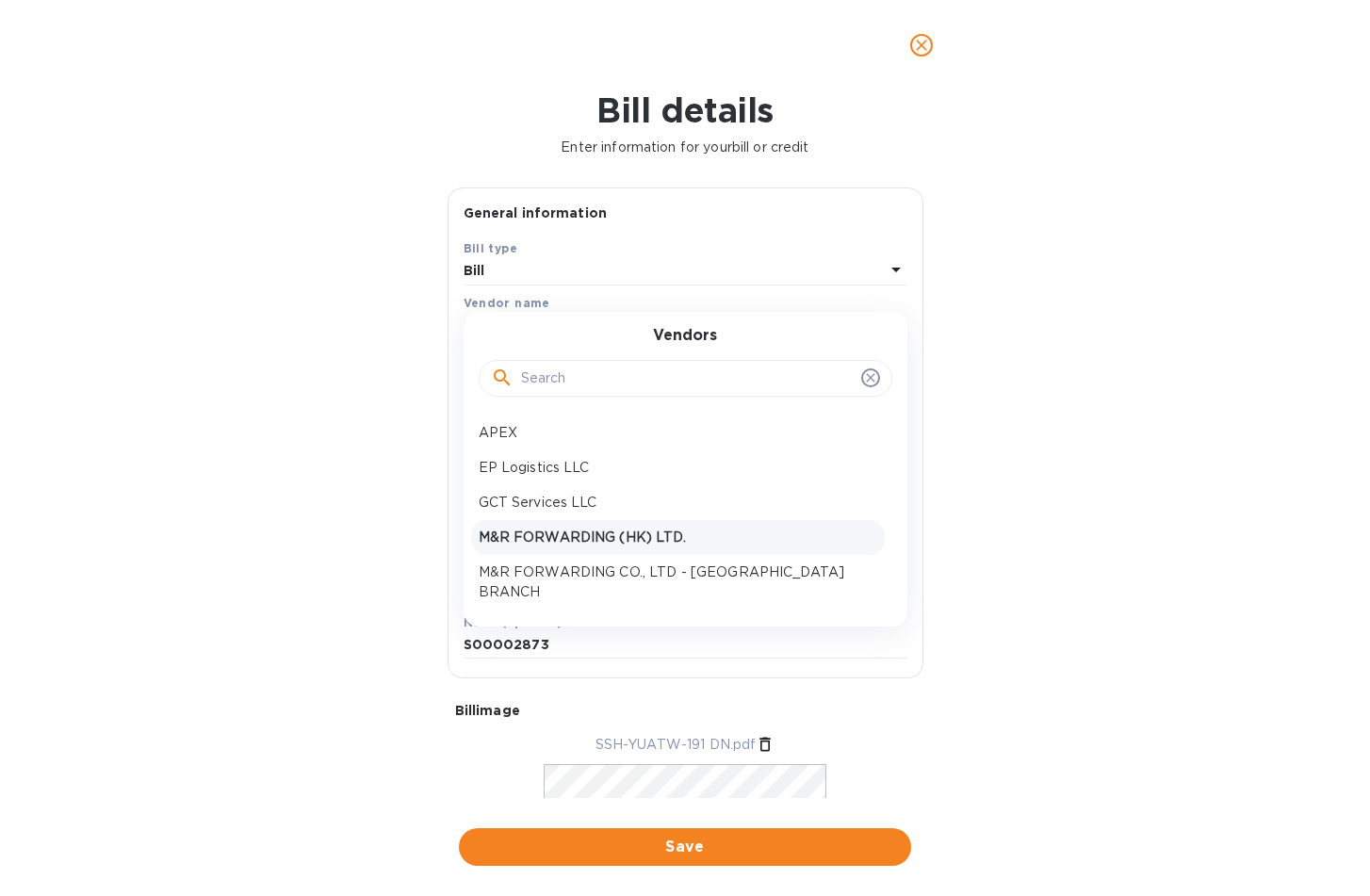
click at [577, 541] on p "M&R FORWARDING (HK) LTD." at bounding box center [678, 537] width 399 height 20
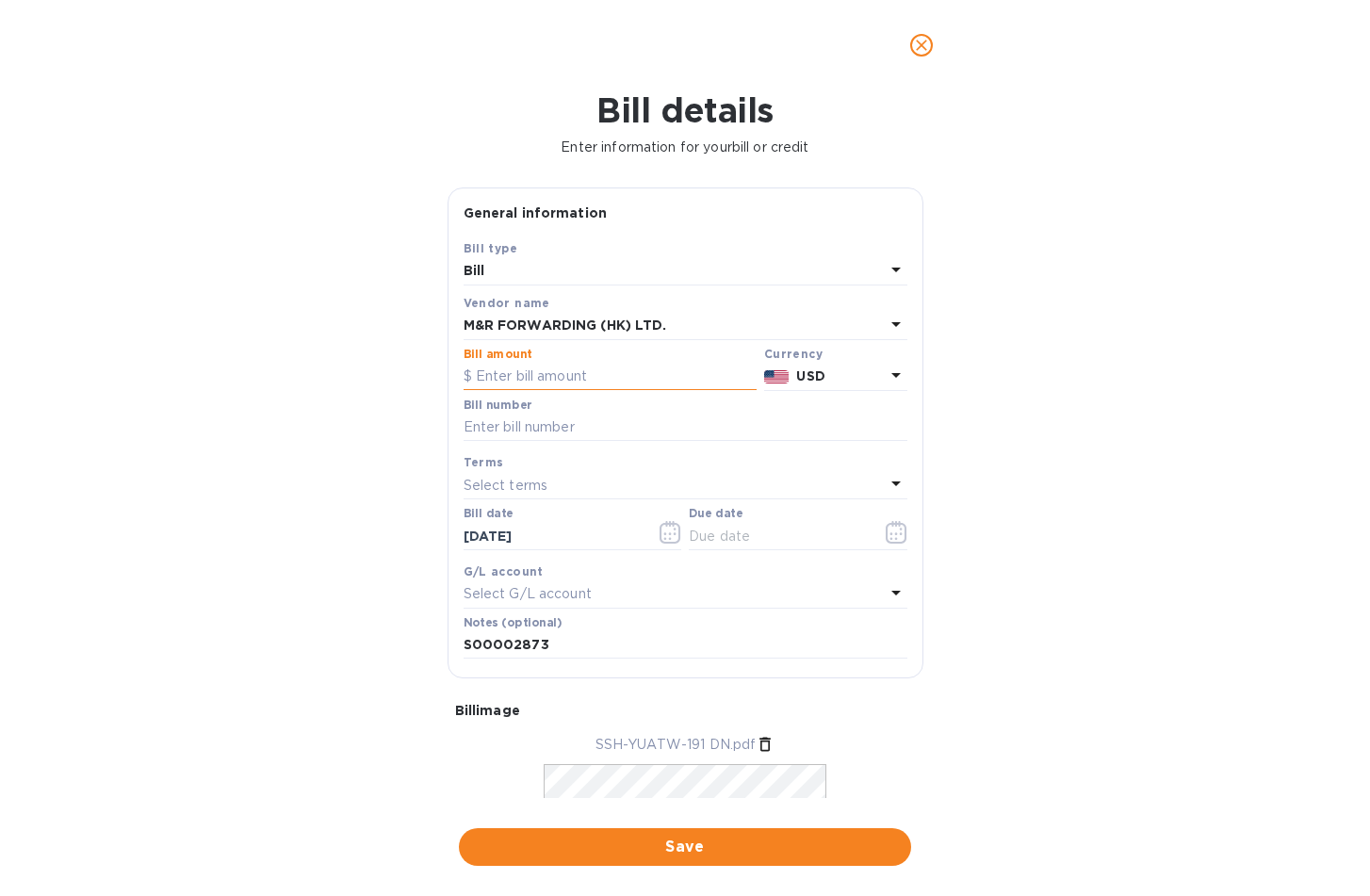
click at [495, 380] on input "text" at bounding box center [610, 376] width 293 height 28
type input "97.75"
type input "PL00028388"
click at [903, 542] on button "button" at bounding box center [896, 532] width 44 height 45
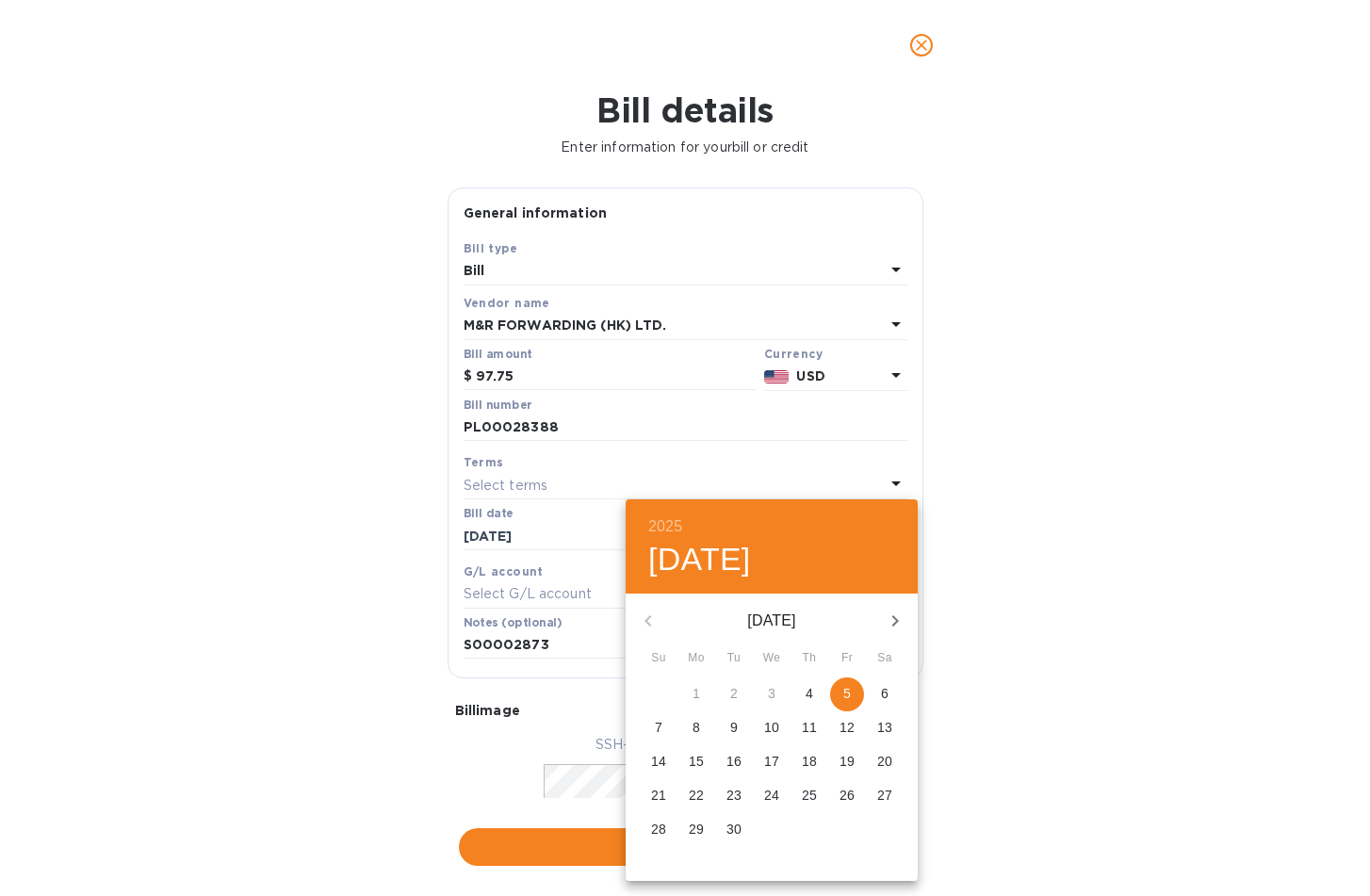
click at [860, 693] on span "5" at bounding box center [846, 694] width 34 height 19
type input "[DATE]"
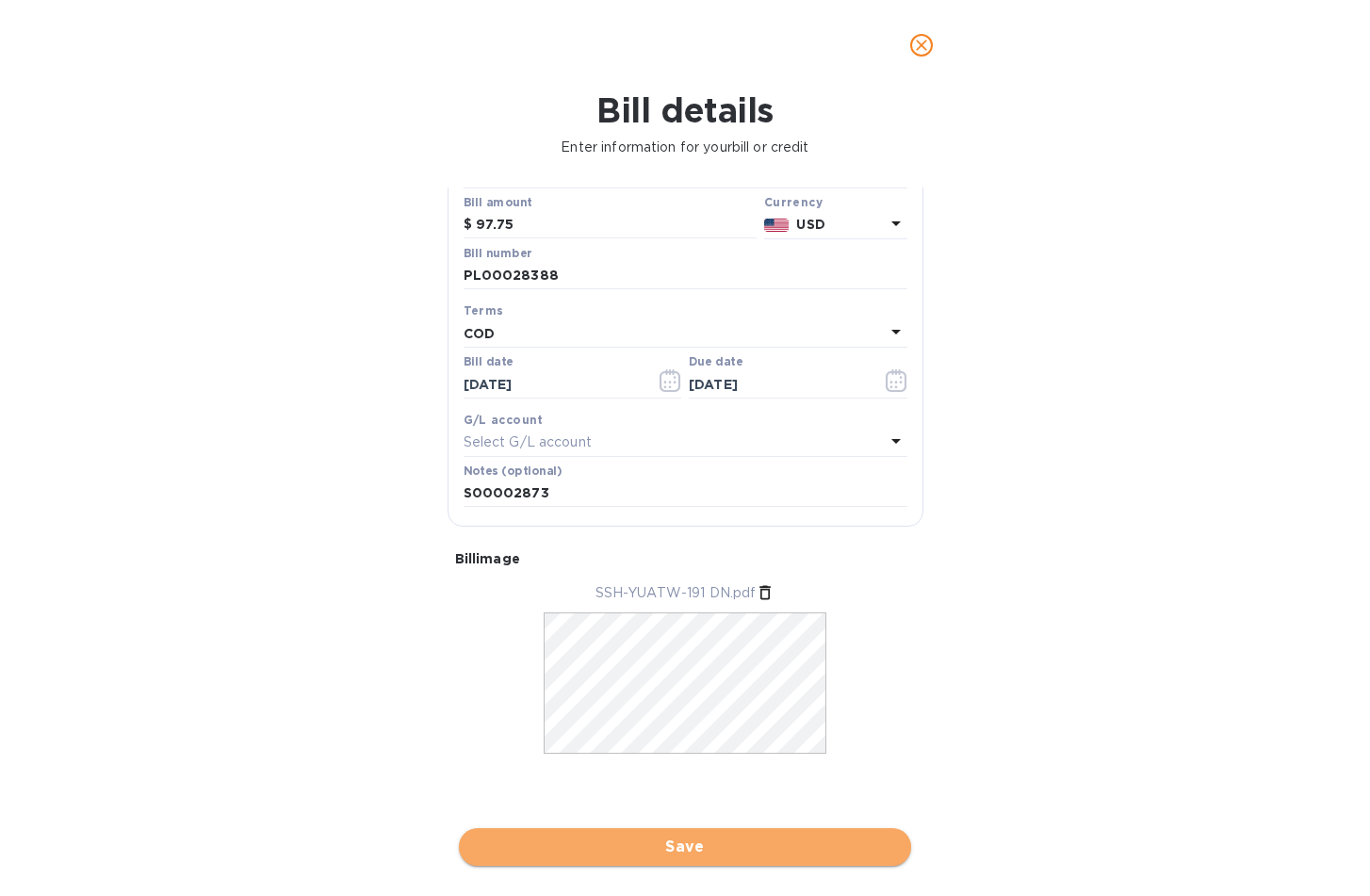
click at [720, 860] on button "Save" at bounding box center [685, 846] width 452 height 38
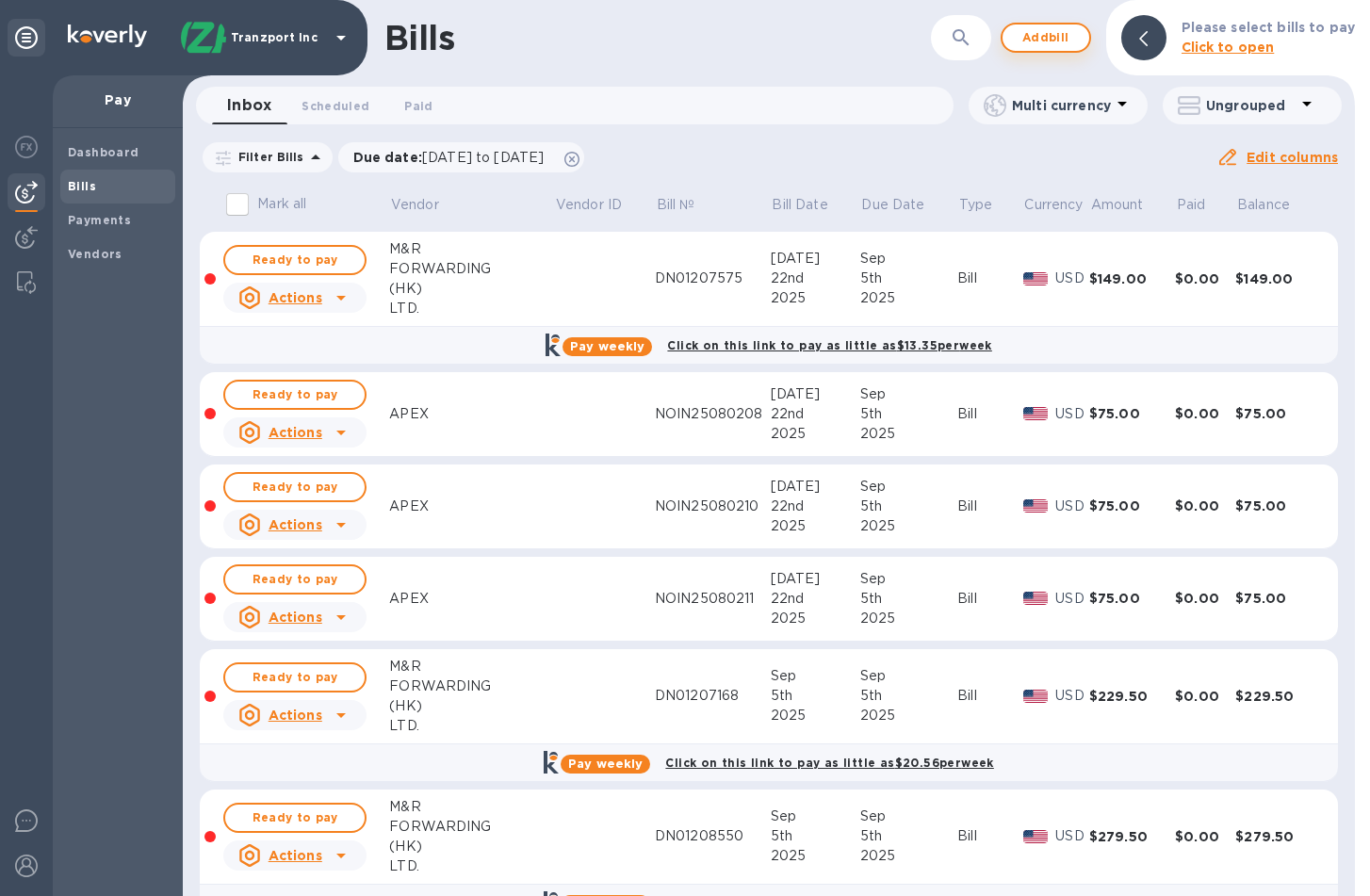
click at [1040, 37] on span "Add bill" at bounding box center [1046, 37] width 57 height 22
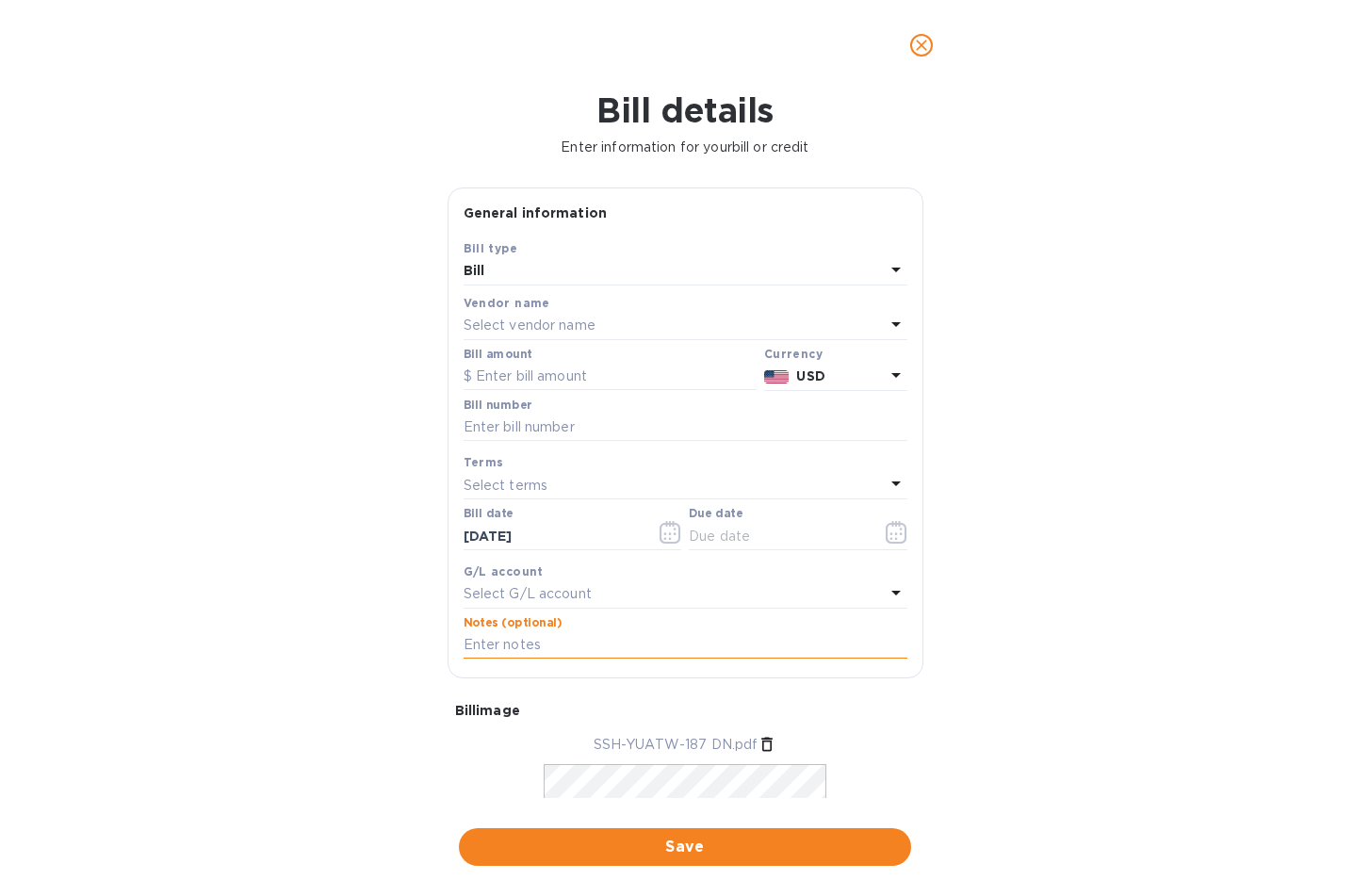
click at [535, 649] on input "text" at bounding box center [685, 645] width 444 height 28
type input "S00002884"
click at [550, 383] on input "text" at bounding box center [610, 376] width 293 height 28
click at [529, 419] on input "text" at bounding box center [685, 427] width 444 height 28
type input "PL00028385"
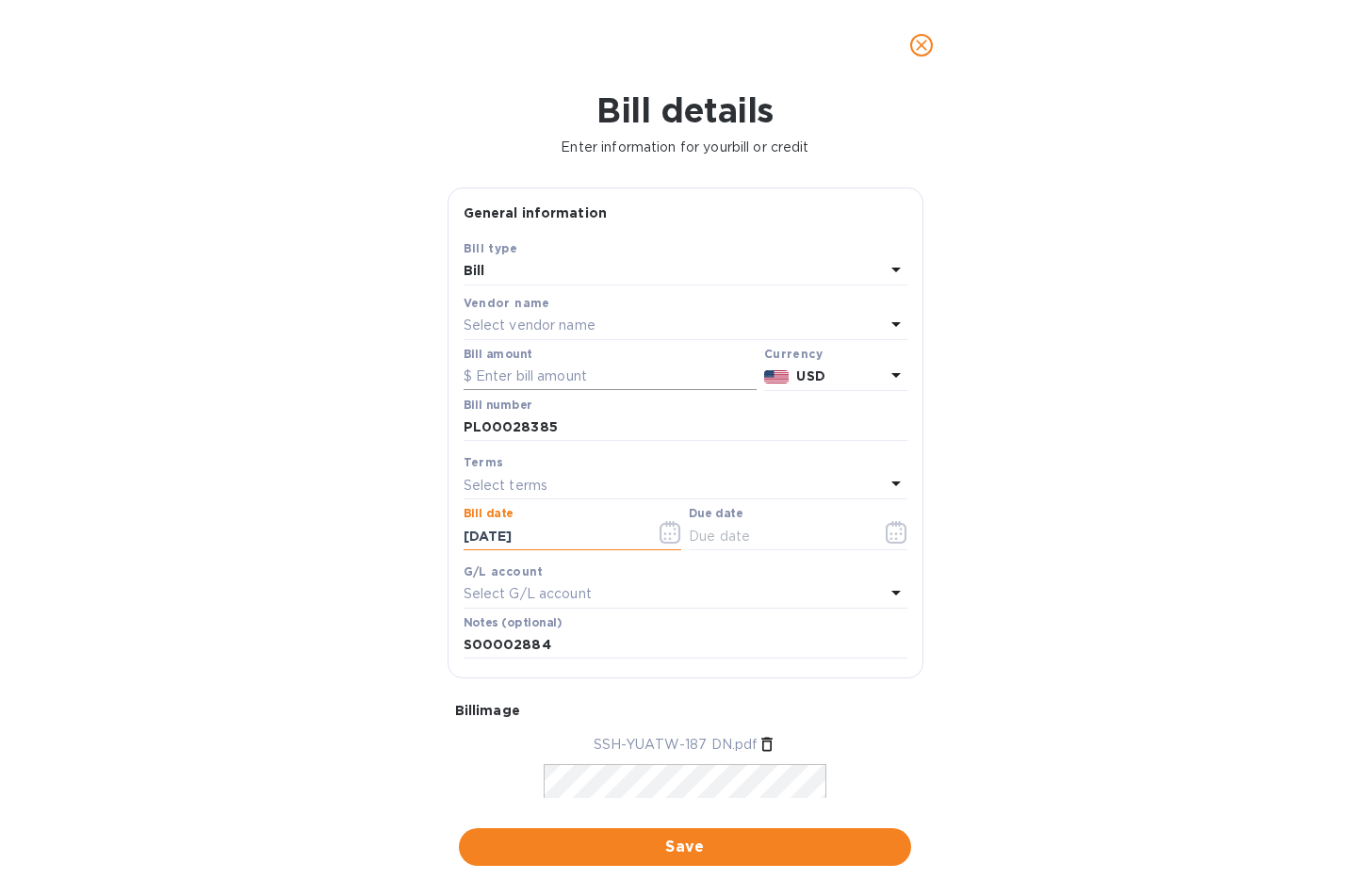
click at [613, 387] on input "text" at bounding box center [610, 376] width 293 height 28
click at [537, 378] on input "text" at bounding box center [610, 376] width 293 height 28
type input "197.75"
click at [895, 544] on button "button" at bounding box center [896, 532] width 44 height 45
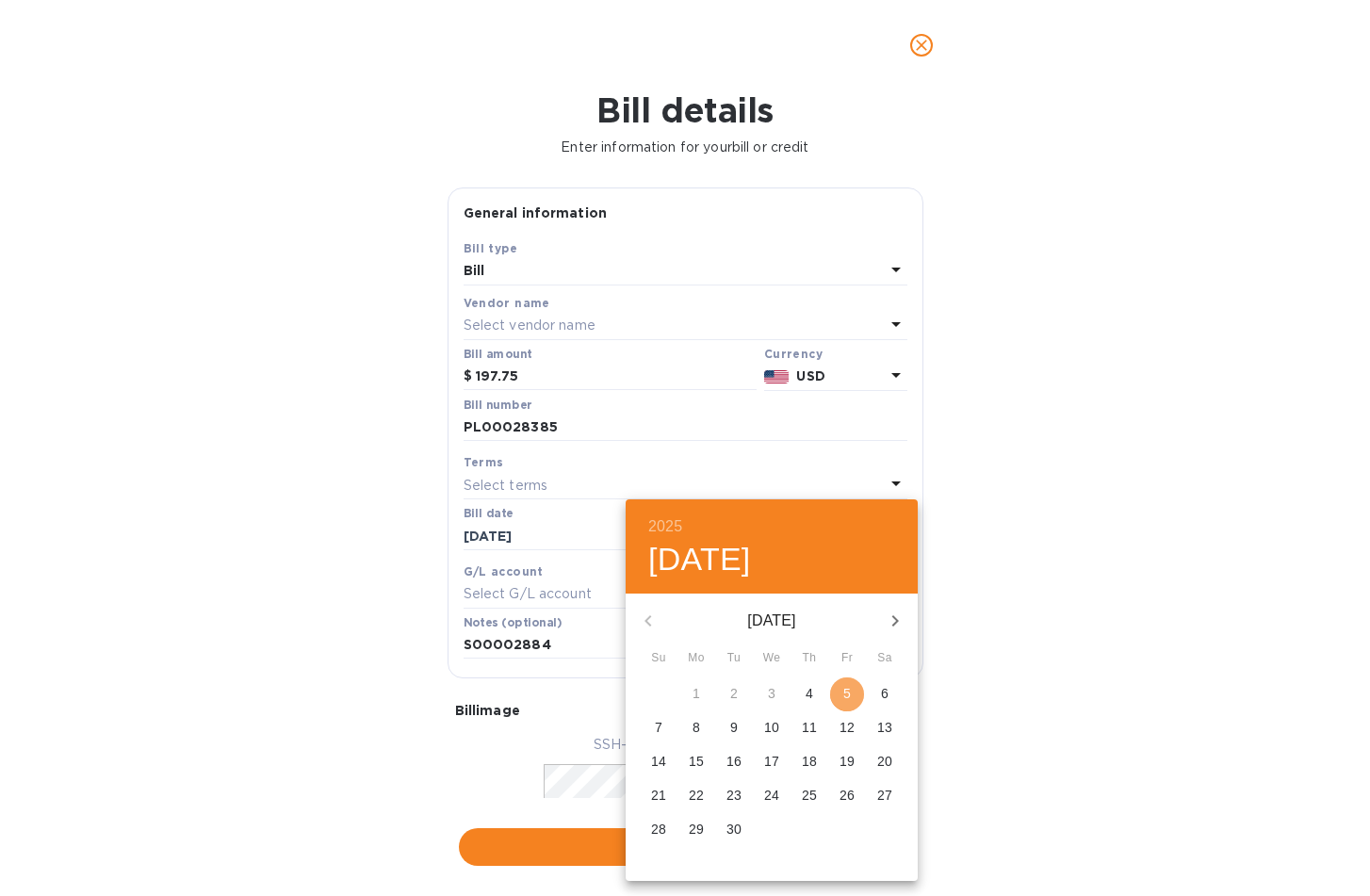
click at [848, 688] on p "5" at bounding box center [847, 694] width 8 height 19
type input "[DATE]"
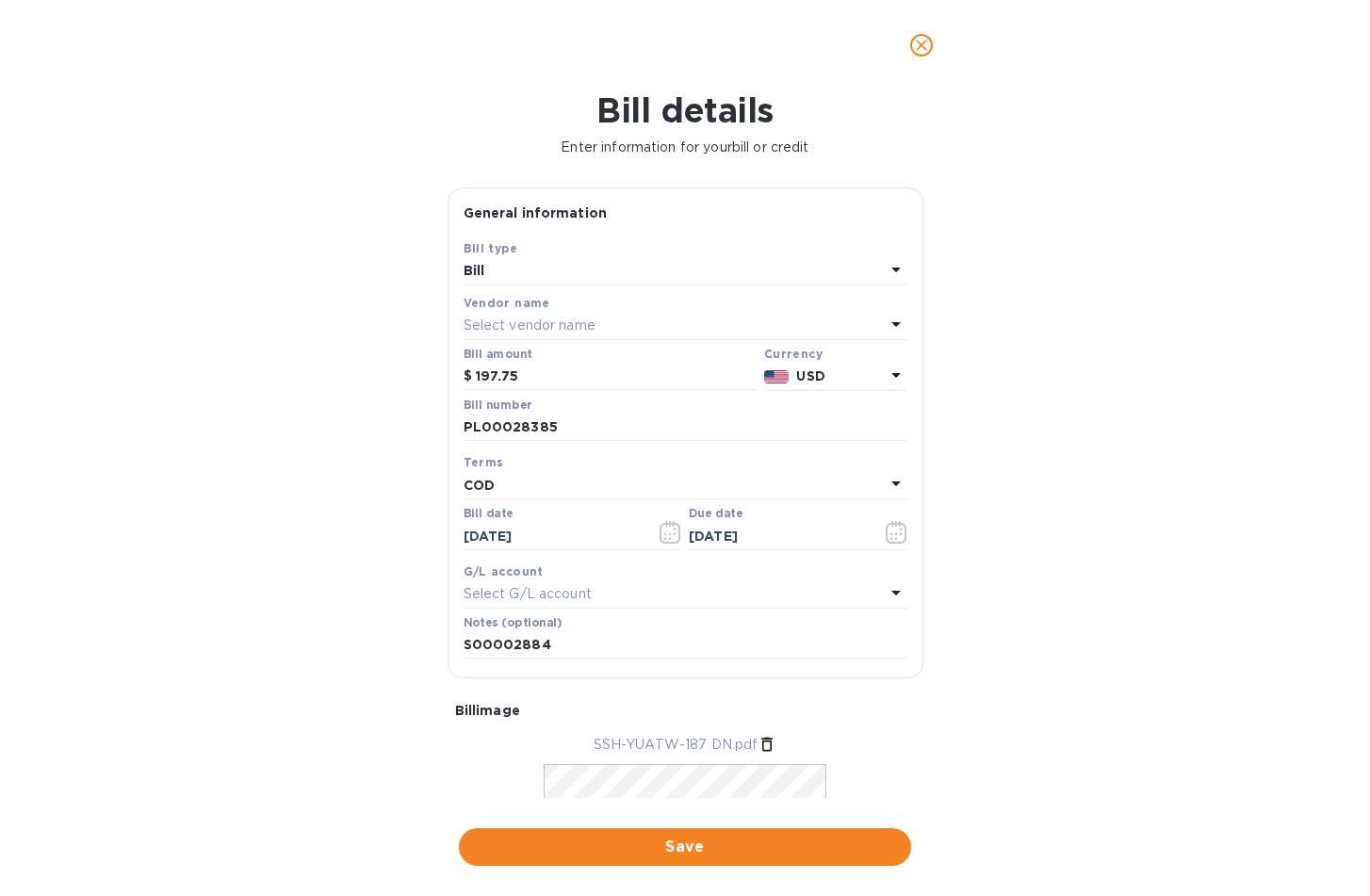
click at [632, 322] on div "Select vendor name" at bounding box center [675, 325] width 422 height 26
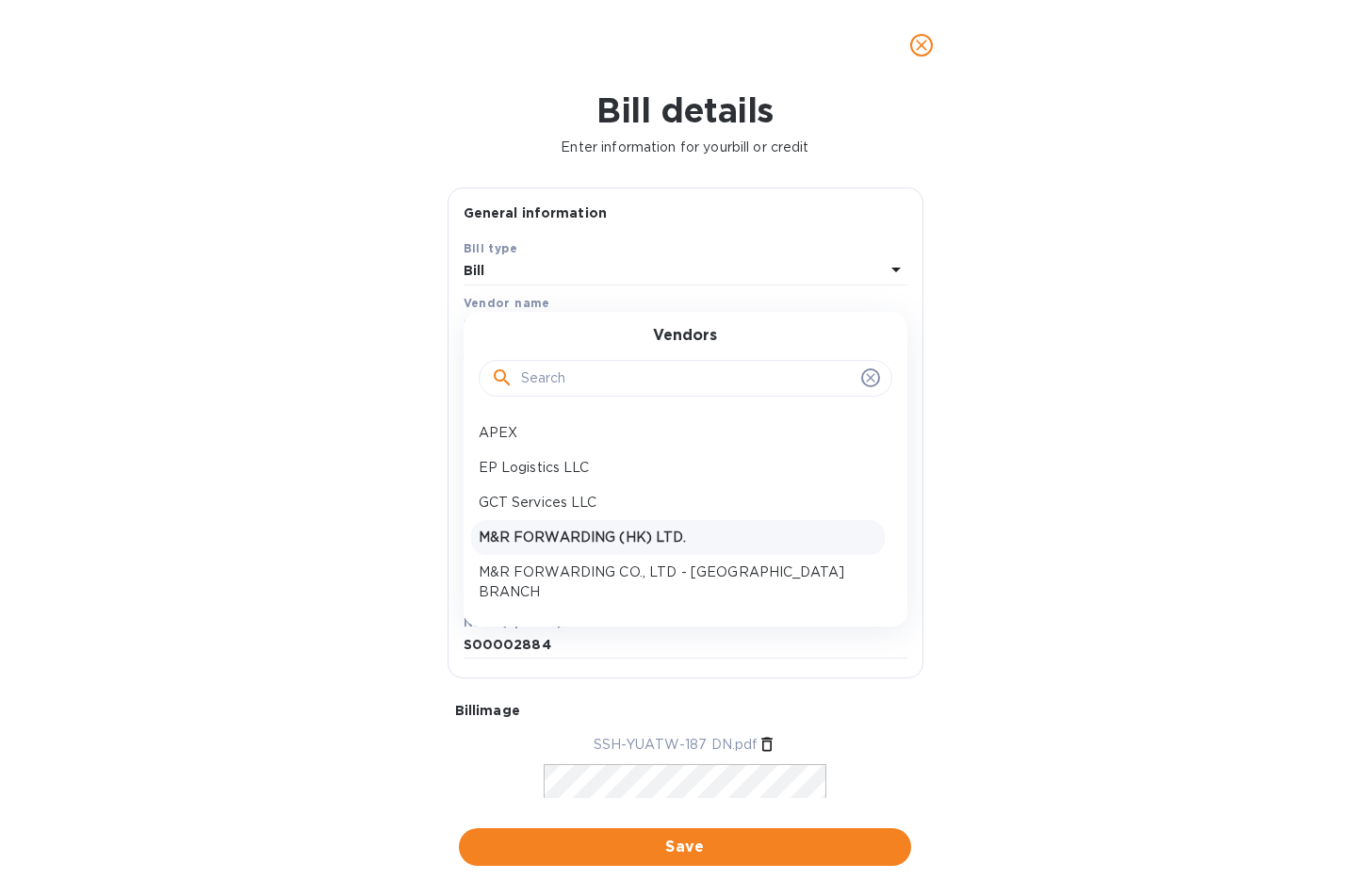
click at [605, 529] on p "M&R FORWARDING (HK) LTD." at bounding box center [678, 537] width 399 height 20
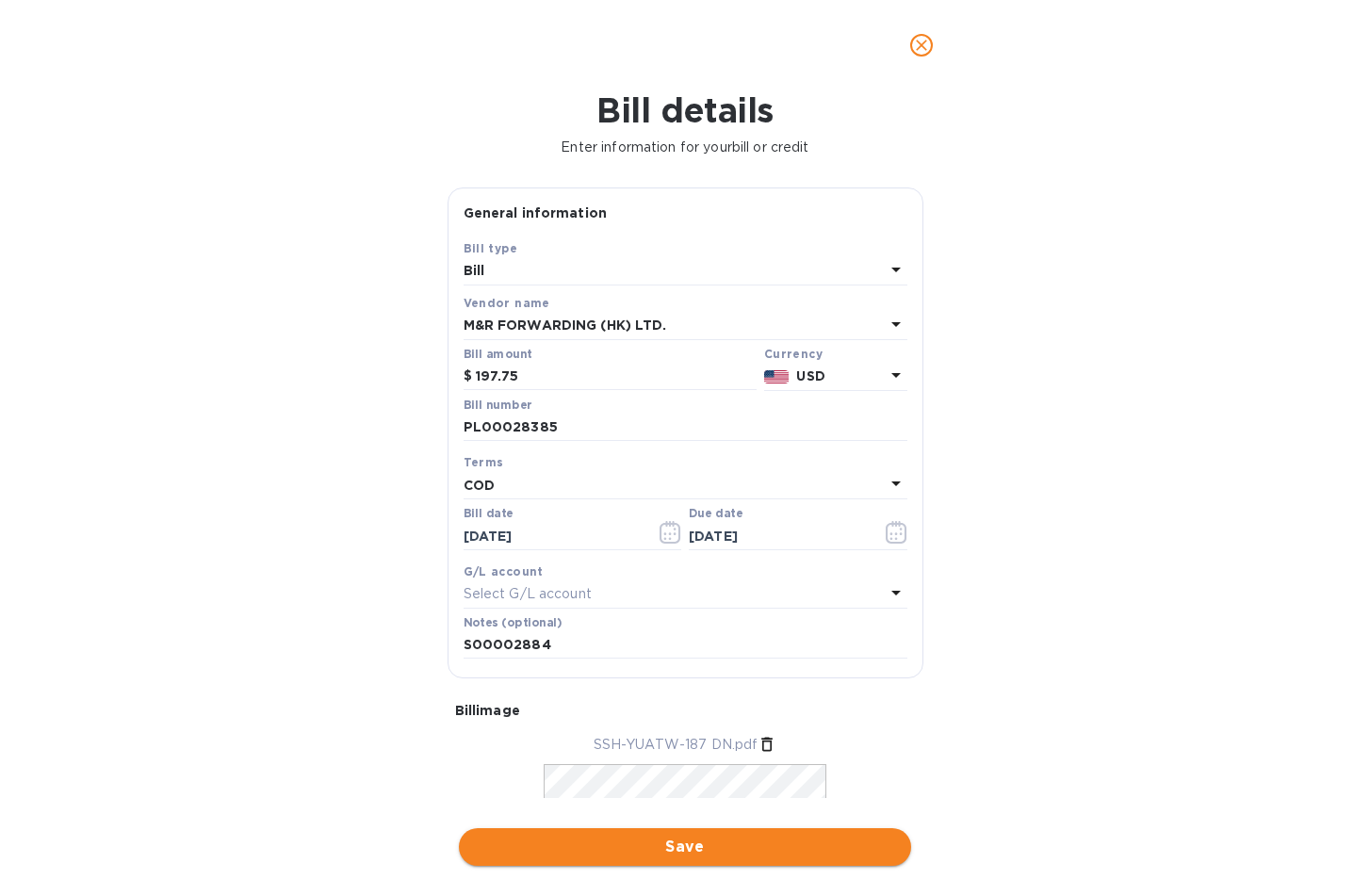
click at [663, 863] on button "Save" at bounding box center [685, 846] width 452 height 38
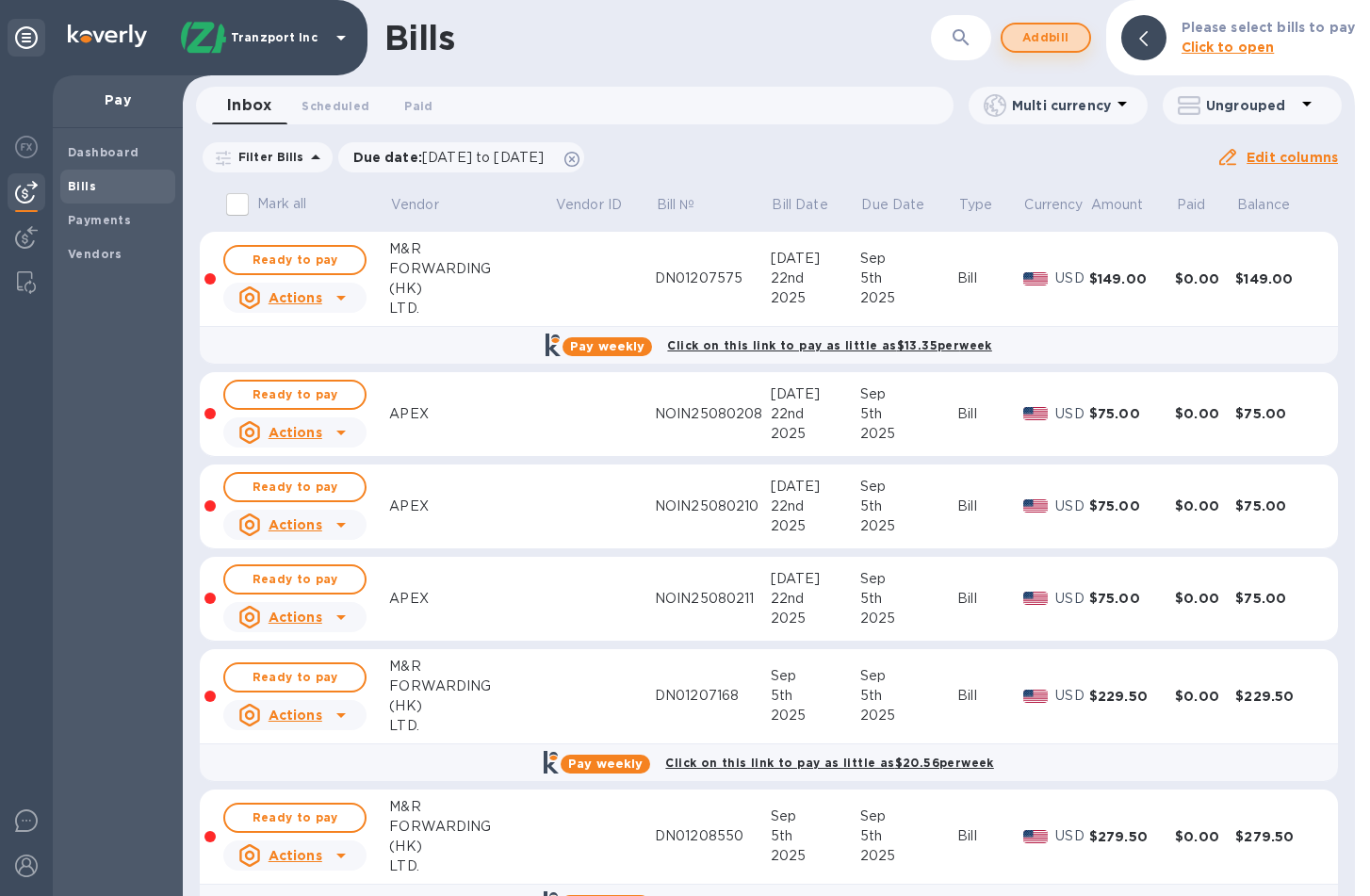
click at [1076, 52] on button "Add bill" at bounding box center [1047, 37] width 90 height 30
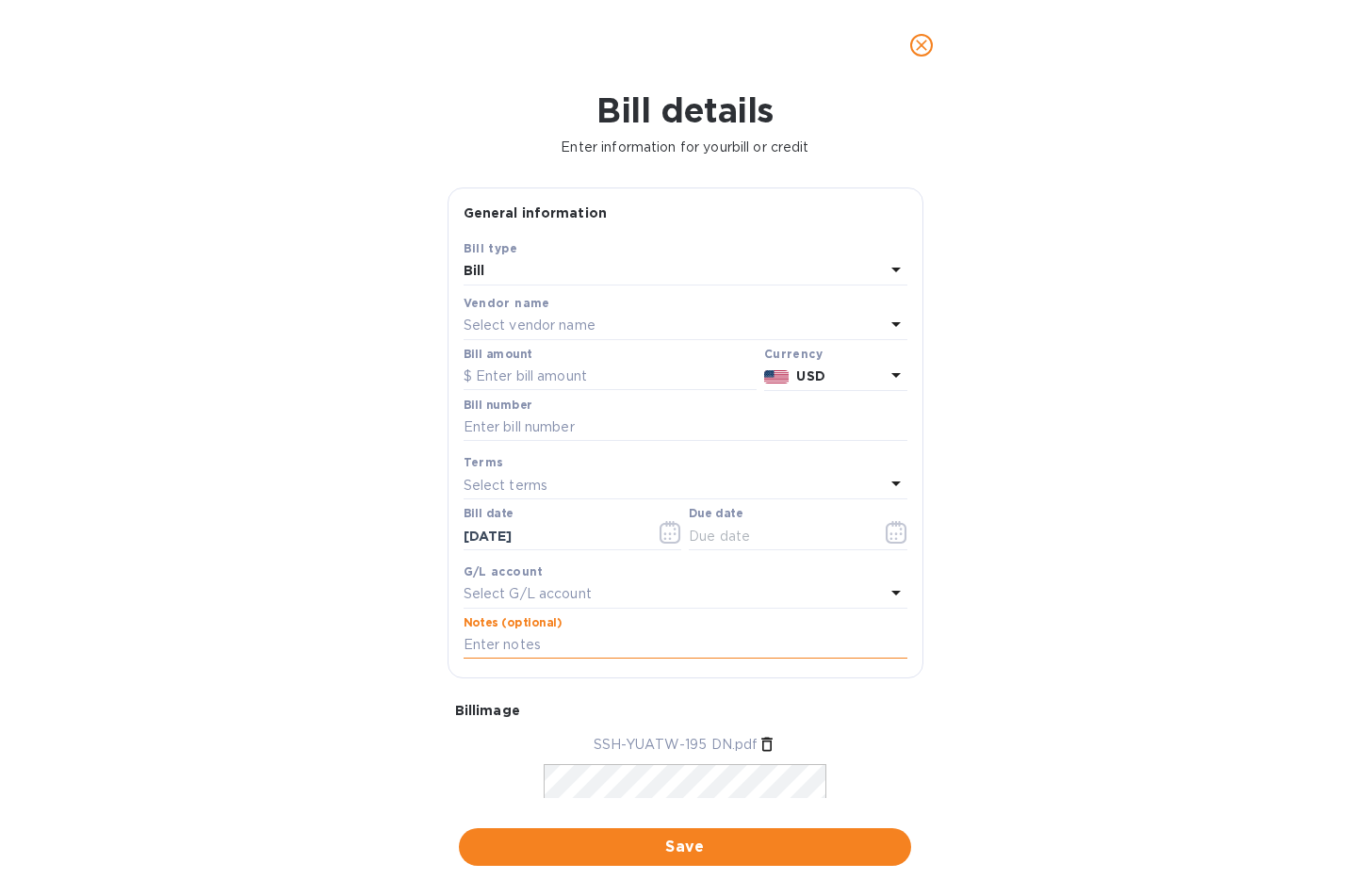
click at [616, 650] on input "text" at bounding box center [685, 645] width 444 height 28
type input "S00002892"
click at [888, 530] on icon "button" at bounding box center [896, 531] width 22 height 22
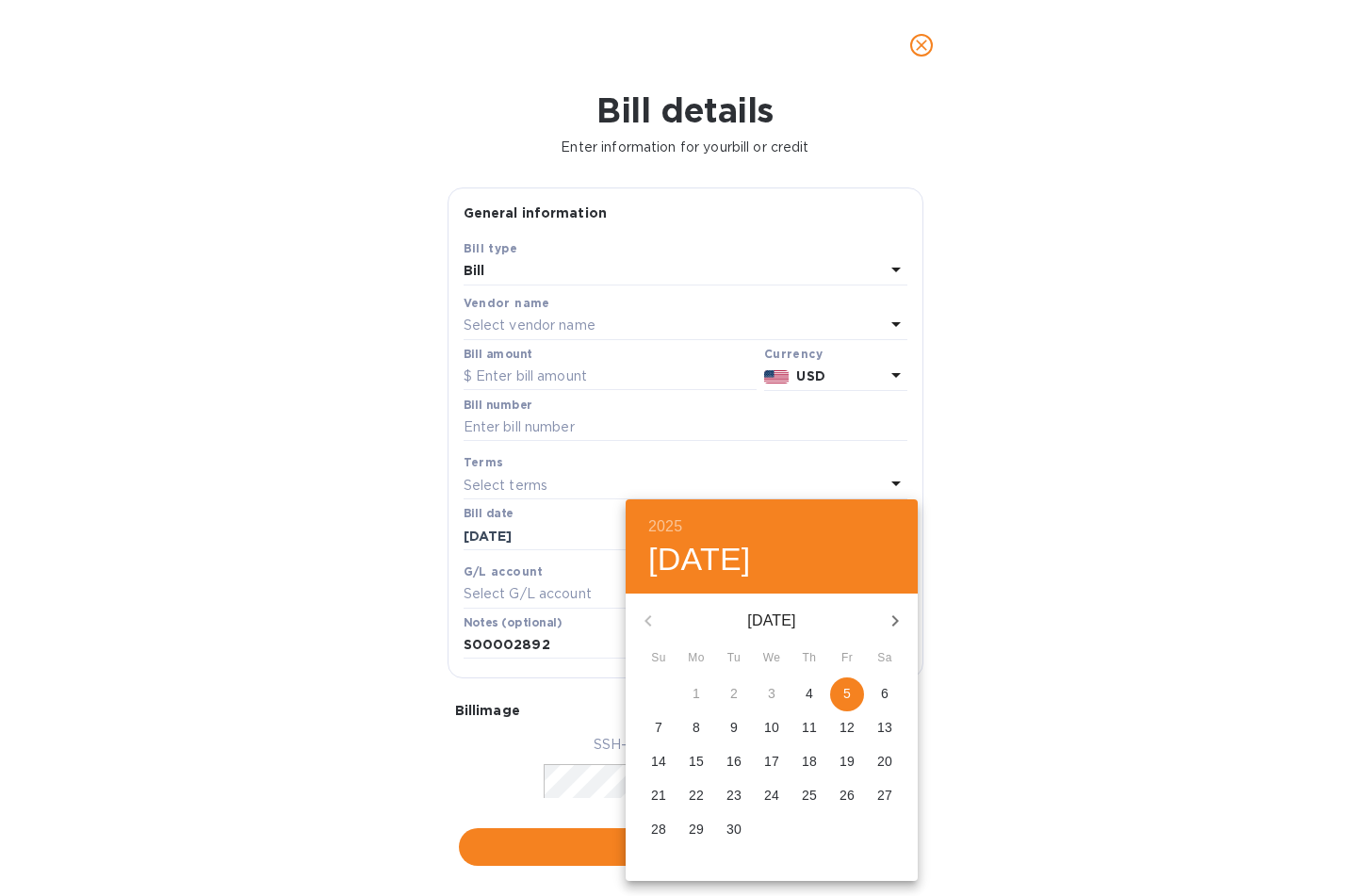
click at [856, 702] on span "5" at bounding box center [846, 694] width 34 height 19
type input "[DATE]"
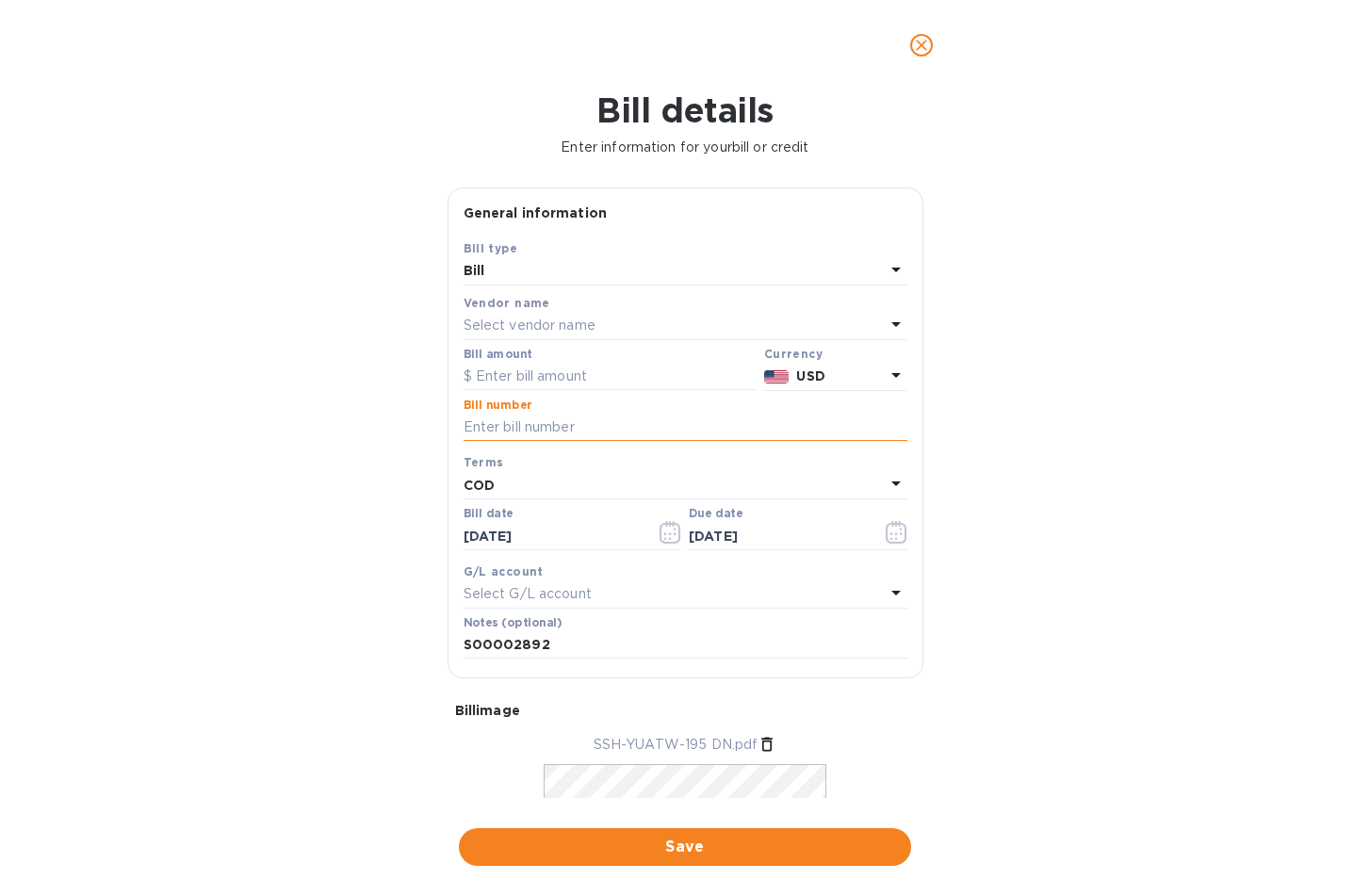
click at [556, 424] on input "text" at bounding box center [685, 427] width 444 height 28
click at [538, 415] on input "text" at bounding box center [685, 427] width 444 height 28
type input "PL00028387"
click at [541, 369] on input "text" at bounding box center [610, 376] width 293 height 28
click at [541, 372] on input "text" at bounding box center [610, 376] width 293 height 28
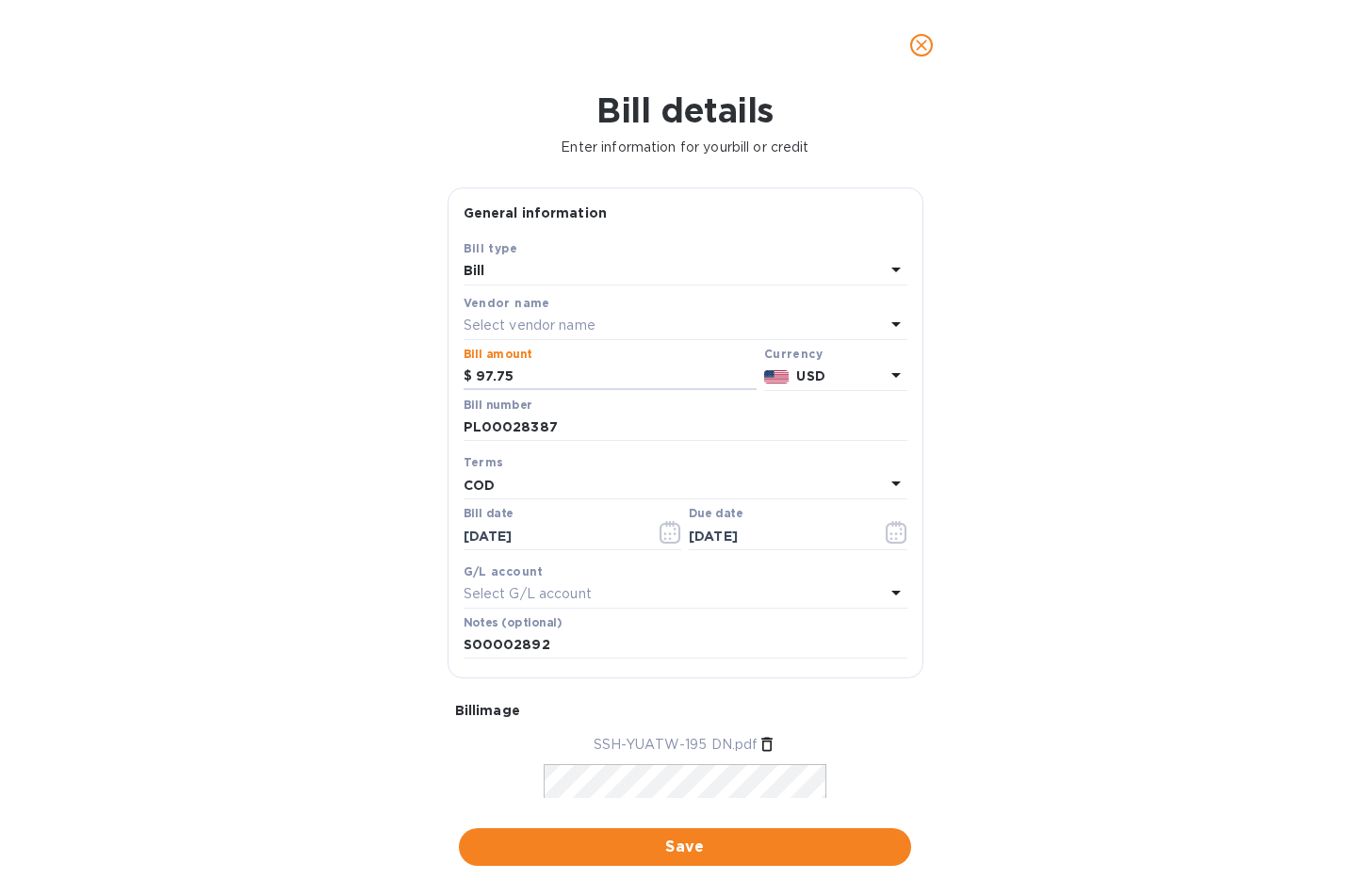
type input "97.75"
click at [526, 325] on p "Select vendor name" at bounding box center [530, 325] width 132 height 20
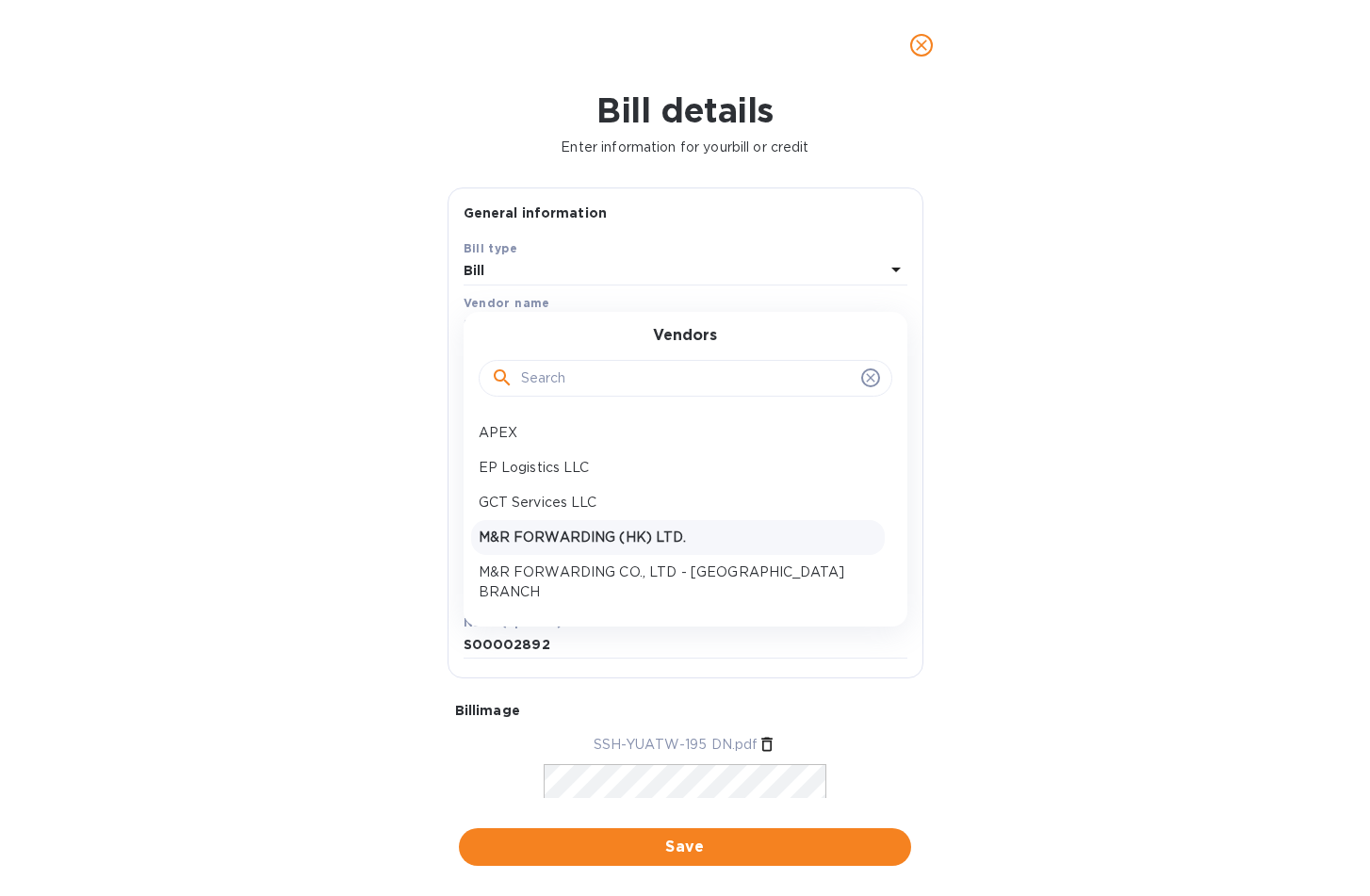
click at [608, 534] on p "M&R FORWARDING (HK) LTD." at bounding box center [678, 537] width 399 height 20
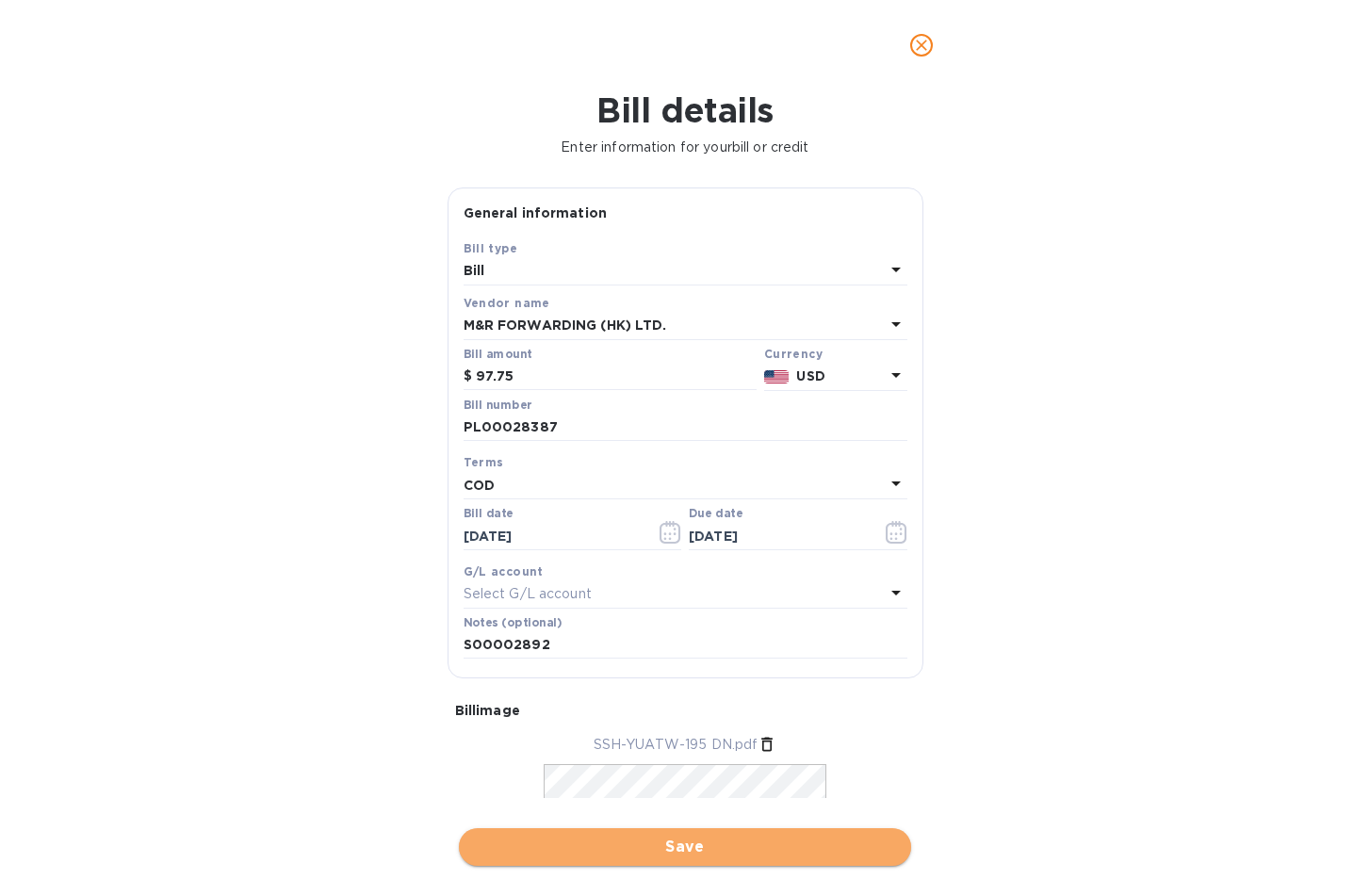
click at [705, 841] on span "Save" at bounding box center [685, 846] width 423 height 22
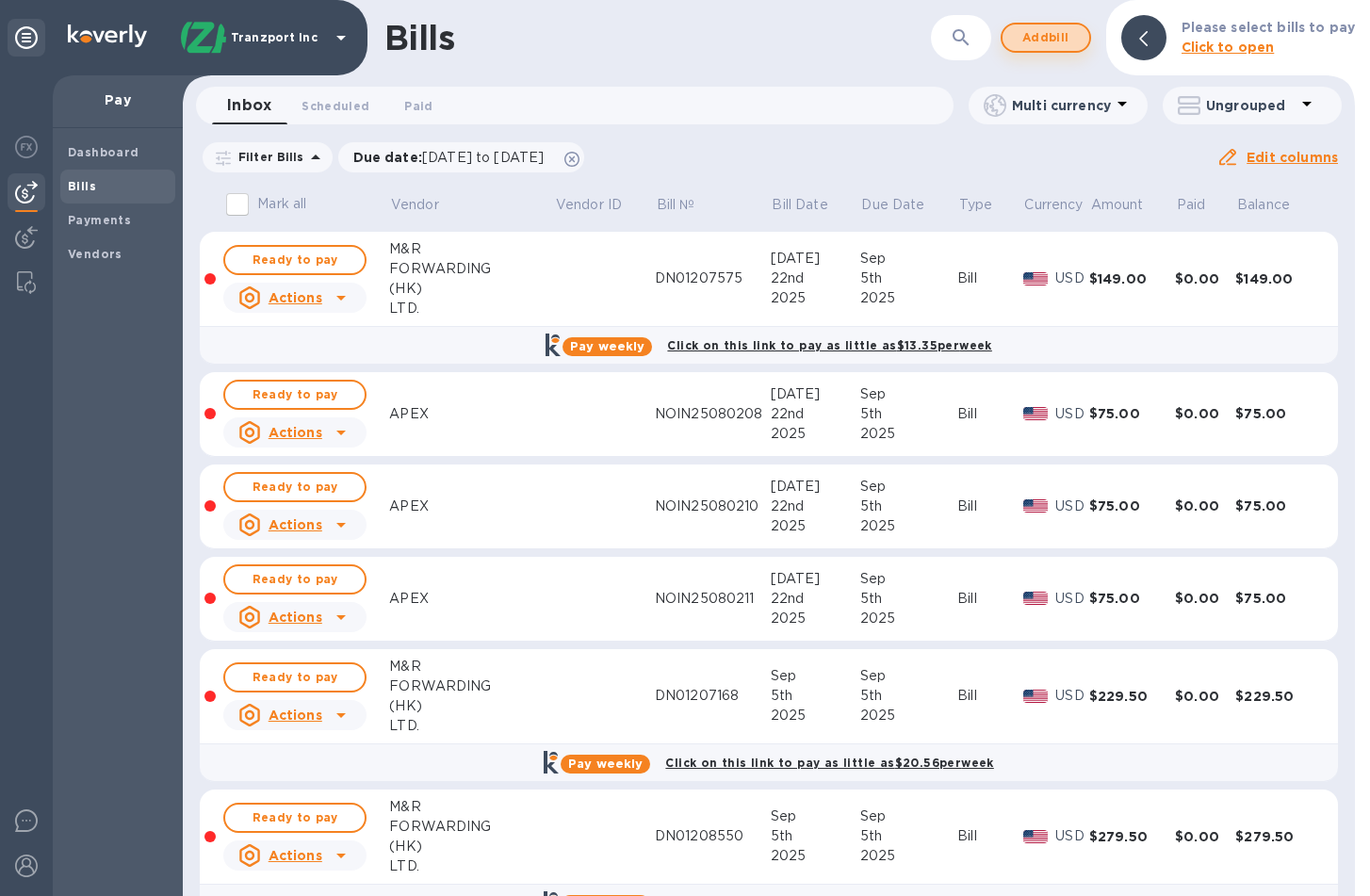
click at [1069, 48] on span "Add bill" at bounding box center [1046, 37] width 57 height 22
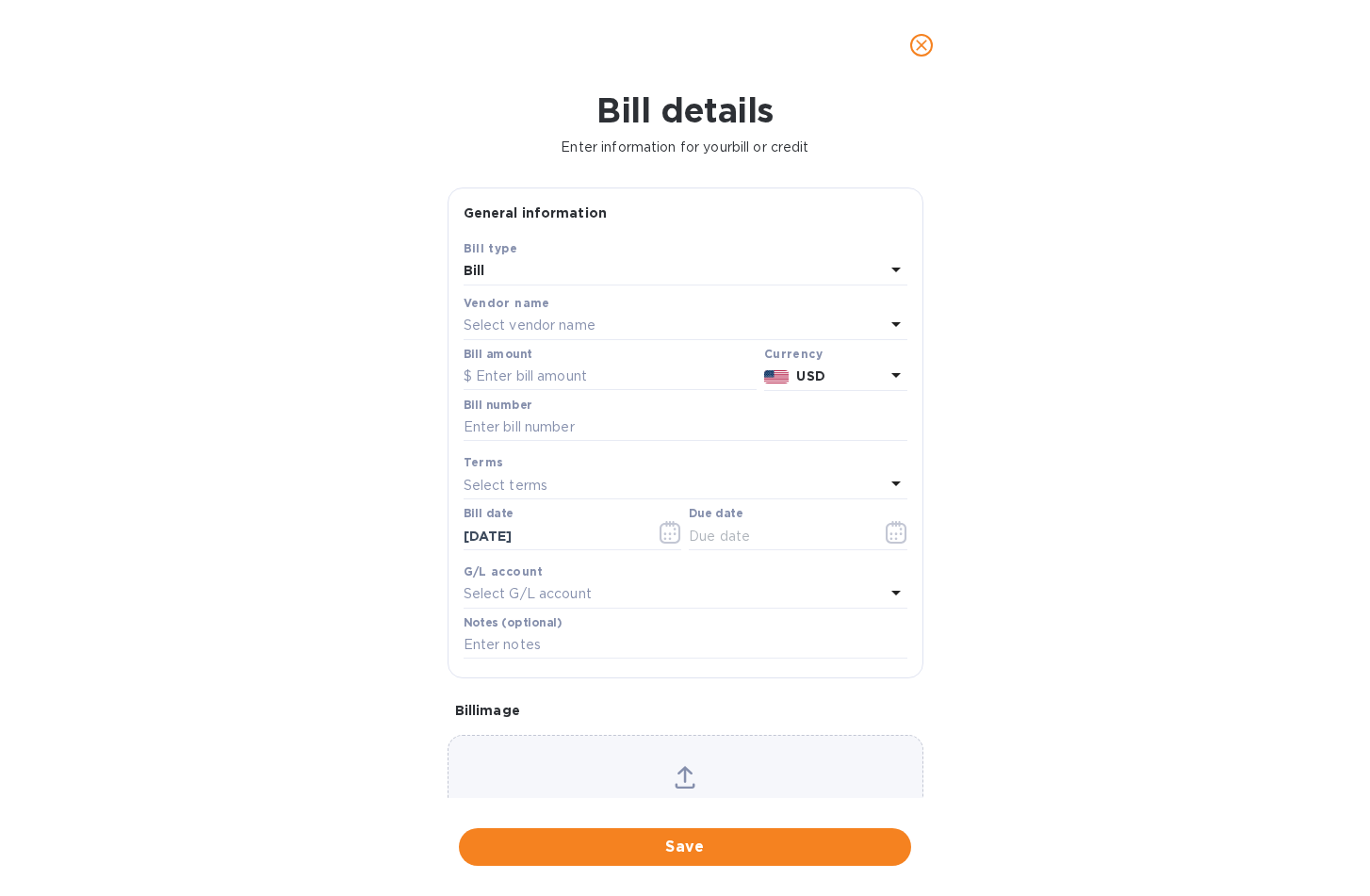
click at [736, 270] on div "Bill" at bounding box center [675, 270] width 422 height 26
click at [738, 270] on div "Bill type Bill Credit" at bounding box center [685, 327] width 444 height 141
drag, startPoint x: 195, startPoint y: 621, endPoint x: 506, endPoint y: 707, distance: 322.7
click at [196, 621] on div "Bill details Enter information for your bill or credit General information Save…" at bounding box center [685, 493] width 1370 height 806
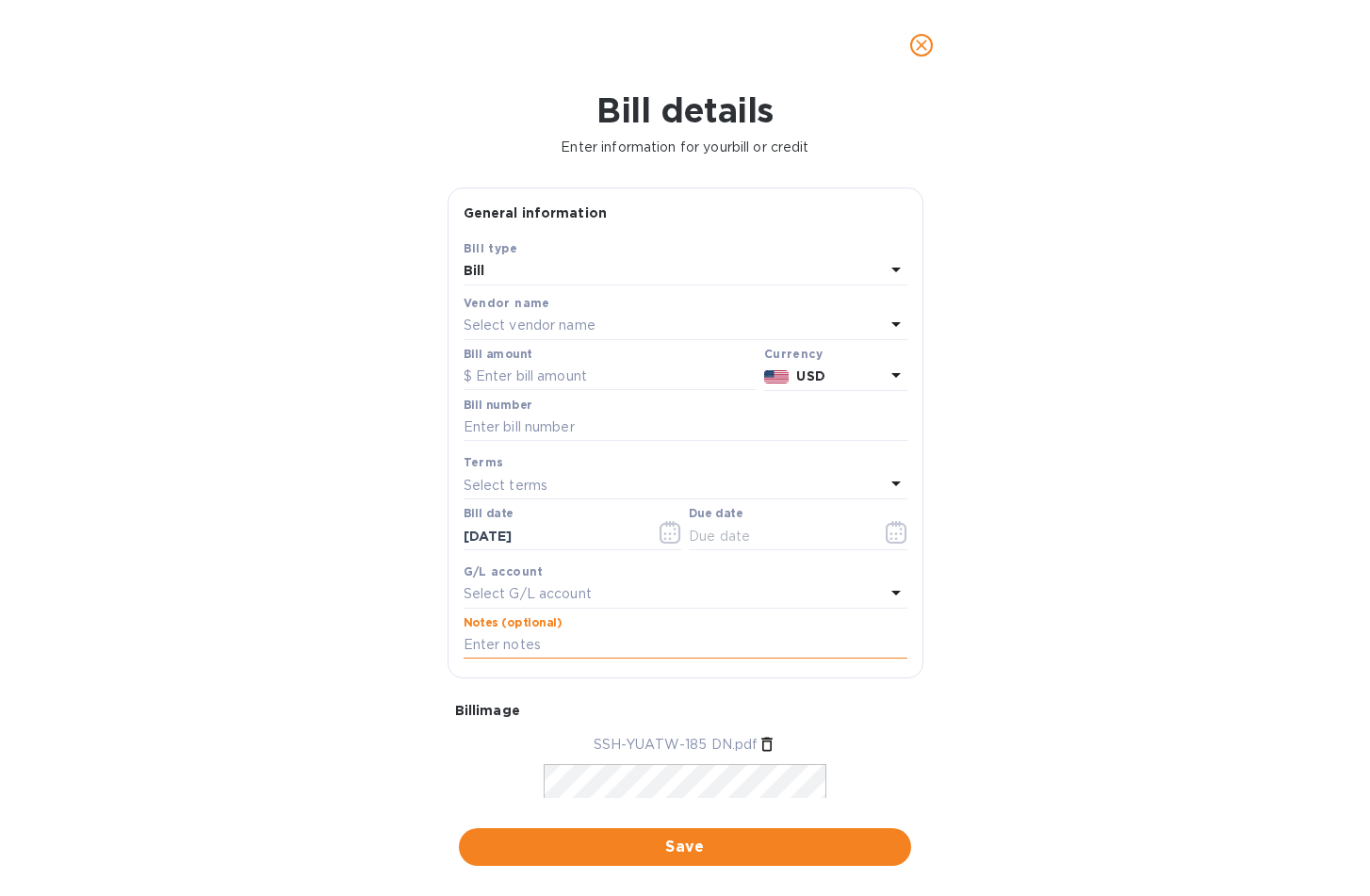
click at [541, 645] on input "text" at bounding box center [685, 645] width 444 height 28
type input "X"
type input "S00002891"
click at [890, 532] on icon "button" at bounding box center [896, 531] width 22 height 22
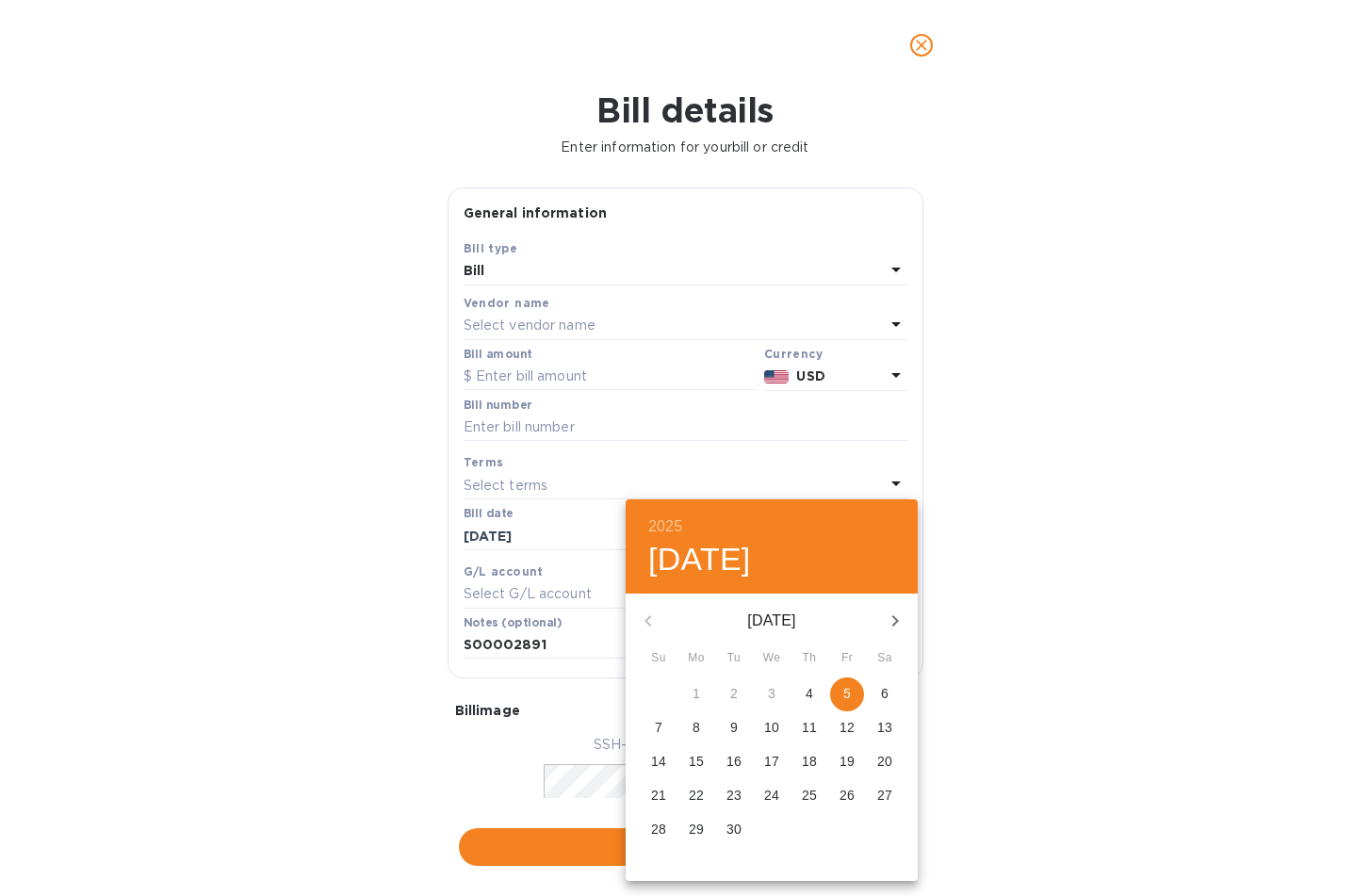
click at [848, 694] on p "5" at bounding box center [847, 694] width 8 height 19
type input "[DATE]"
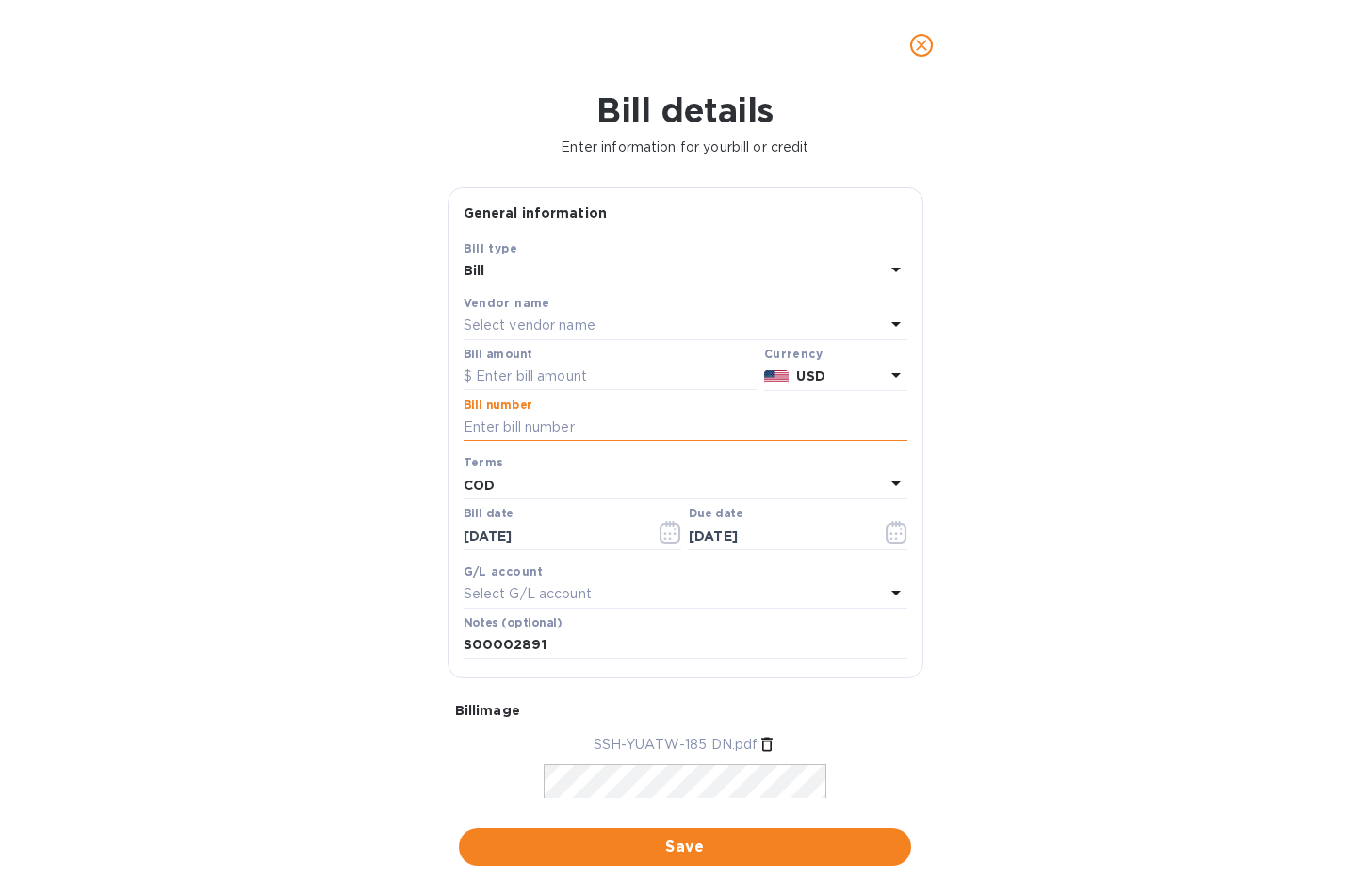
drag, startPoint x: 542, startPoint y: 426, endPoint x: 552, endPoint y: 425, distance: 10.0
click at [545, 426] on input "text" at bounding box center [685, 427] width 444 height 28
type input "PL00028386"
click at [576, 380] on input "text" at bounding box center [610, 376] width 293 height 28
type input "197.75"
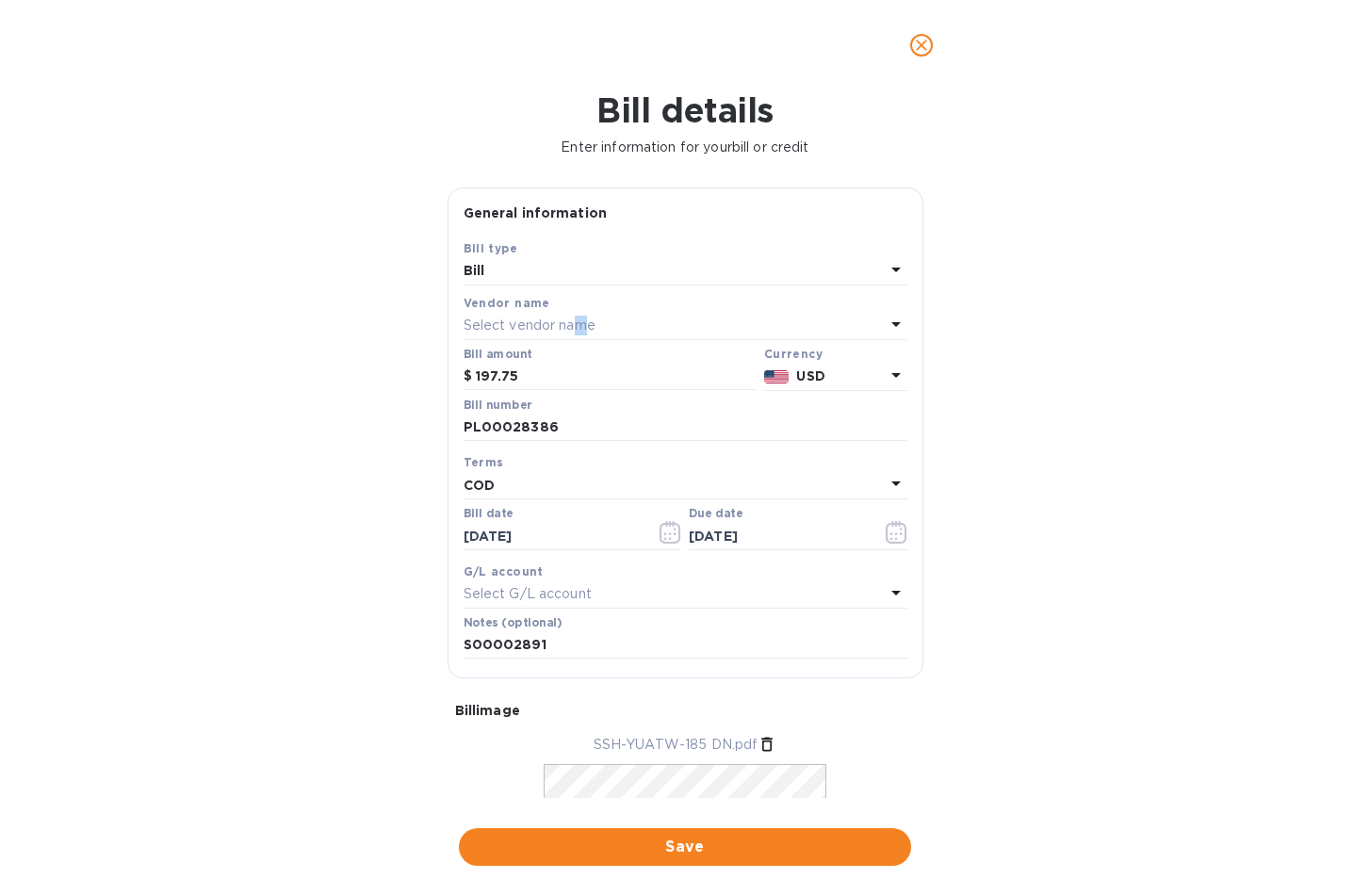
click at [581, 325] on p "Select vendor name" at bounding box center [530, 325] width 132 height 20
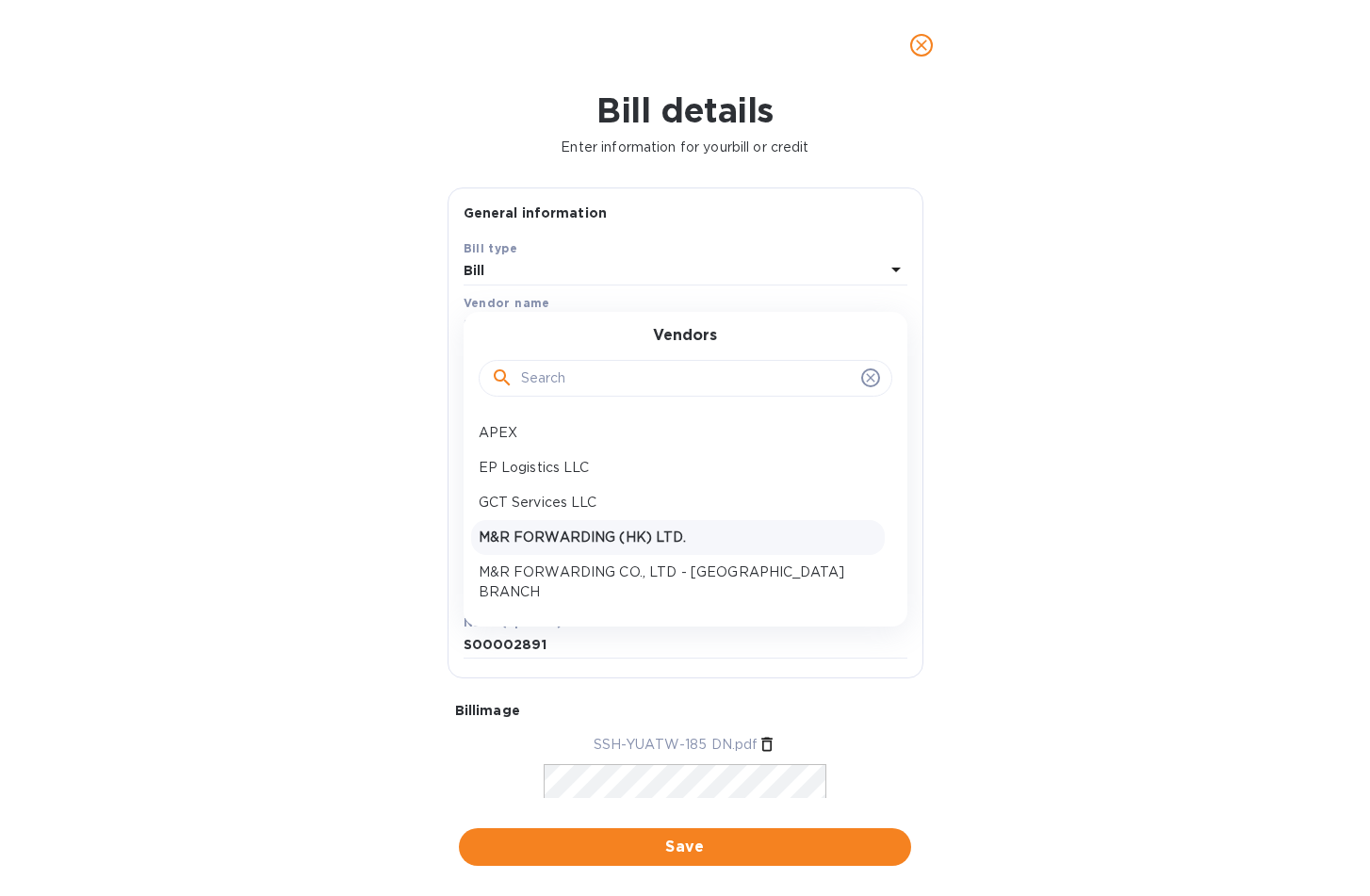
click at [669, 535] on p "M&R FORWARDING (HK) LTD." at bounding box center [678, 537] width 399 height 20
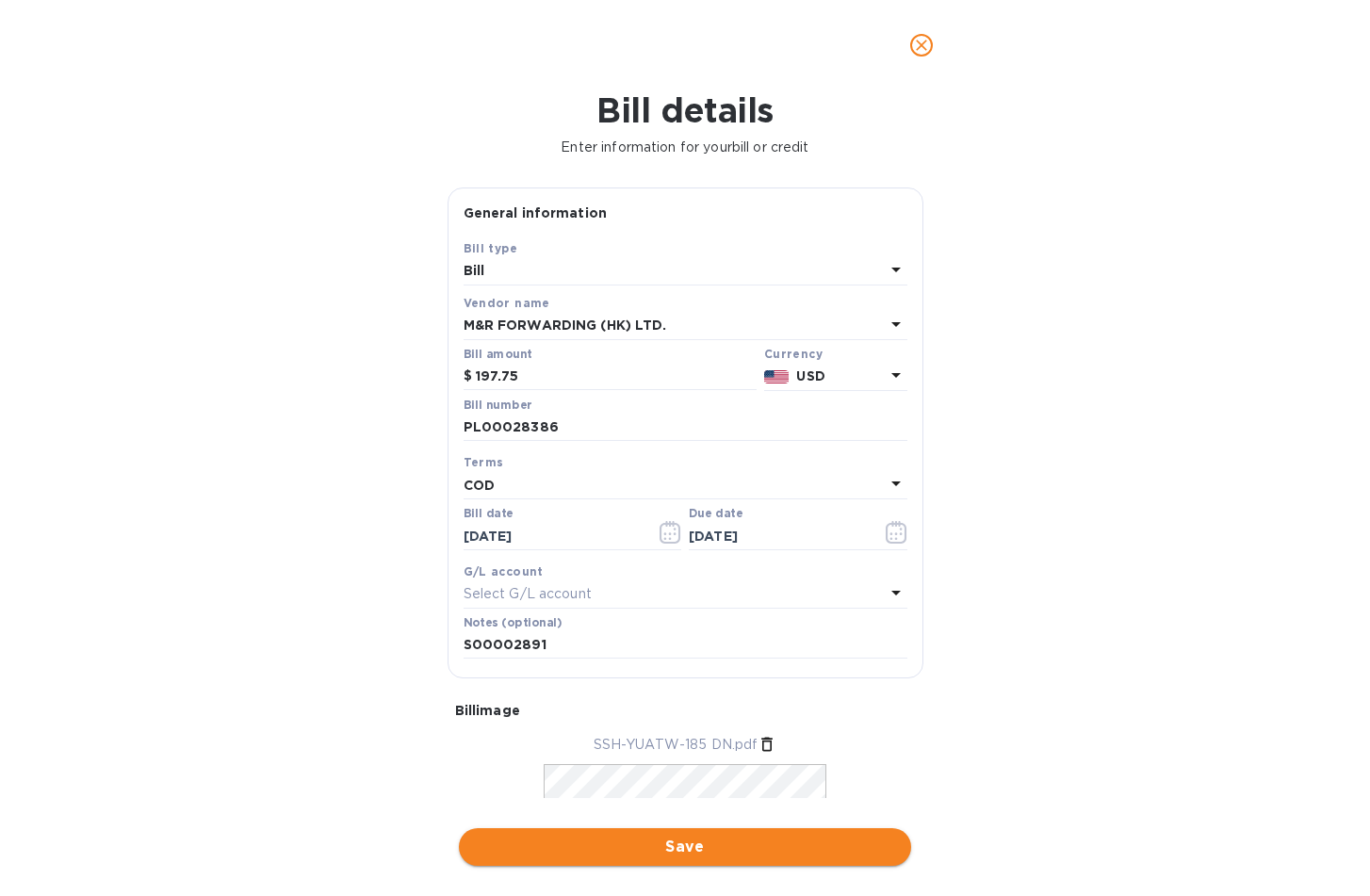
click at [706, 837] on span "Save" at bounding box center [685, 846] width 423 height 22
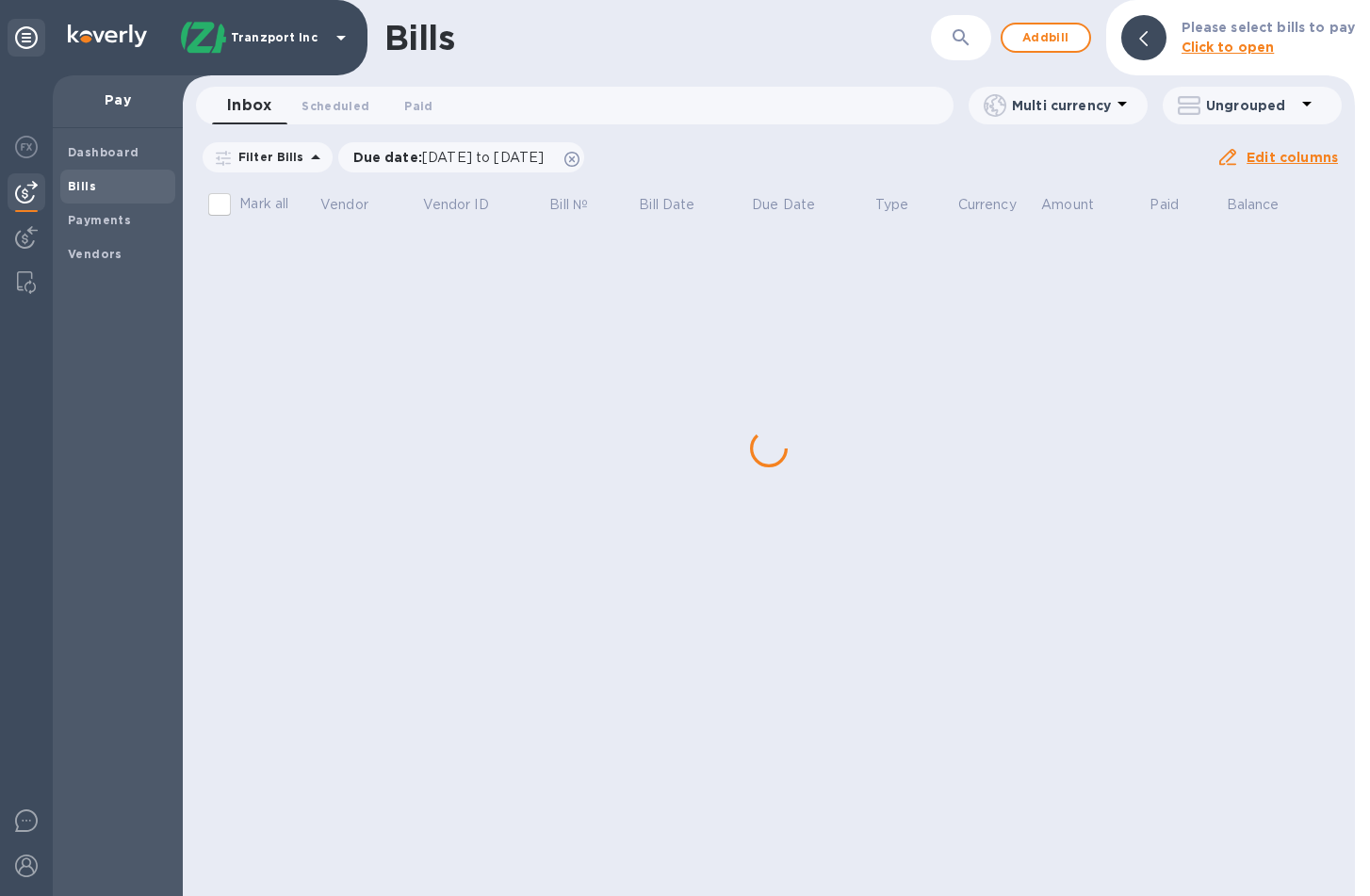
scroll to position [0, 0]
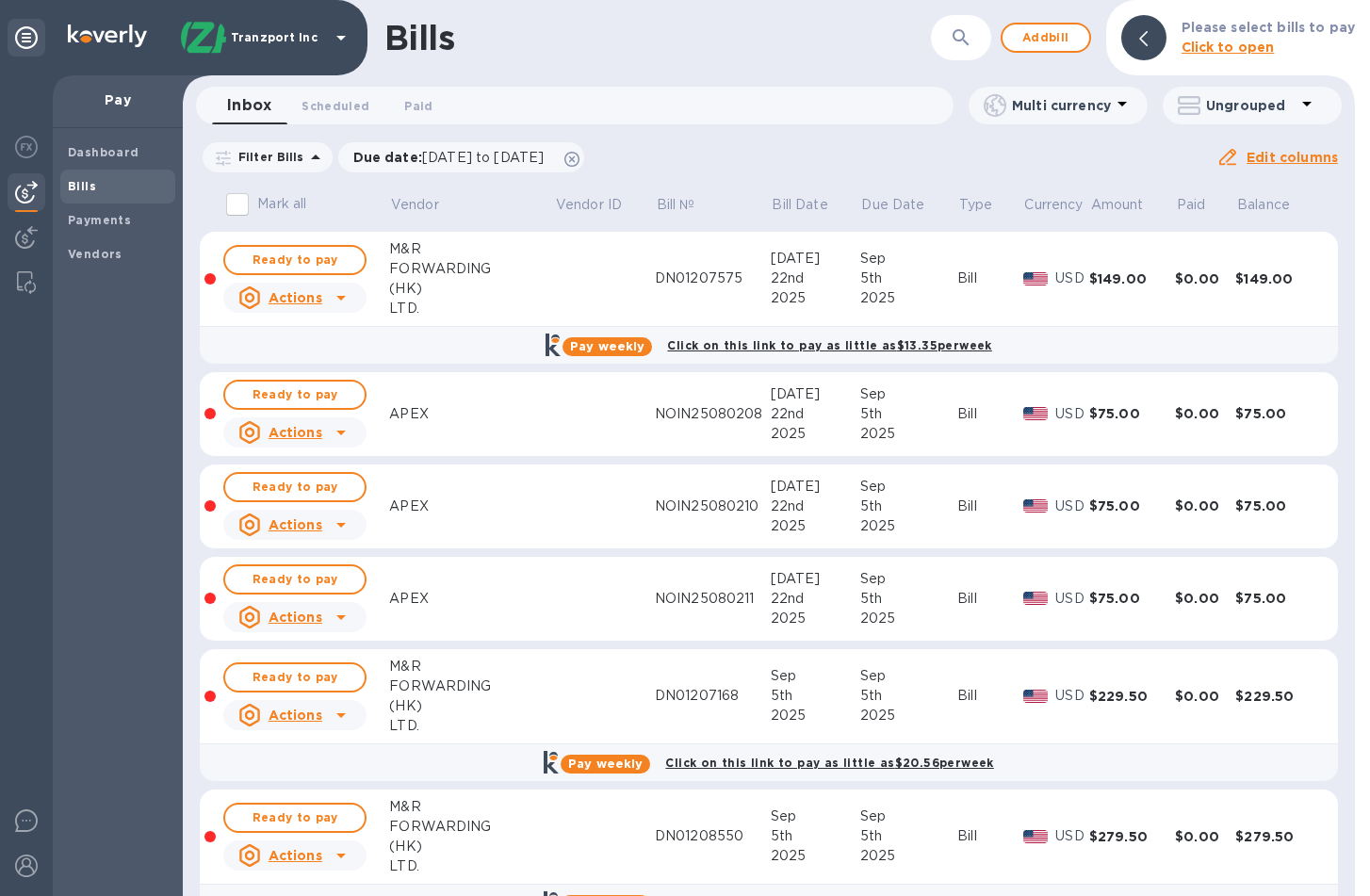
click at [777, 55] on div "Bills" at bounding box center [658, 38] width 547 height 39
